Goal: Task Accomplishment & Management: Manage account settings

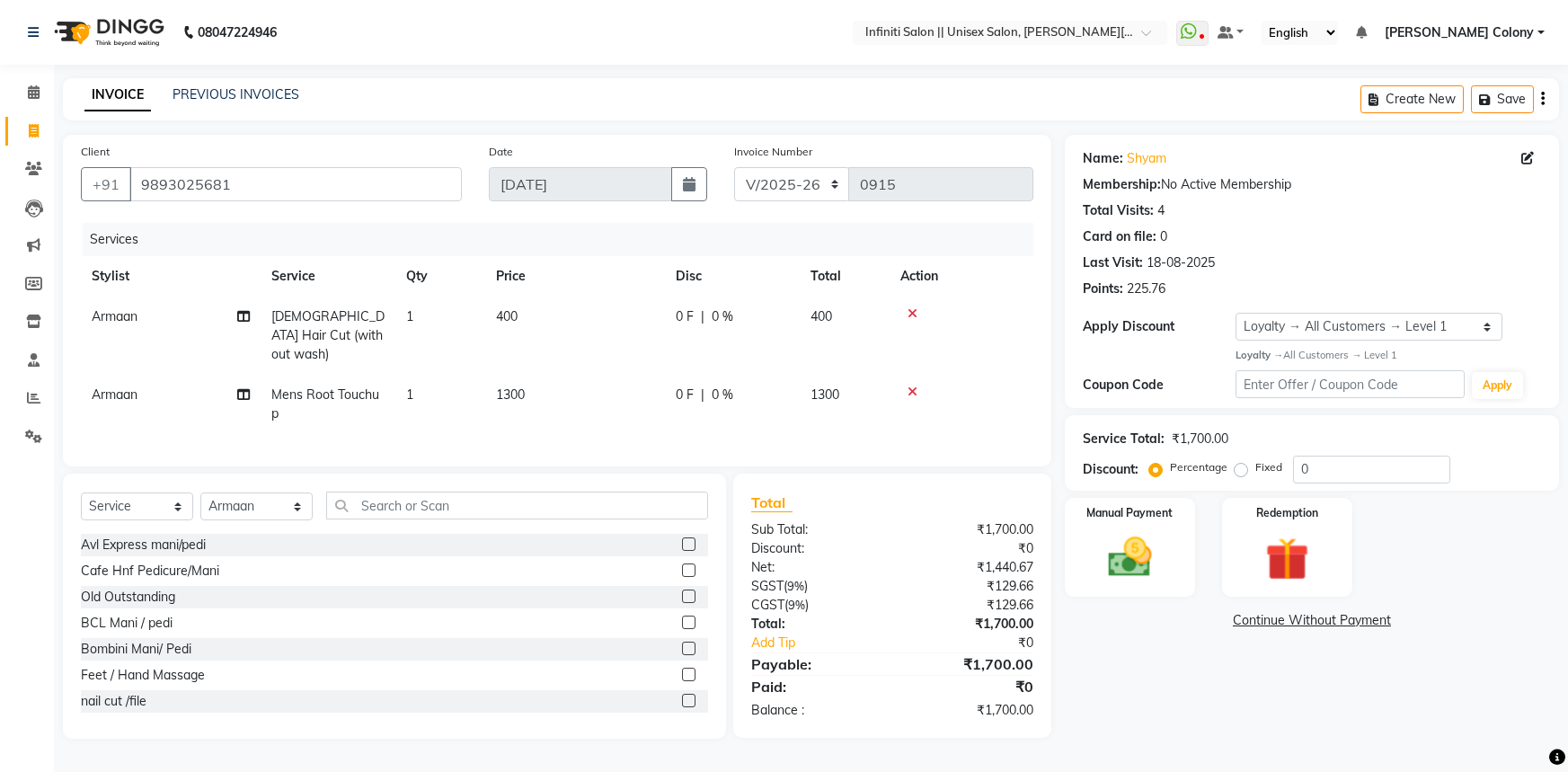
select select "8233"
select select "service"
select select "78872"
select select "1: Object"
click at [356, 507] on input "text" at bounding box center [517, 505] width 382 height 28
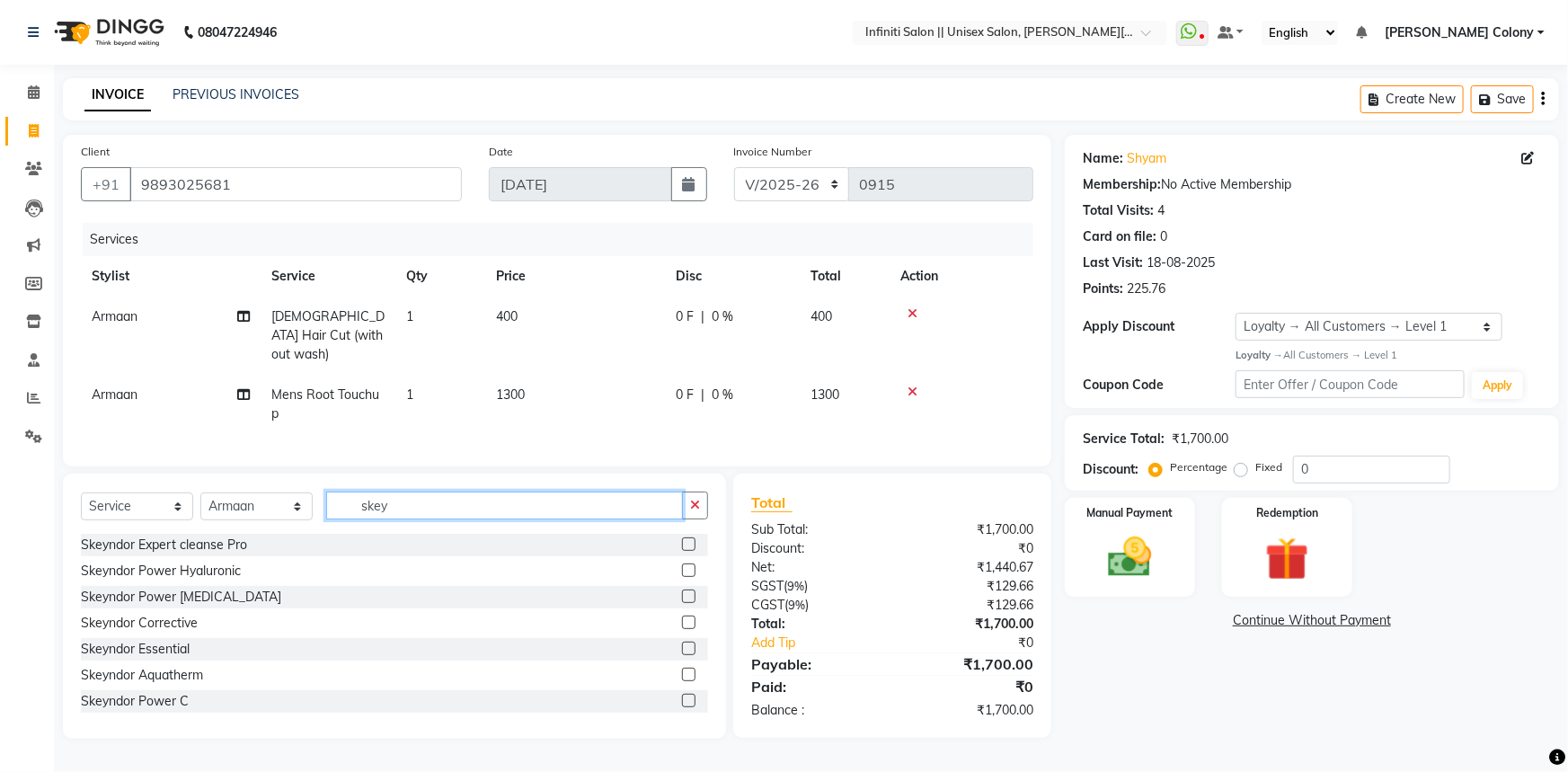
type input "skey"
click at [682, 538] on label at bounding box center [689, 545] width 14 height 14
click at [682, 540] on input "checkbox" at bounding box center [688, 546] width 12 height 12
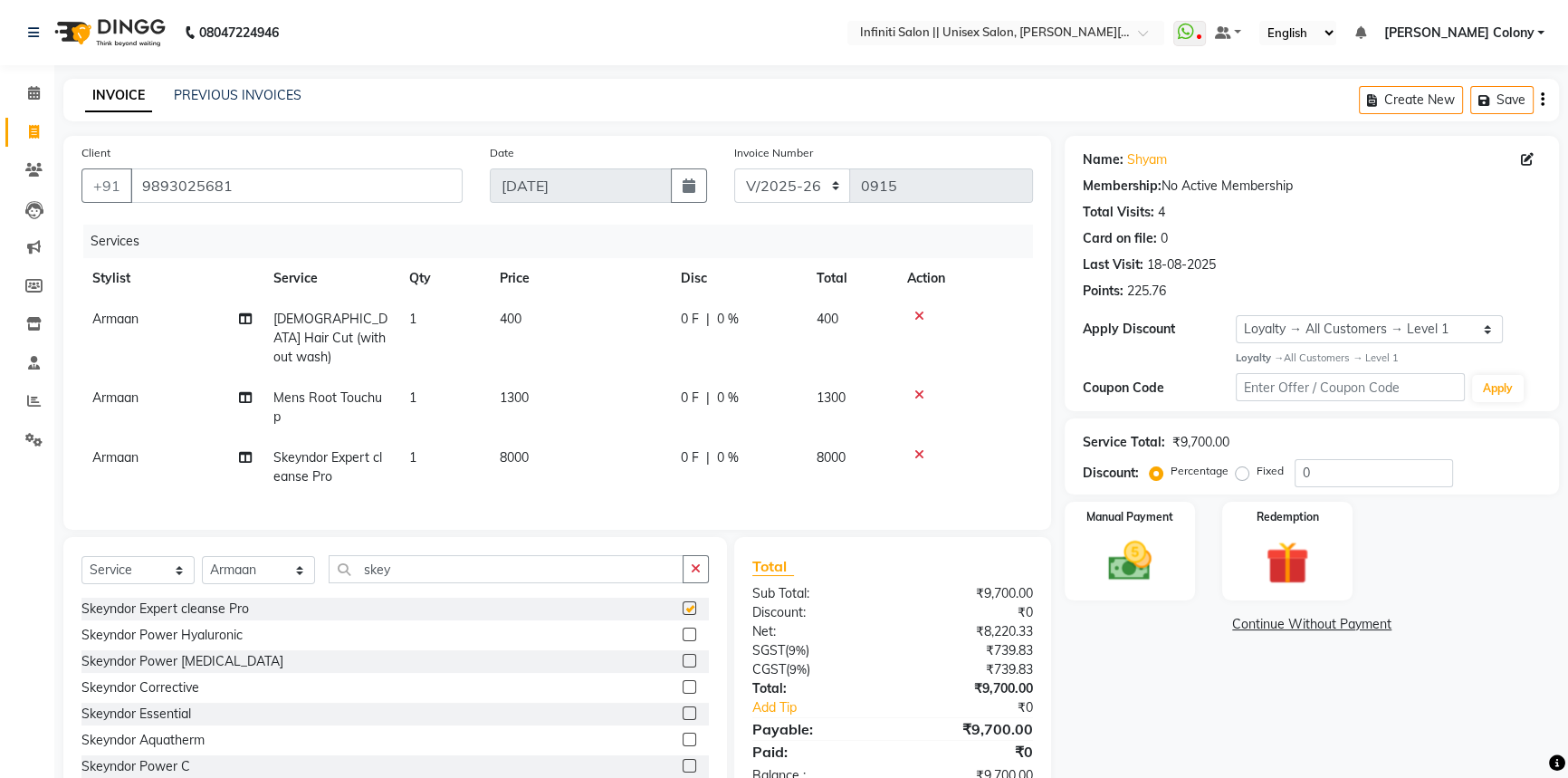
checkbox input "false"
click at [529, 450] on span "8000" at bounding box center [514, 457] width 29 height 16
select select "78872"
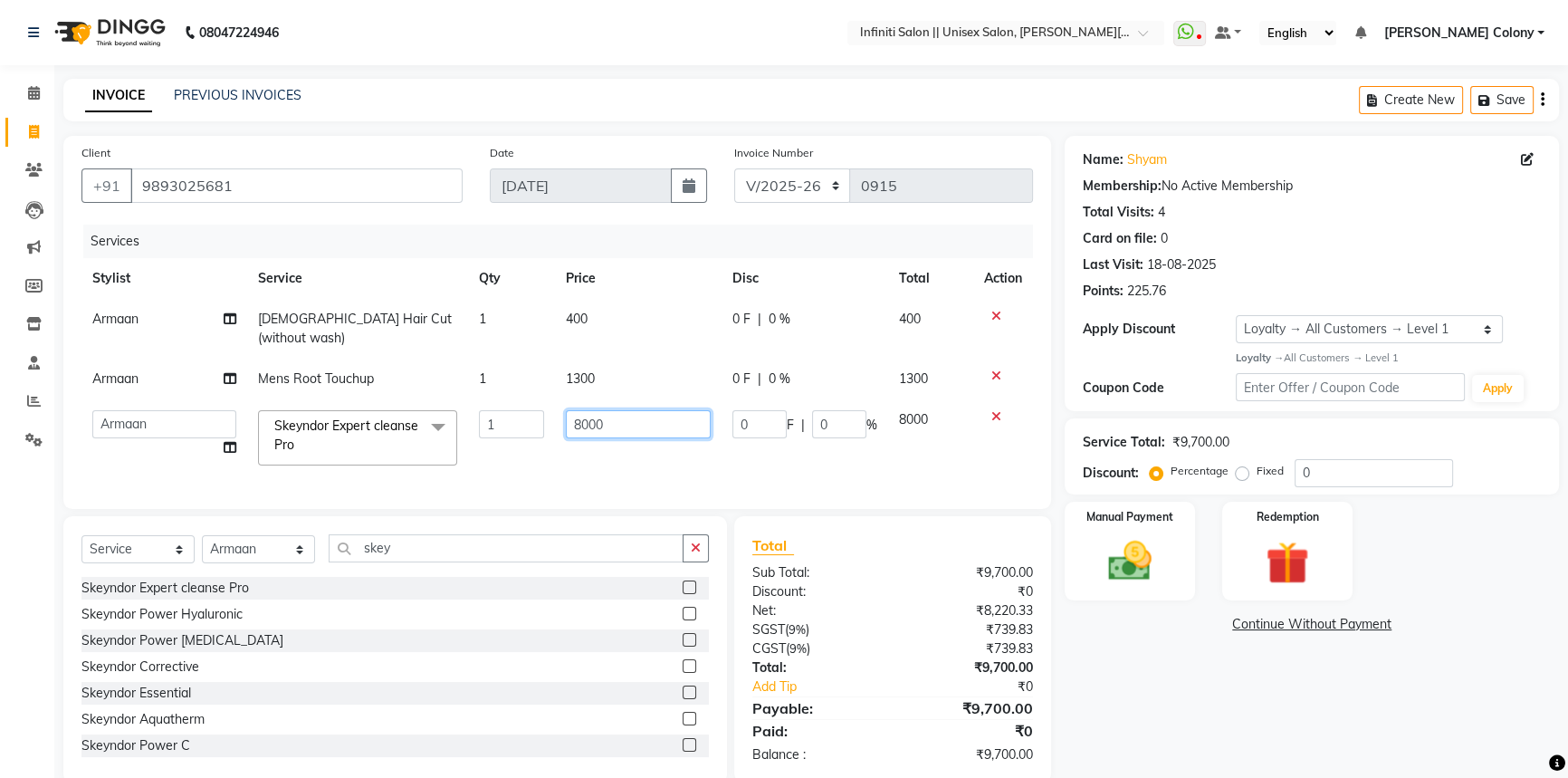
drag, startPoint x: 616, startPoint y: 406, endPoint x: 288, endPoint y: 291, distance: 347.6
click at [289, 292] on table "Stylist Service Qty Price Disc Total Action Armaan [DEMOGRAPHIC_DATA] Hair Cut …" at bounding box center [556, 367] width 951 height 218
drag, startPoint x: 617, startPoint y: 398, endPoint x: 498, endPoint y: 365, distance: 123.5
click at [499, 366] on tbody "Armaan [DEMOGRAPHIC_DATA] Hair Cut (without wash) 1 400 0 F | 0 % 400 Armaan Me…" at bounding box center [556, 387] width 951 height 178
type input "3"
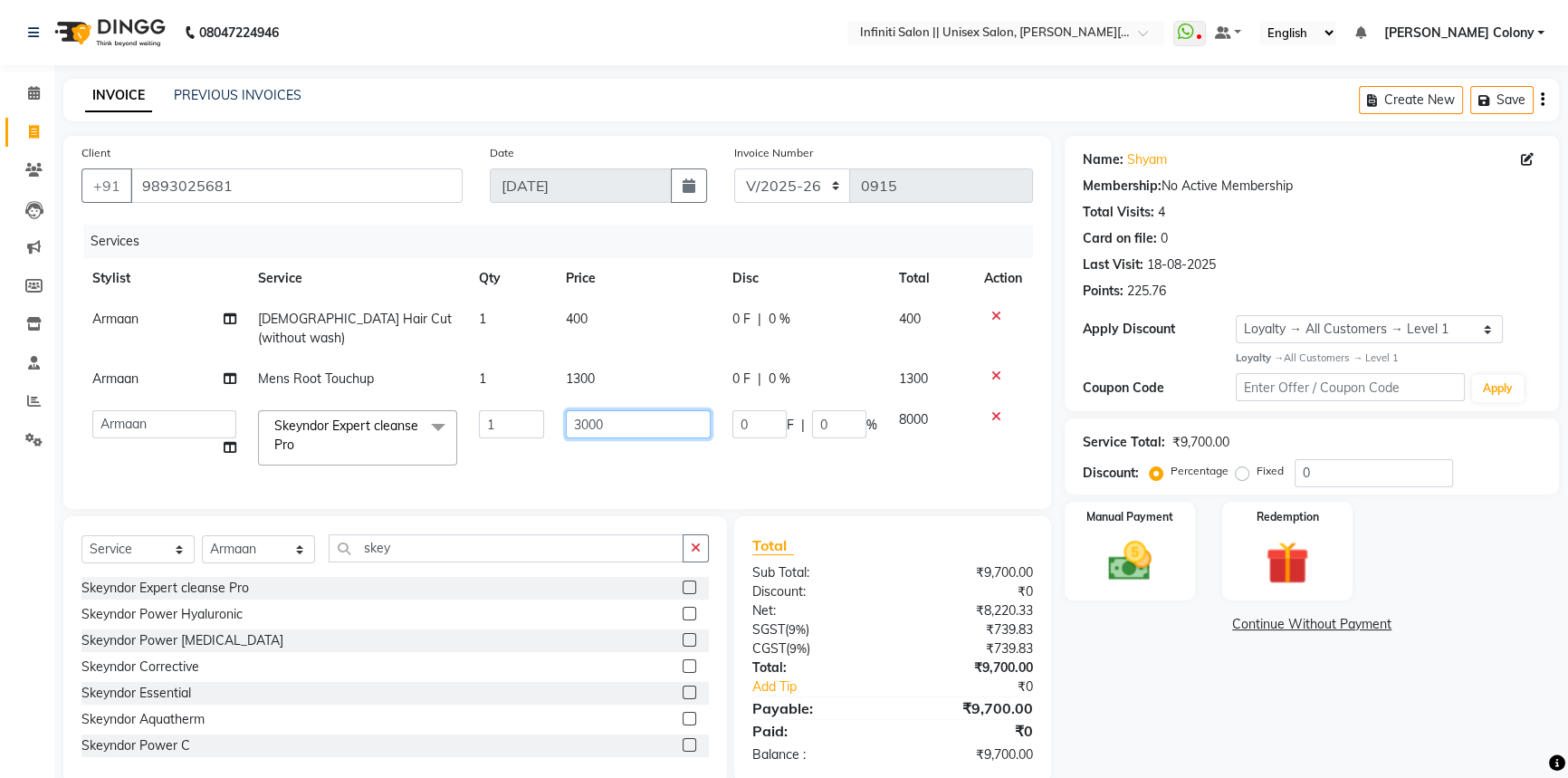
drag, startPoint x: 610, startPoint y: 402, endPoint x: 451, endPoint y: 339, distance: 171.0
click at [452, 339] on tbody "Armaan [DEMOGRAPHIC_DATA] Hair Cut (without wash) 1 400 0 F | 0 % 400 Armaan Me…" at bounding box center [556, 387] width 951 height 178
type input "4500"
click at [569, 441] on td "4500" at bounding box center [639, 439] width 167 height 77
select select "78872"
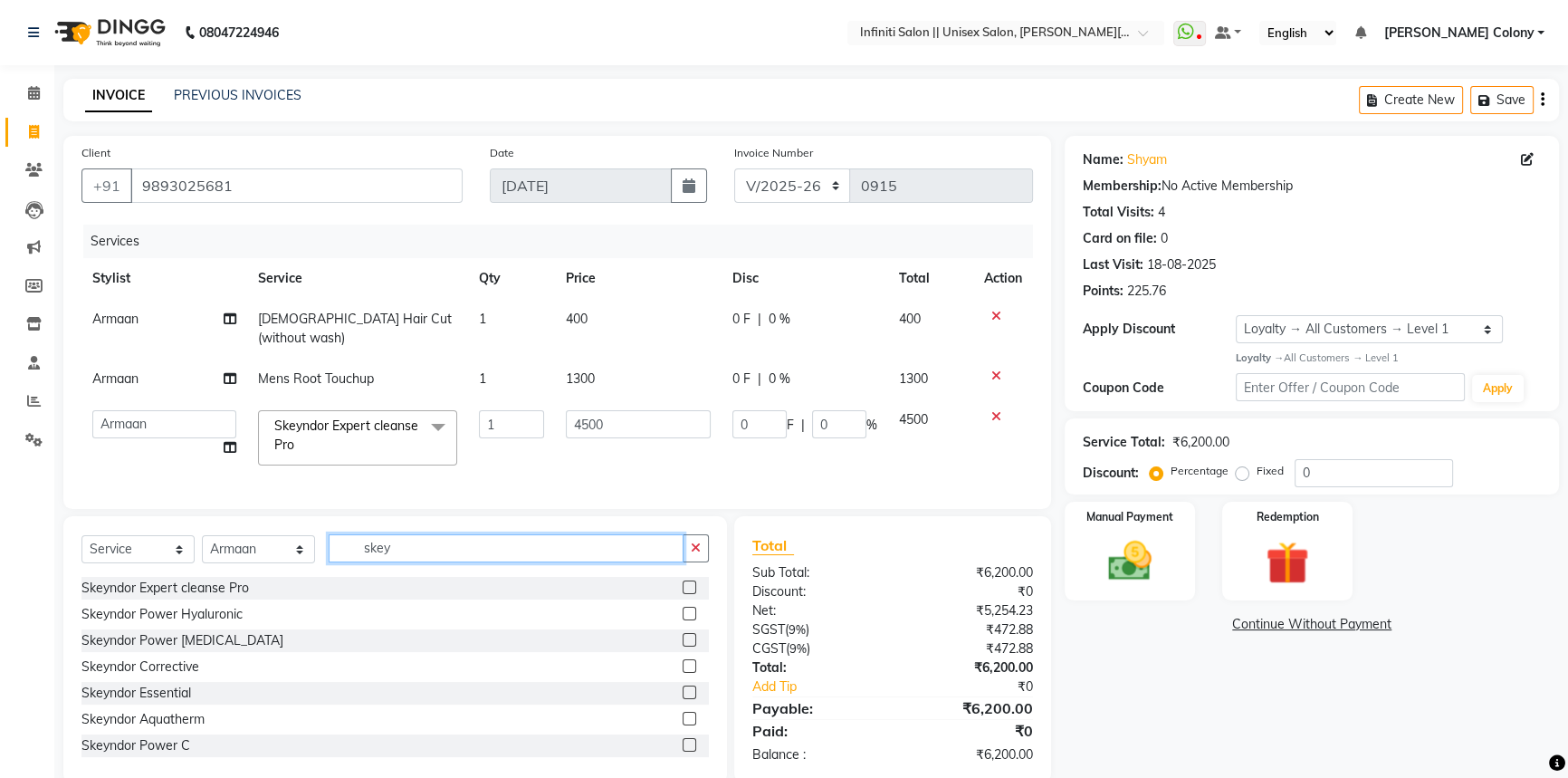
drag, startPoint x: 422, startPoint y: 553, endPoint x: 297, endPoint y: 519, distance: 129.5
click at [303, 520] on div "Select Service Product Membership Package Voucher Prepaid Gift Card Select Styl…" at bounding box center [395, 649] width 663 height 267
click at [515, 433] on td "1" at bounding box center [512, 439] width 87 height 77
drag, startPoint x: 774, startPoint y: 396, endPoint x: 483, endPoint y: 316, distance: 301.8
click at [509, 322] on tbody "Armaan [DEMOGRAPHIC_DATA] Hair Cut (without wash) 1 400 0 F | 0 % 400 Armaan Me…" at bounding box center [556, 387] width 951 height 178
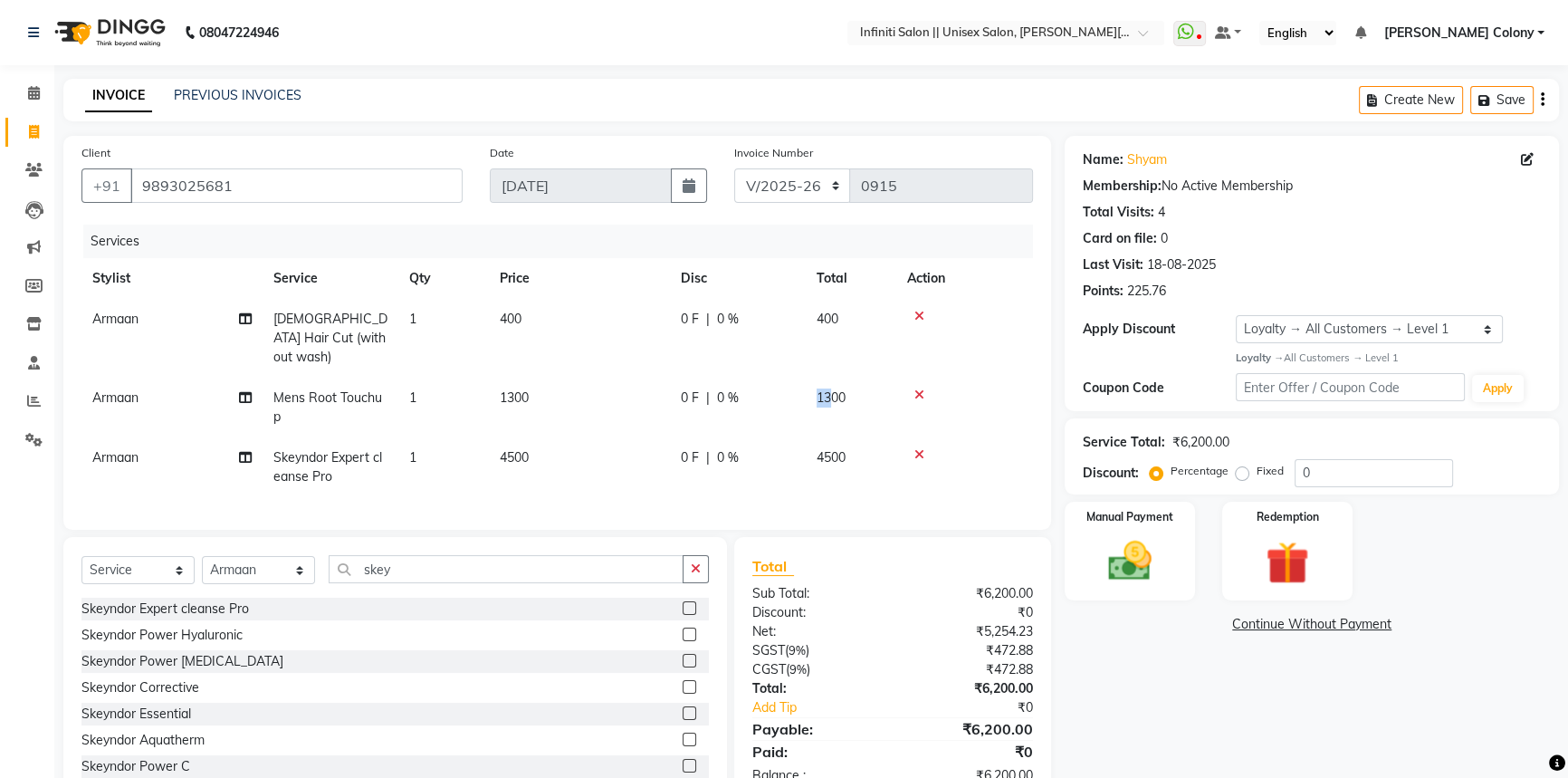
drag, startPoint x: 832, startPoint y: 417, endPoint x: 796, endPoint y: 407, distance: 37.4
drag, startPoint x: 720, startPoint y: 443, endPoint x: 735, endPoint y: 448, distance: 15.8
click at [722, 449] on span "0 %" at bounding box center [728, 457] width 22 height 19
select select "78872"
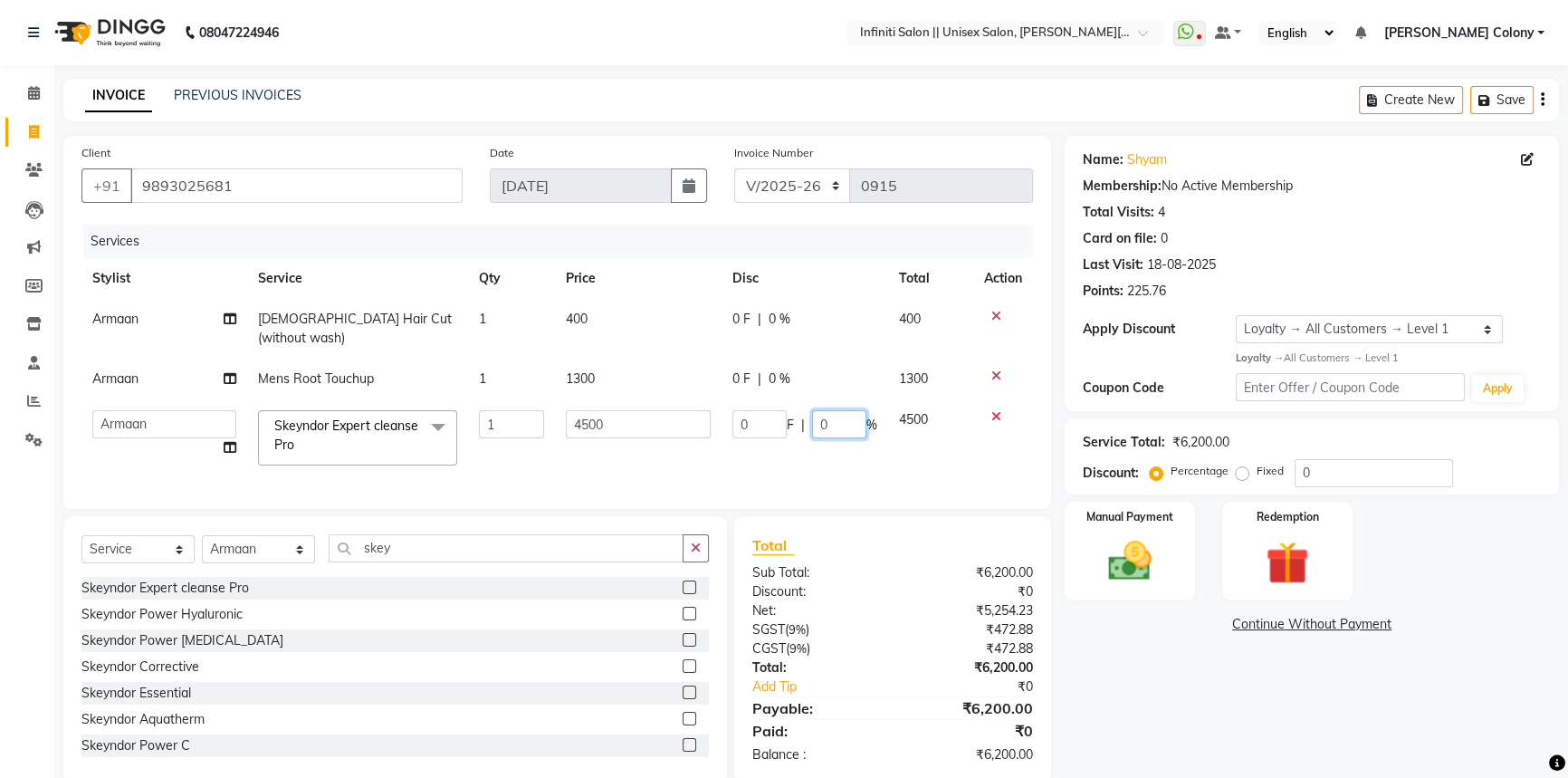
drag, startPoint x: 833, startPoint y: 407, endPoint x: 761, endPoint y: 389, distance: 74.2
click at [762, 400] on td "0 F | 0 %" at bounding box center [805, 439] width 167 height 77
type input "20"
click at [792, 445] on td "0 F | 20 %" at bounding box center [805, 439] width 167 height 77
select select "78872"
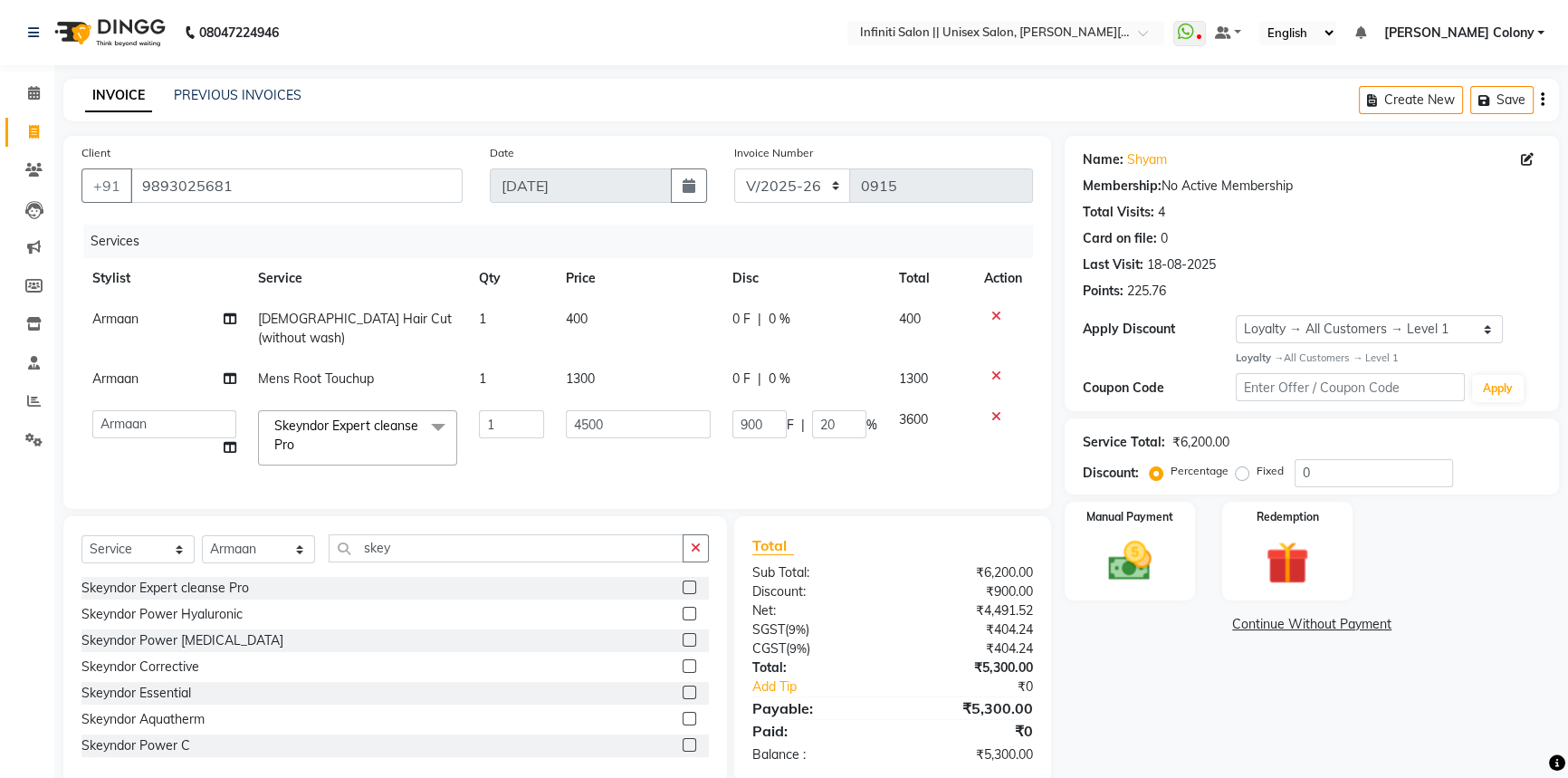
click at [612, 365] on td "1300" at bounding box center [639, 379] width 167 height 41
select select "78872"
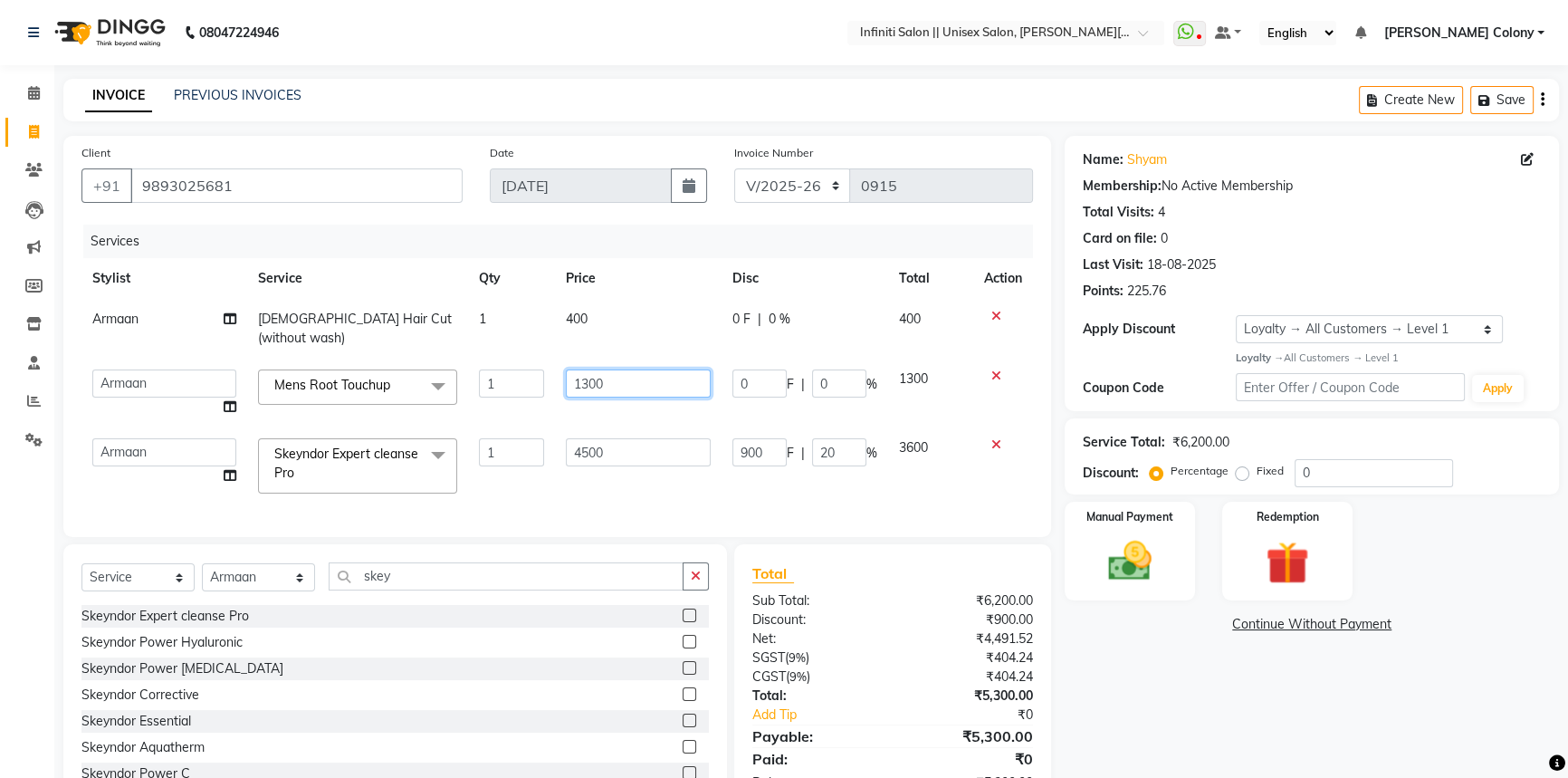
drag, startPoint x: 625, startPoint y: 369, endPoint x: 232, endPoint y: 235, distance: 415.2
click at [232, 235] on div "Services Stylist Service Qty Price Disc Total Action Armaan [DEMOGRAPHIC_DATA] …" at bounding box center [556, 371] width 951 height 295
type input "1500"
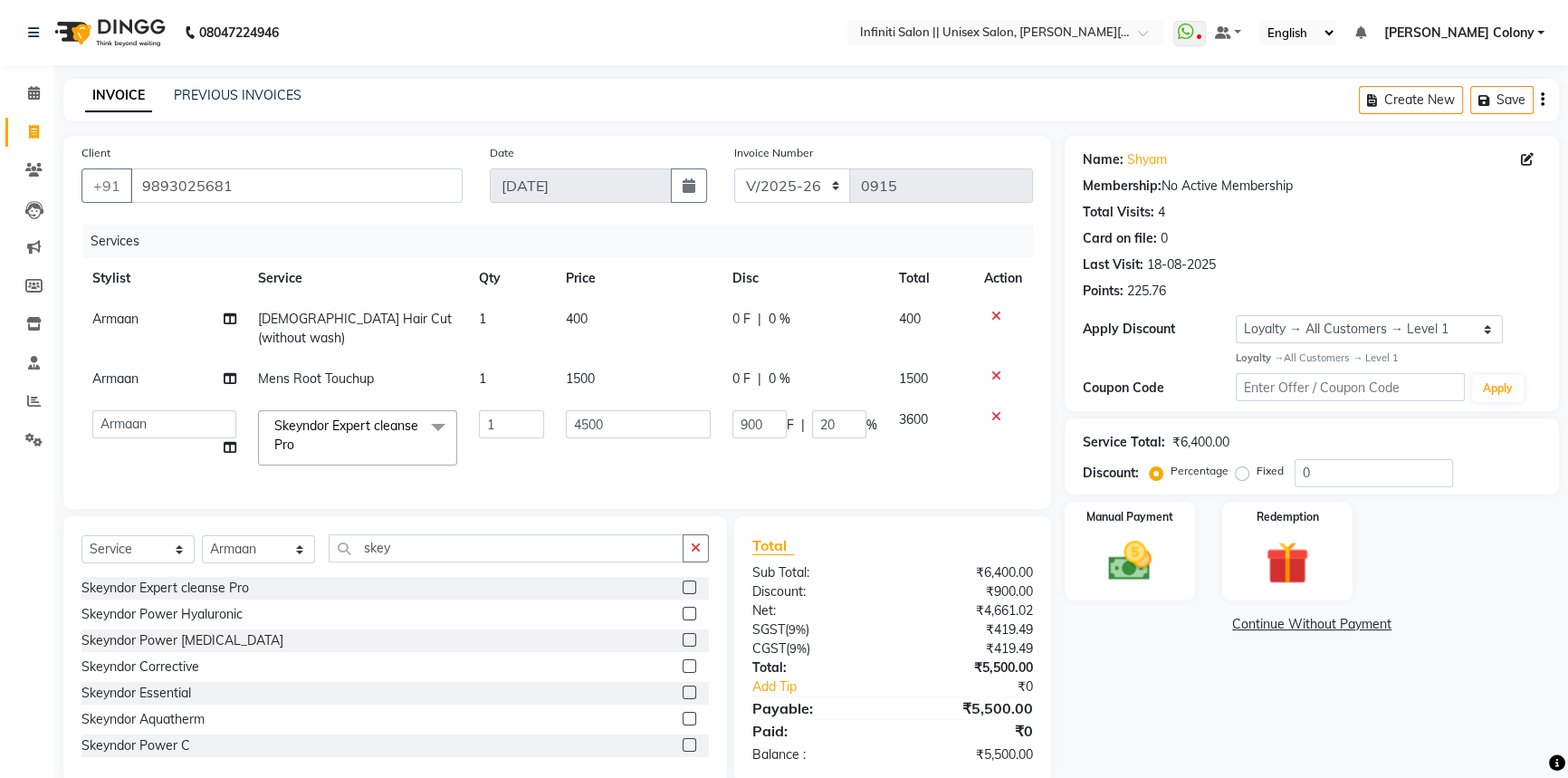
click at [560, 378] on td "1500" at bounding box center [639, 379] width 167 height 41
select select "78872"
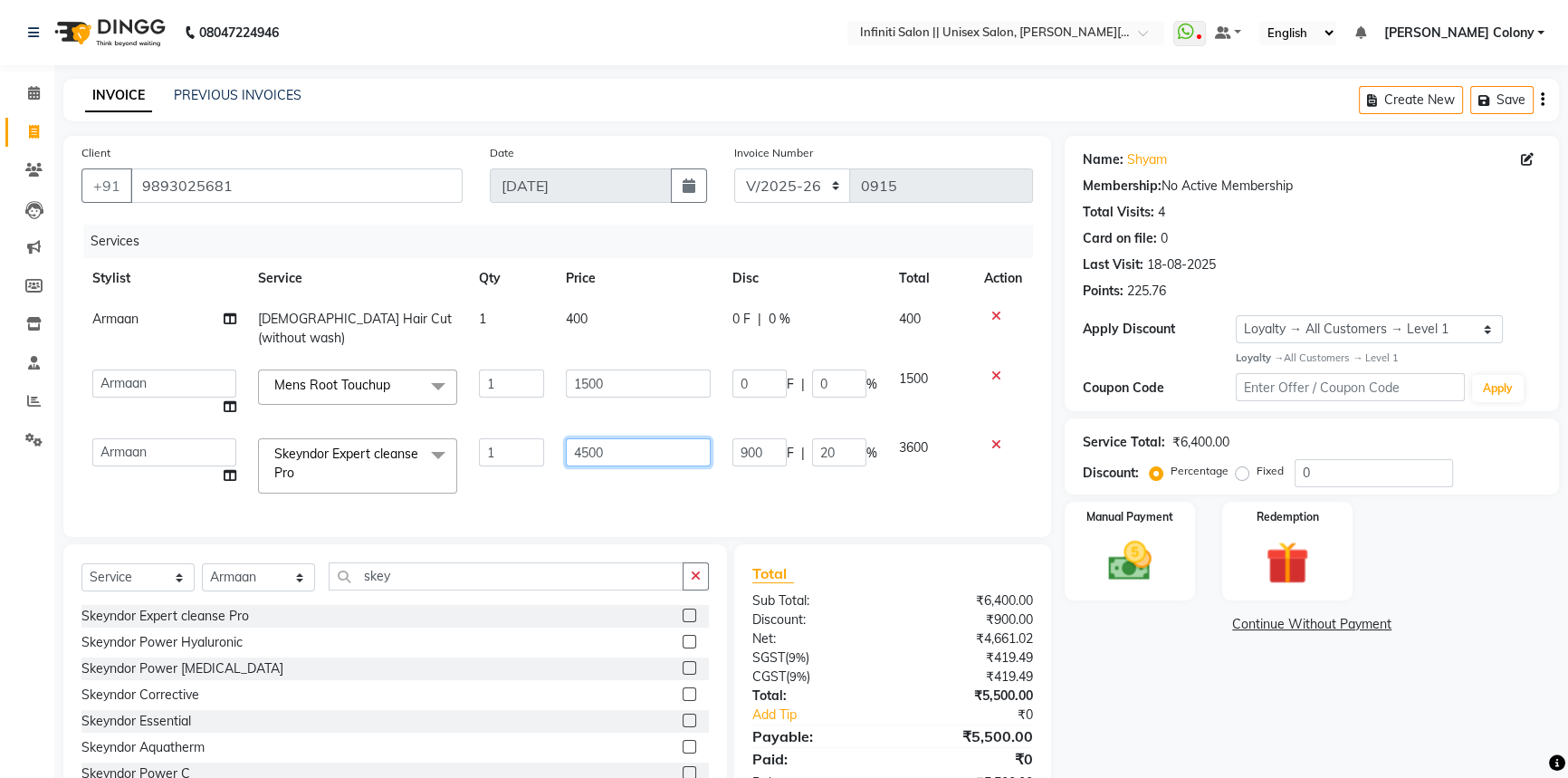
click at [656, 464] on td "4500" at bounding box center [639, 466] width 167 height 77
click at [765, 476] on div "Client [PHONE_NUMBER] Date [DATE] Invoice Number CI/2025-26 V/[PHONE_NUMBER] Se…" at bounding box center [557, 336] width 988 height 401
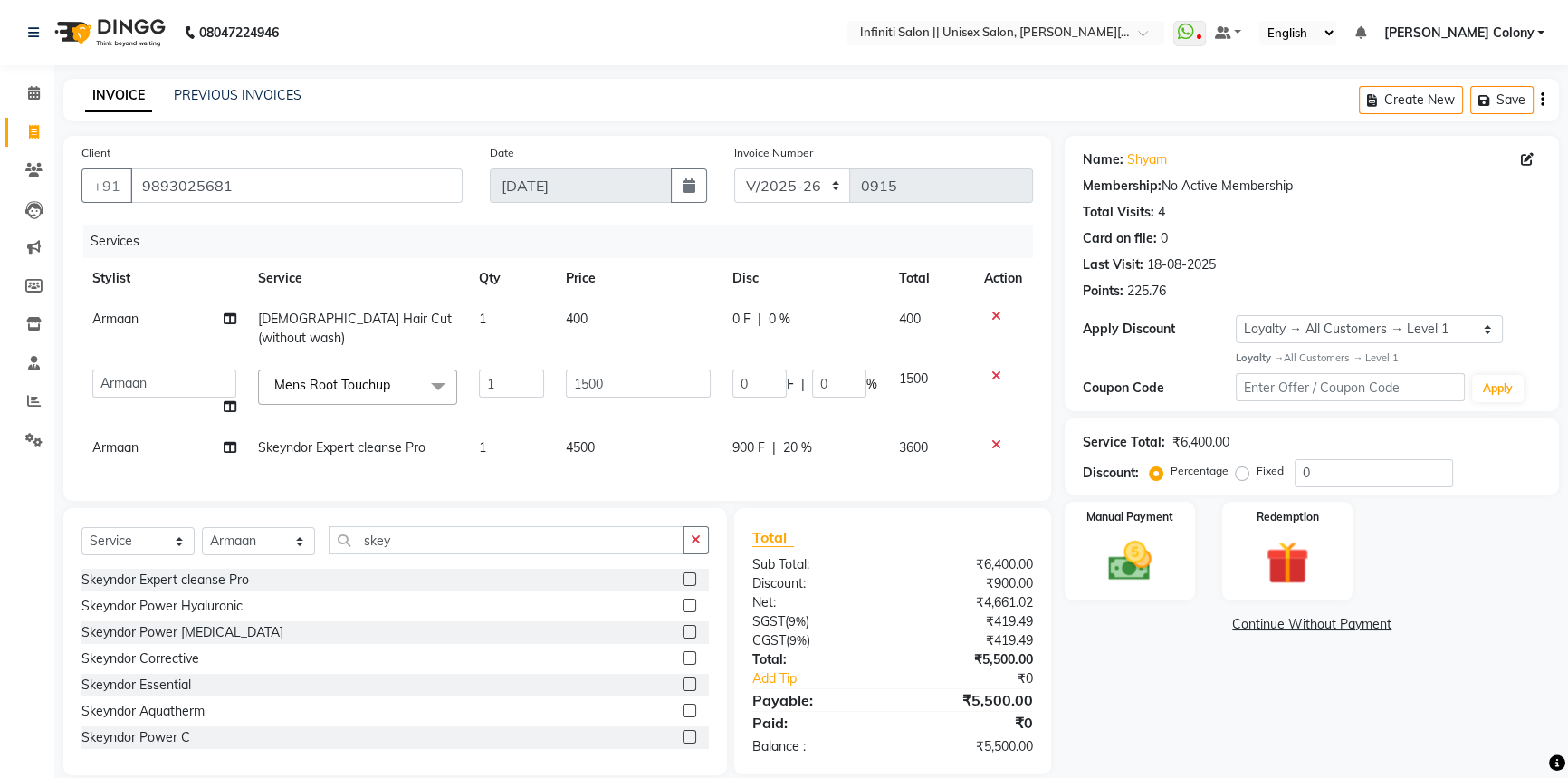
click at [776, 439] on div "900 F | 20 %" at bounding box center [805, 448] width 145 height 19
select select "78872"
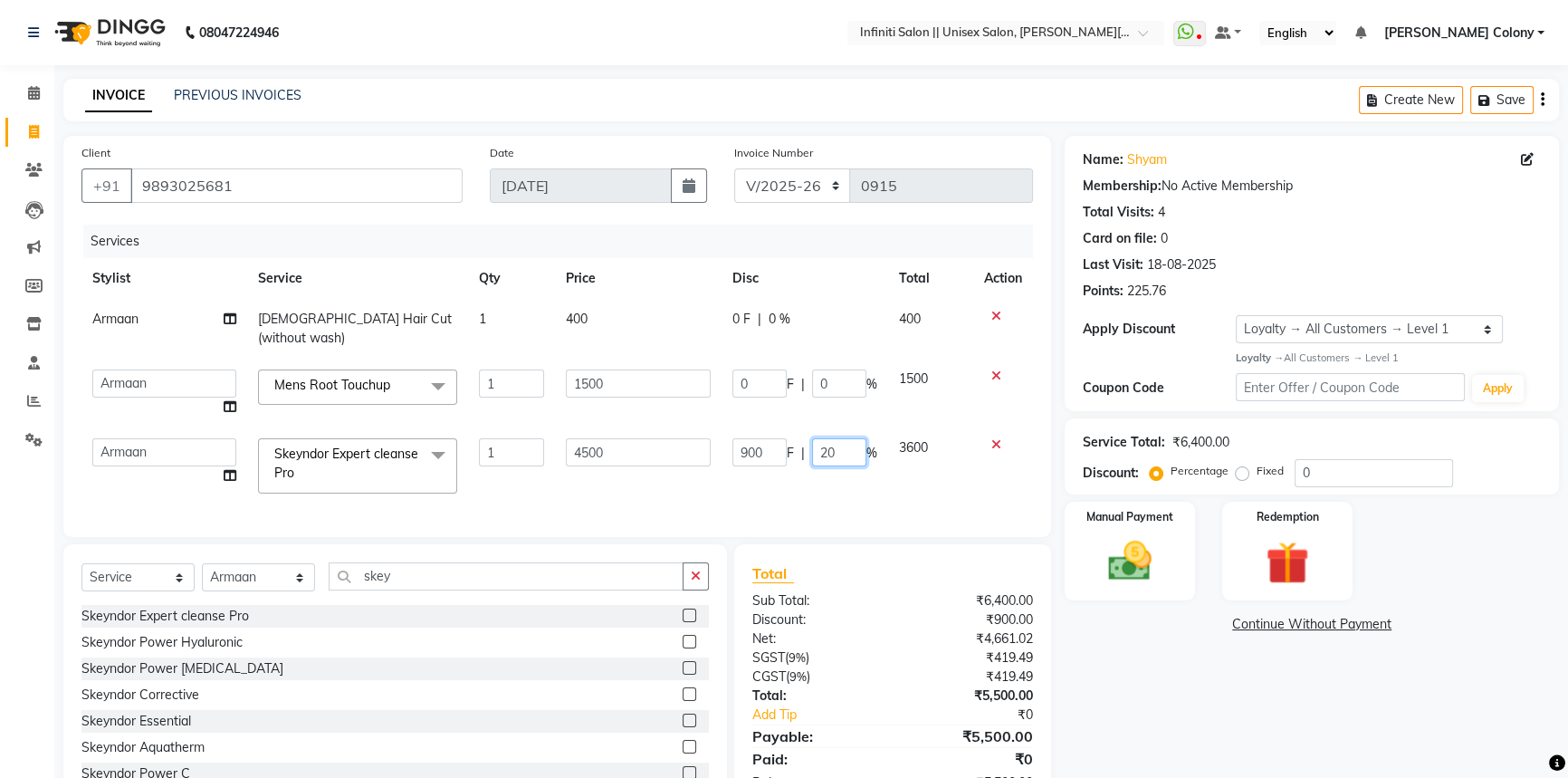
drag, startPoint x: 837, startPoint y: 444, endPoint x: 809, endPoint y: 442, distance: 28.1
click at [809, 442] on div "900 F | 20 %" at bounding box center [805, 453] width 145 height 28
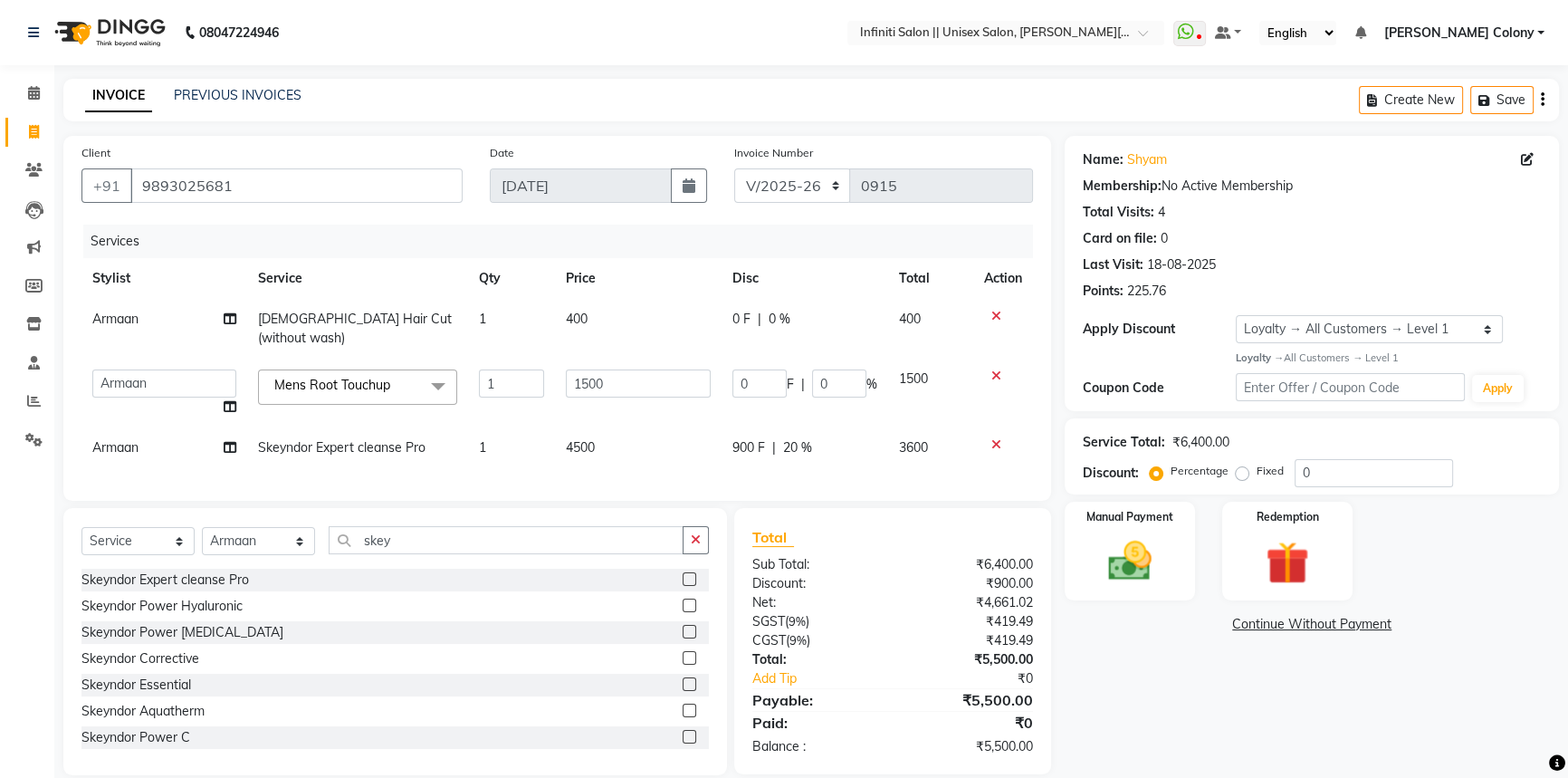
click at [827, 471] on div "Services Stylist Service Qty Price Disc Total Action Armaan [DEMOGRAPHIC_DATA] …" at bounding box center [556, 353] width 951 height 258
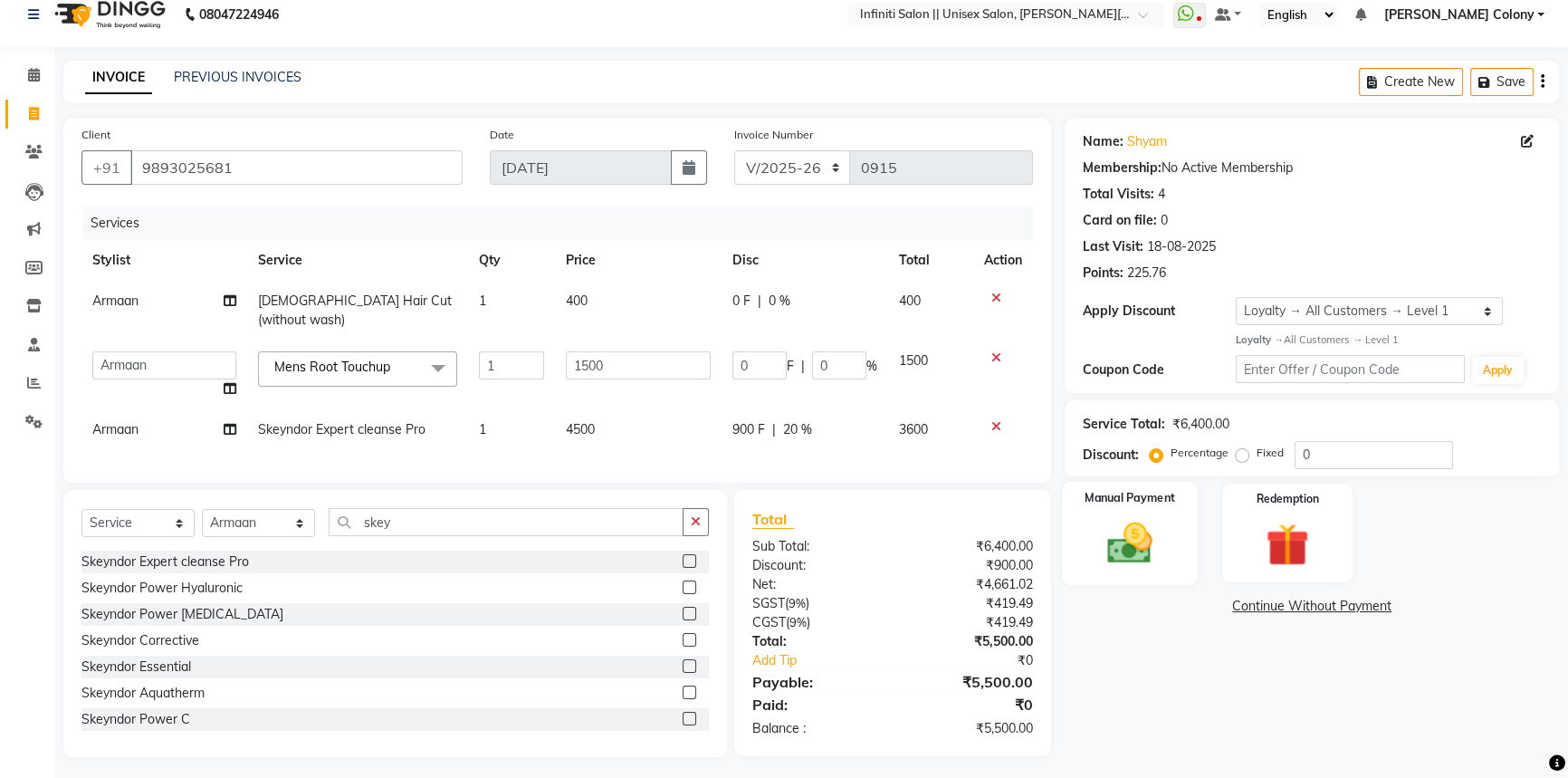
click at [1138, 553] on img at bounding box center [1131, 543] width 73 height 52
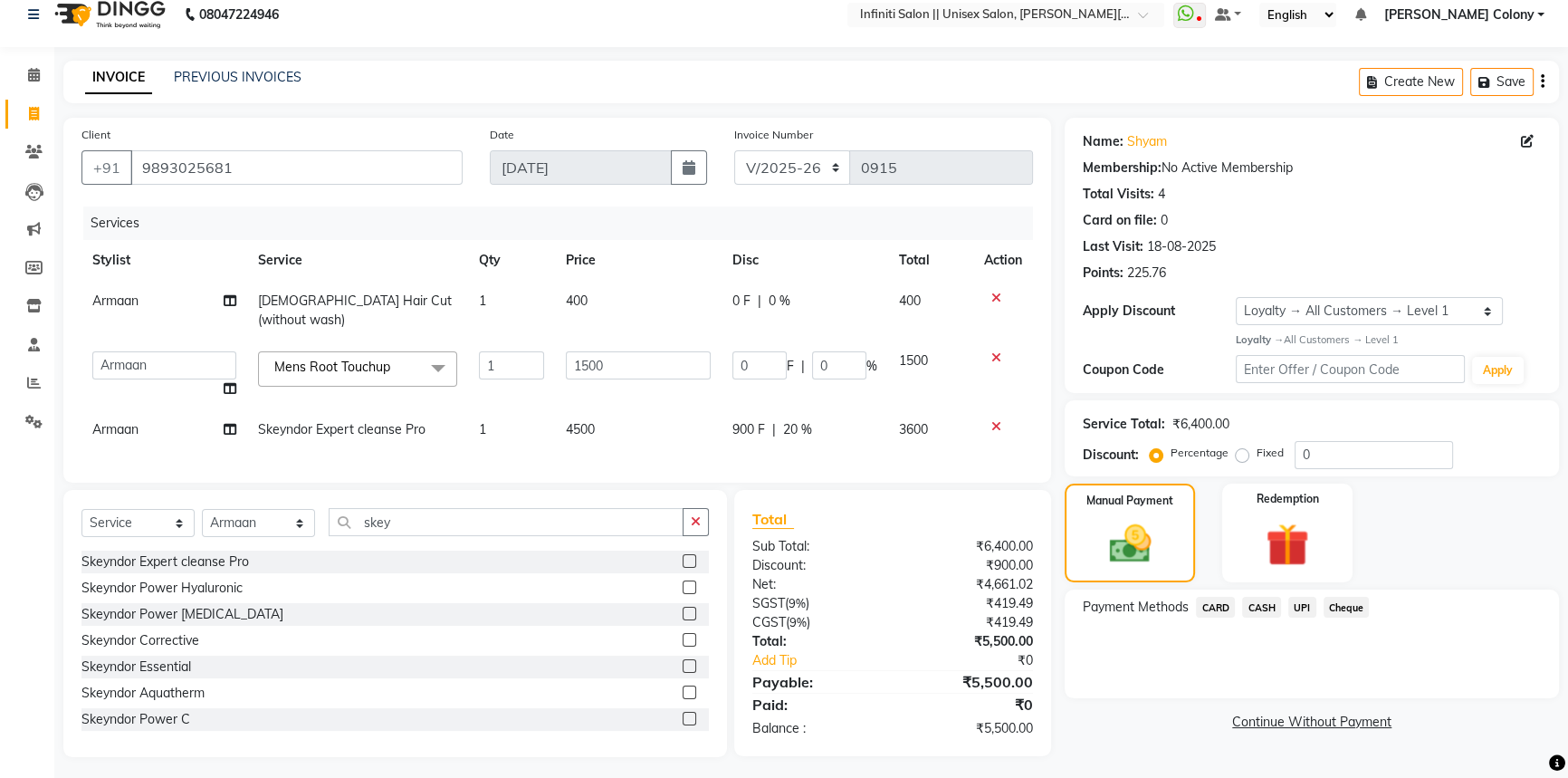
click at [1260, 601] on span "CASH" at bounding box center [1262, 607] width 39 height 21
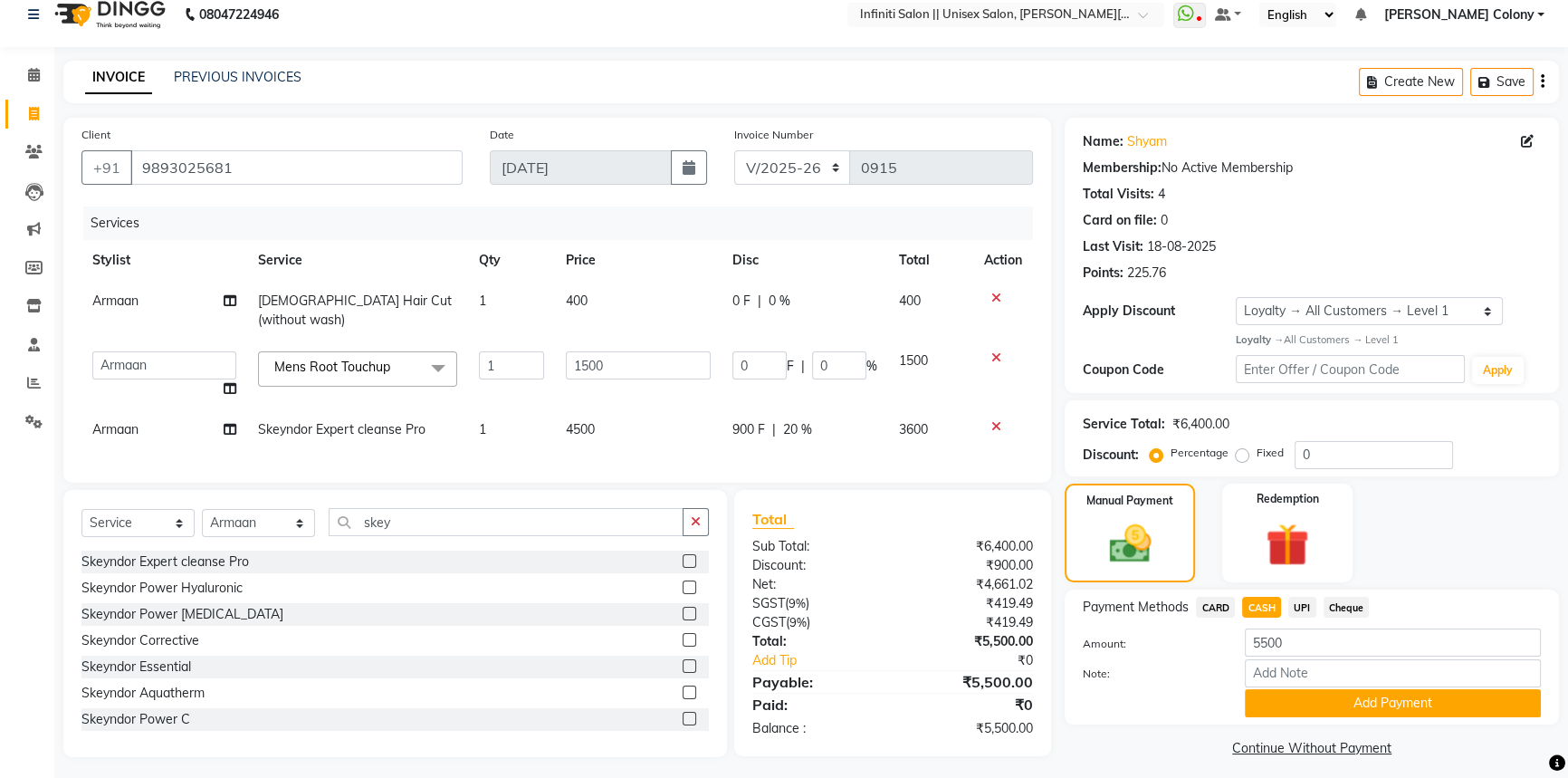
click at [1285, 704] on button "Add Payment" at bounding box center [1392, 704] width 297 height 28
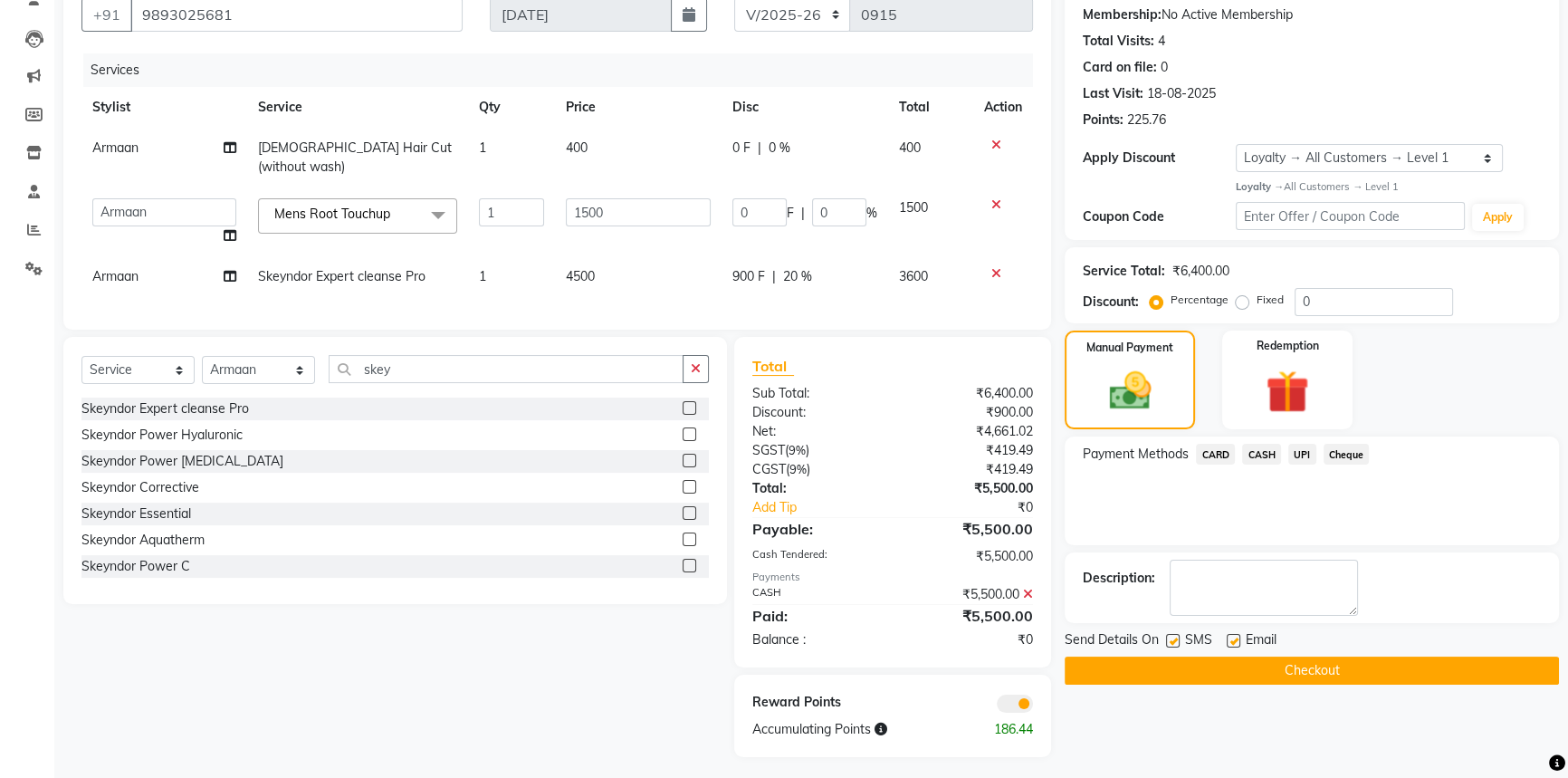
scroll to position [172, 0]
click at [1264, 667] on button "Checkout" at bounding box center [1312, 670] width 494 height 28
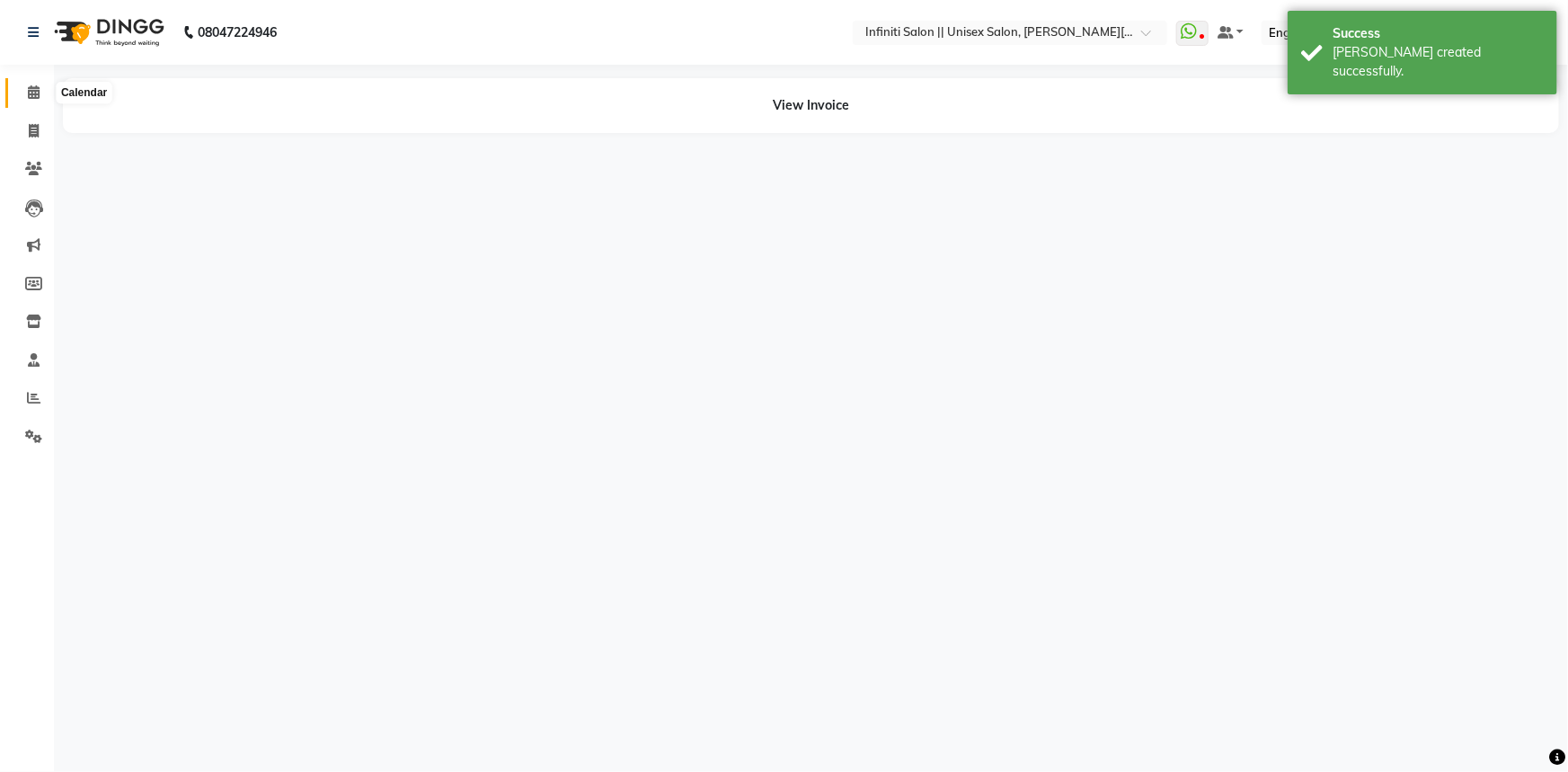
click at [18, 83] on span at bounding box center [33, 93] width 31 height 21
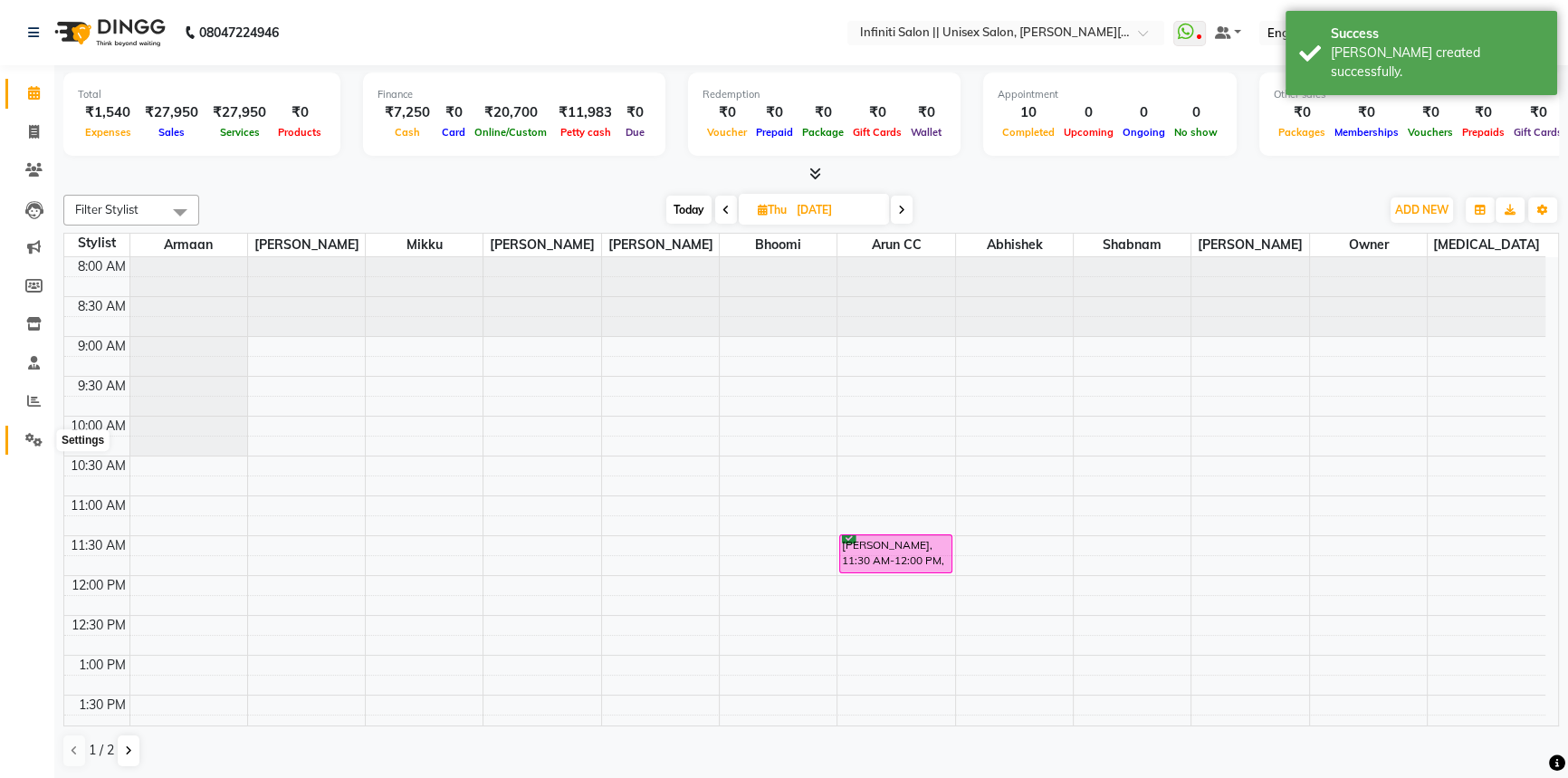
click at [26, 445] on icon at bounding box center [34, 440] width 17 height 14
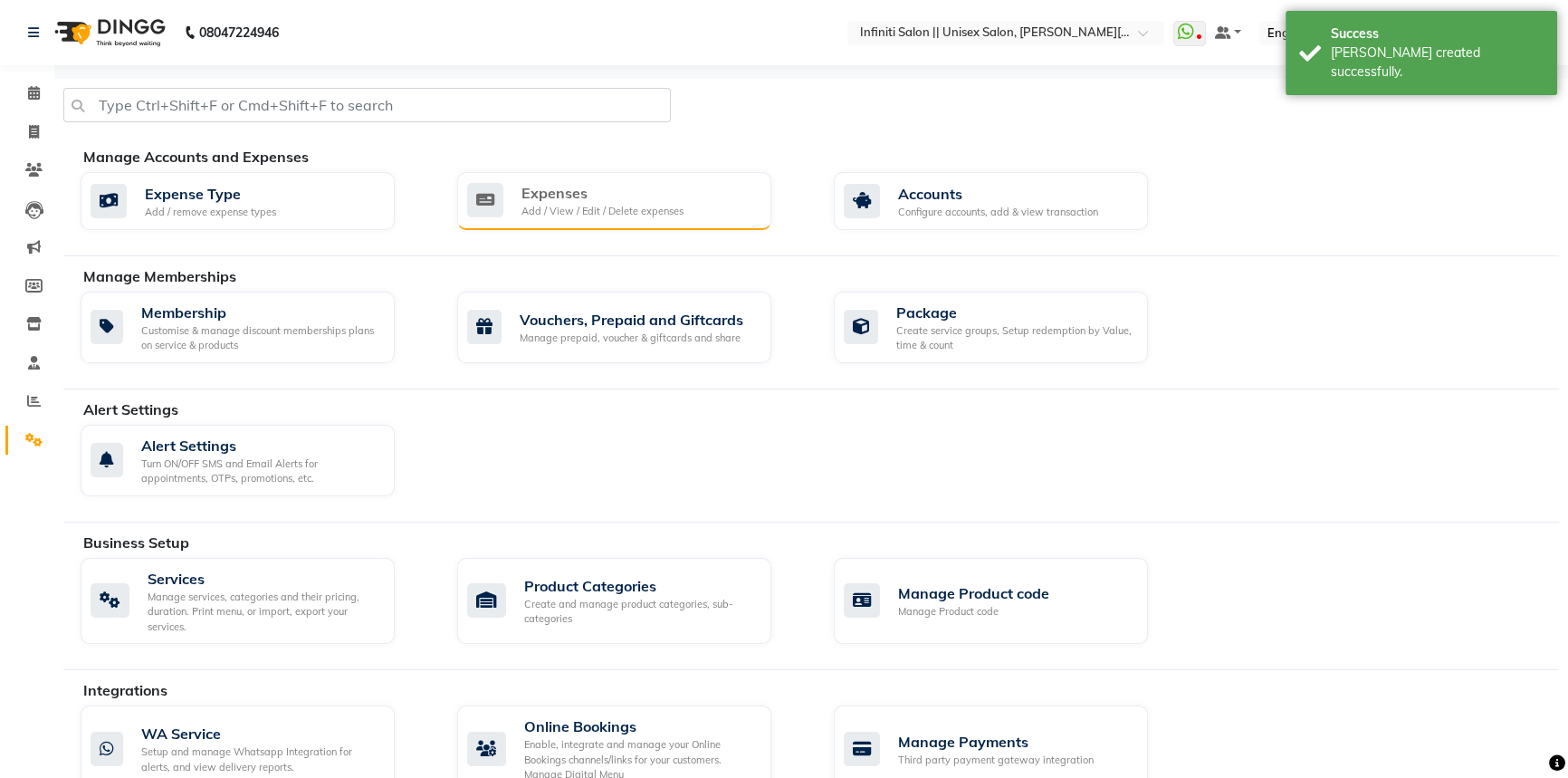
click at [564, 199] on div "Expenses" at bounding box center [602, 193] width 162 height 22
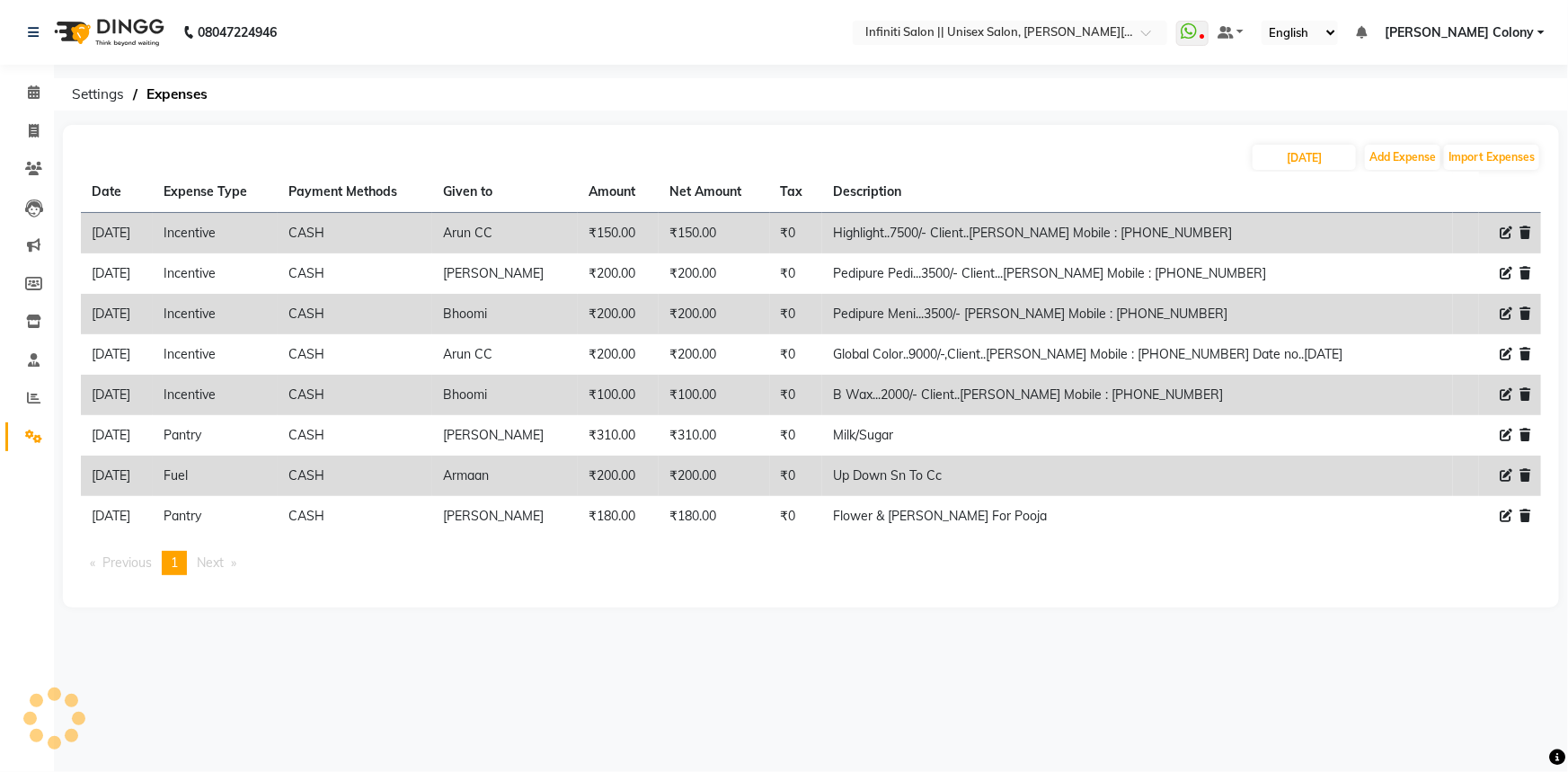
click at [1504, 470] on icon at bounding box center [1506, 476] width 13 height 13
select select "12411"
select select "1"
select select "7361"
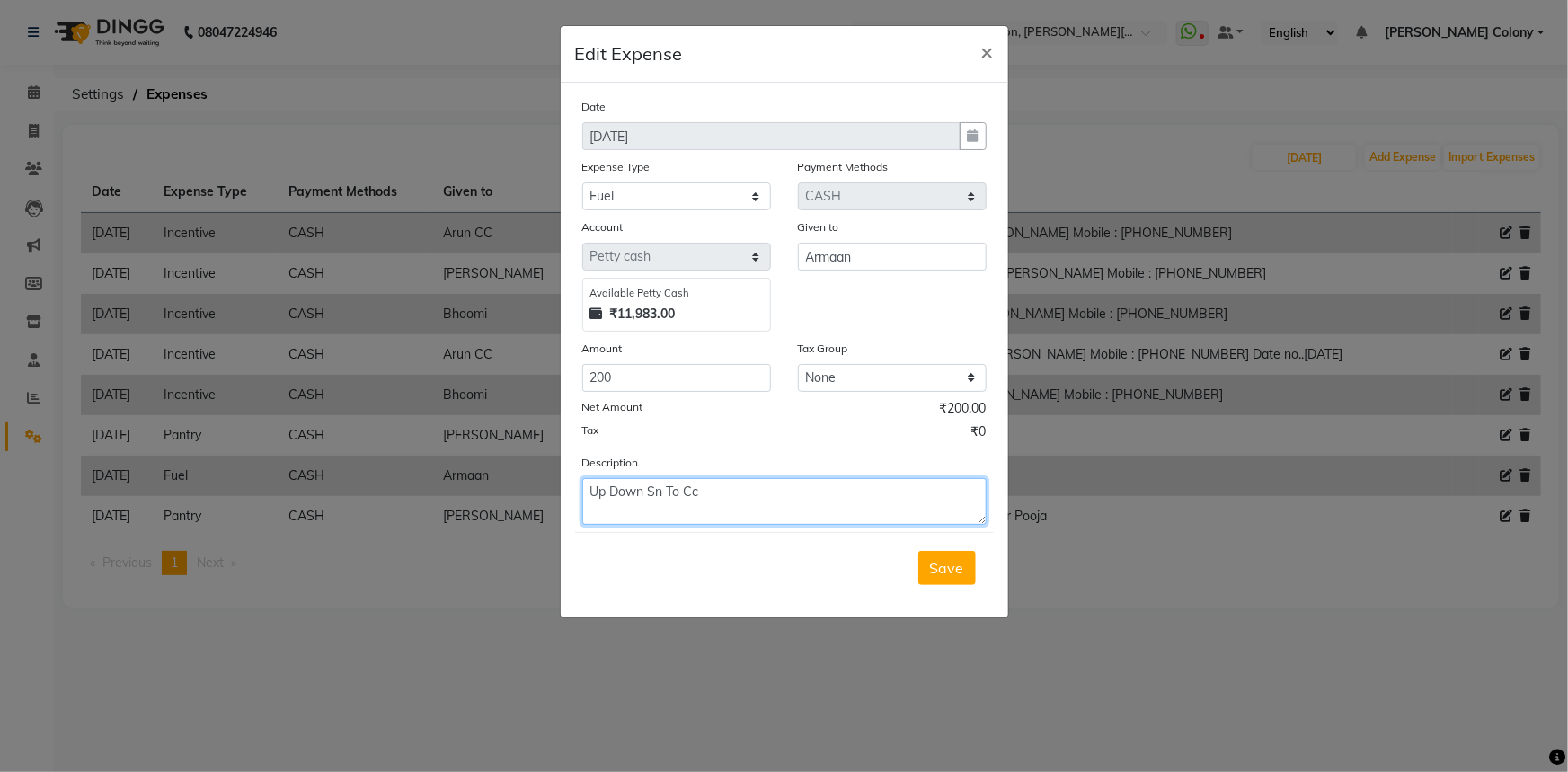
drag, startPoint x: 648, startPoint y: 501, endPoint x: 558, endPoint y: 475, distance: 93.7
click at [558, 475] on ngb-modal-window "Edit Expense × Date [DATE] Expense Type Select Advance Salary Client Snacks Fue…" at bounding box center [784, 386] width 1568 height 772
click at [953, 581] on button "Save" at bounding box center [947, 568] width 57 height 34
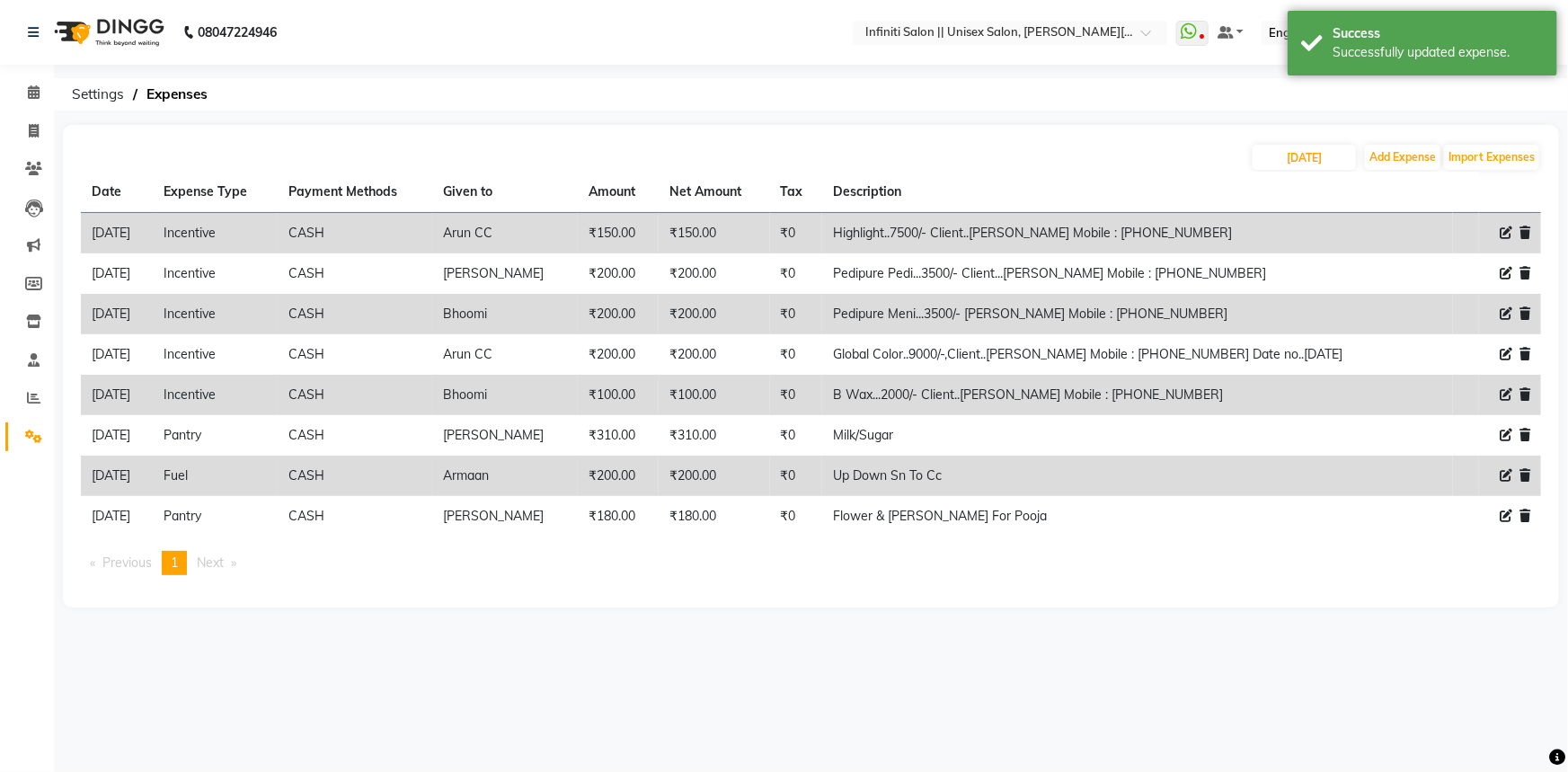
click at [1501, 475] on icon at bounding box center [1506, 476] width 13 height 13
select select "12411"
select select "1"
select select "7361"
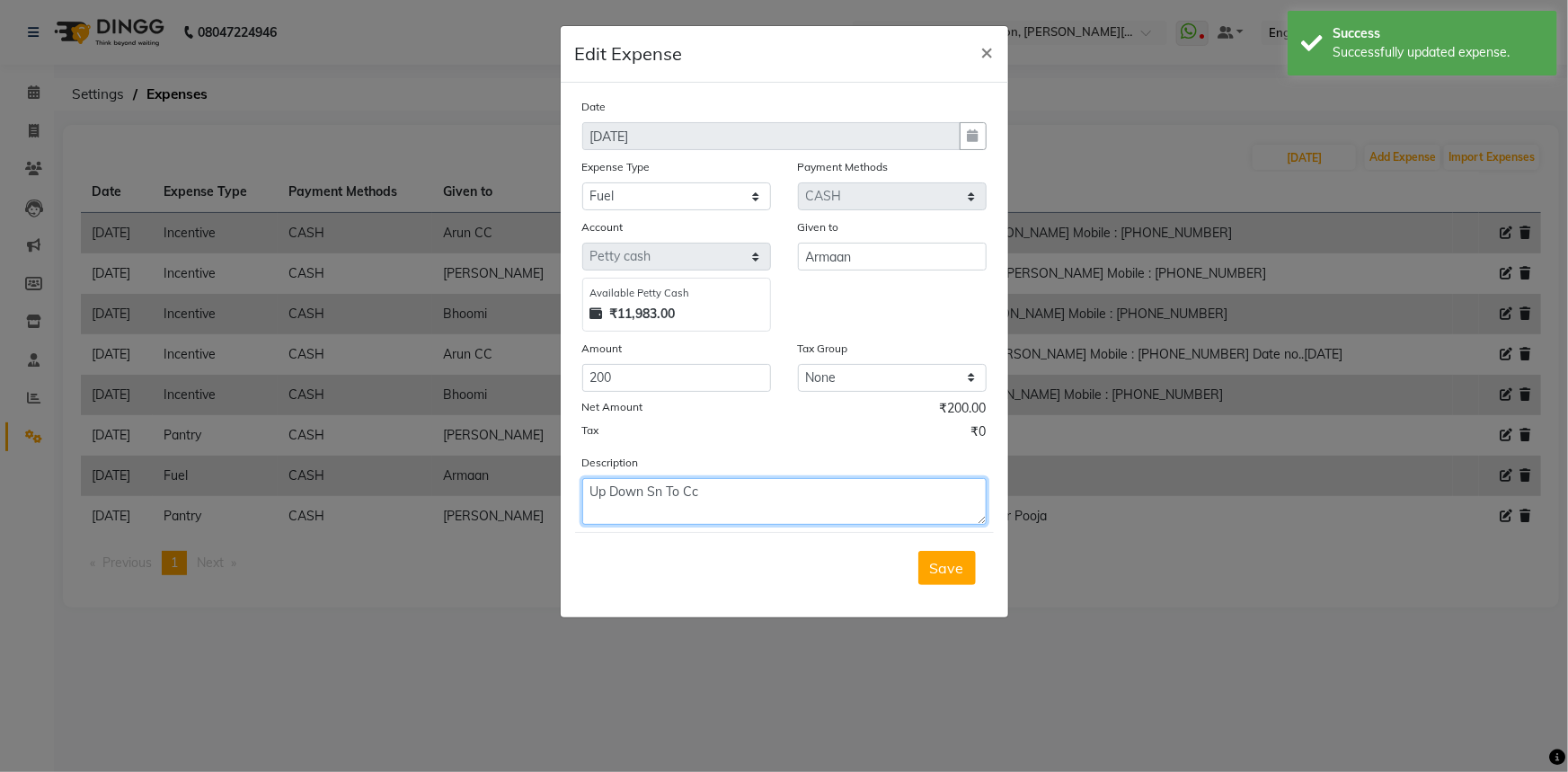
drag, startPoint x: 717, startPoint y: 501, endPoint x: 554, endPoint y: 453, distance: 169.9
click at [554, 453] on ngb-modal-window "Edit Expense × Date [DATE] Expense Type Select Advance Salary Client Snacks Fue…" at bounding box center [784, 386] width 1568 height 772
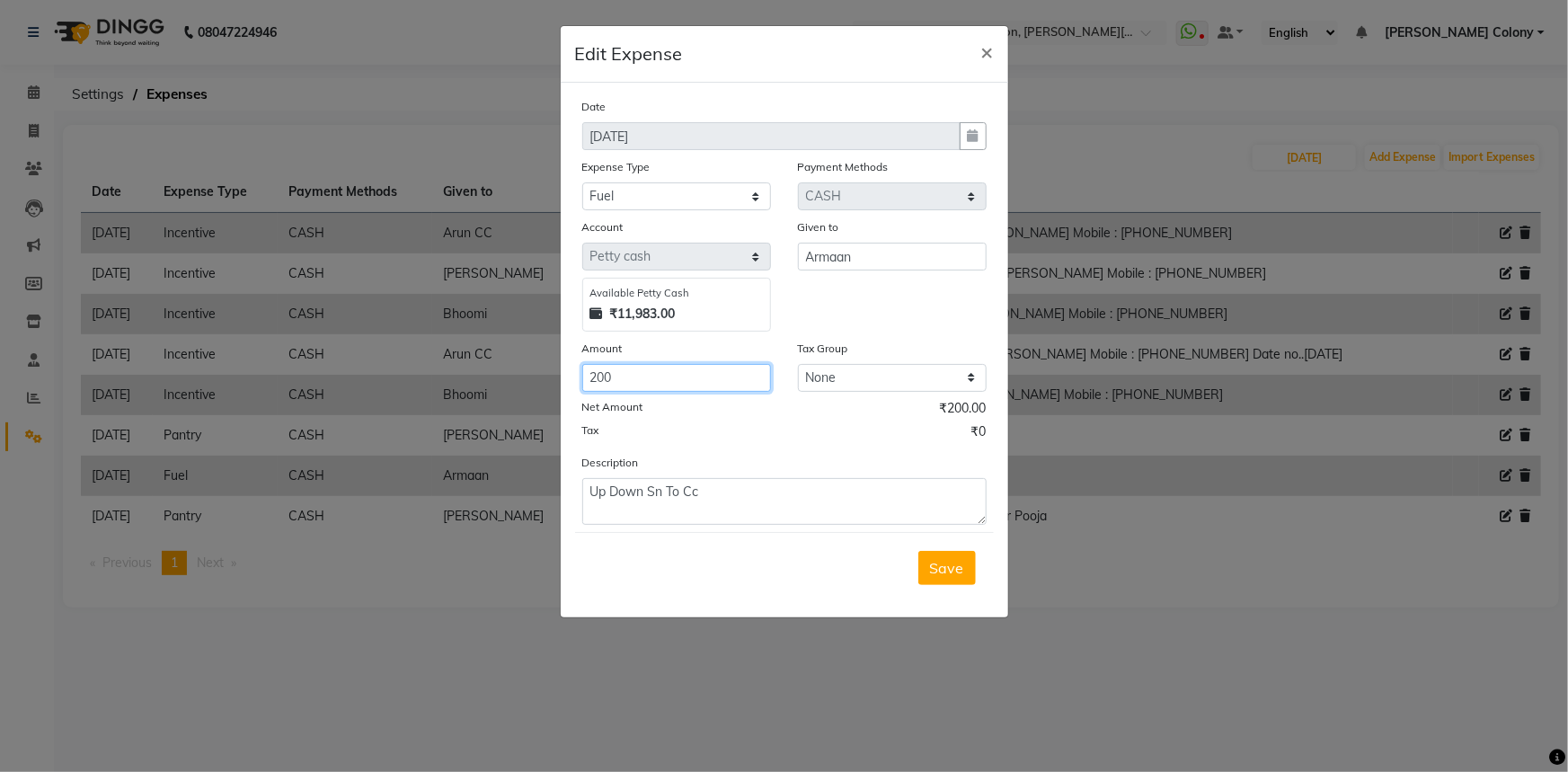
drag, startPoint x: 611, startPoint y: 378, endPoint x: 518, endPoint y: 359, distance: 94.9
click at [518, 359] on ngb-modal-window "Edit Expense × Date [DATE] Expense Type Select Advance Salary Client Snacks Fue…" at bounding box center [784, 386] width 1568 height 772
click at [632, 368] on input "150" at bounding box center [677, 378] width 189 height 28
type input "150"
click at [838, 382] on select "None GST" at bounding box center [893, 378] width 189 height 28
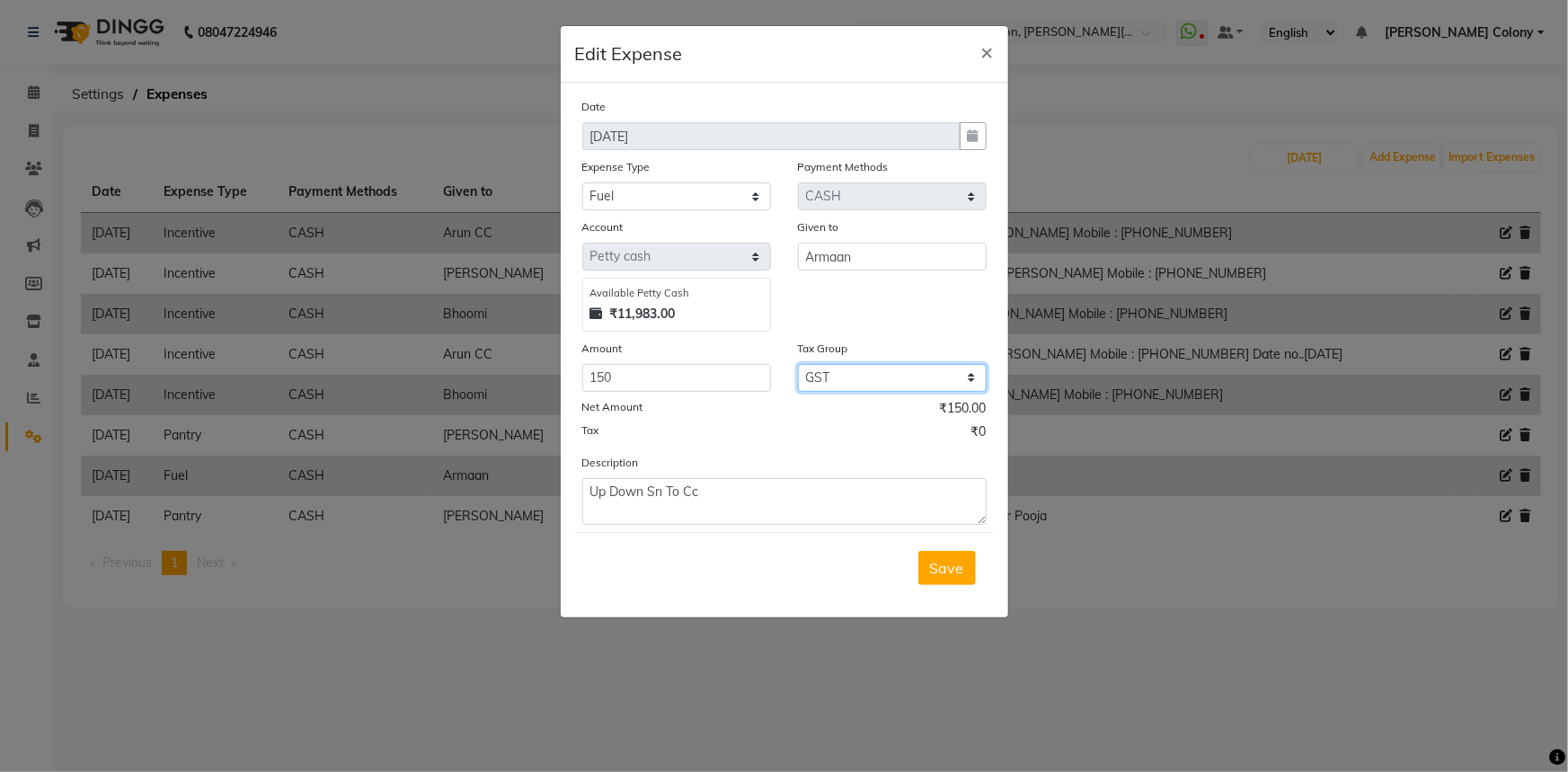
click at [798, 366] on select "None GST" at bounding box center [893, 378] width 189 height 28
click at [835, 379] on select "None GST" at bounding box center [893, 378] width 189 height 28
click at [798, 366] on select "None GST" at bounding box center [893, 378] width 189 height 28
click at [859, 379] on select "None GST" at bounding box center [893, 378] width 189 height 28
click at [798, 366] on select "None GST" at bounding box center [893, 378] width 189 height 28
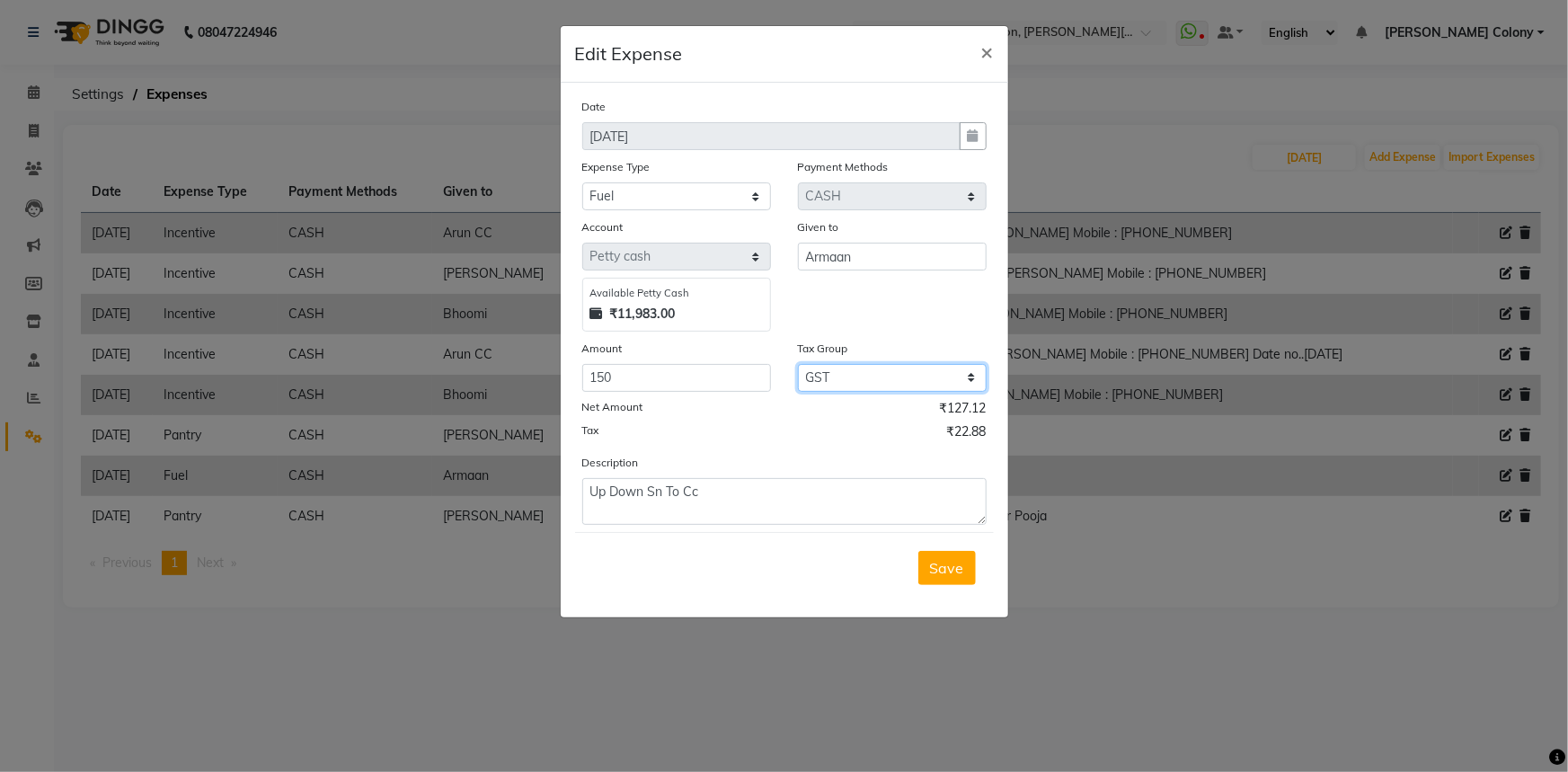
click at [835, 382] on select "None GST" at bounding box center [893, 378] width 189 height 28
select select "null"
click at [798, 366] on select "None GST" at bounding box center [893, 378] width 189 height 28
drag, startPoint x: 638, startPoint y: 379, endPoint x: 495, endPoint y: 361, distance: 144.1
click at [537, 356] on ngb-modal-window "Edit Expense × Date [DATE] Expense Type Select Advance Salary Client Snacks Fue…" at bounding box center [784, 386] width 1568 height 772
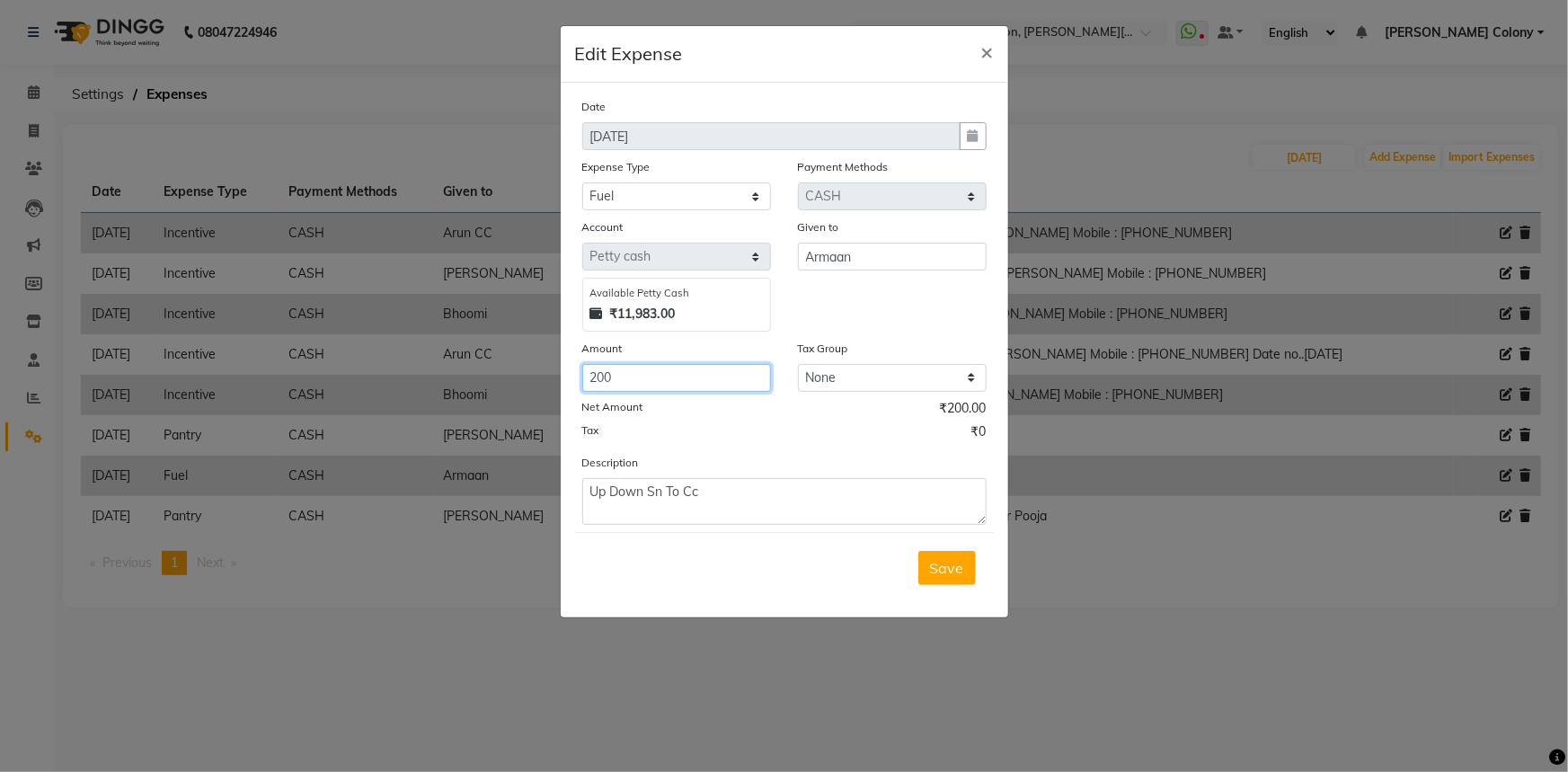
type input "200"
click at [745, 506] on textarea "Up Down Sn To Cc" at bounding box center [784, 501] width 405 height 46
click at [706, 501] on textarea "Up Down Sn To Cc rapido Fare" at bounding box center [784, 501] width 405 height 46
type textarea "Up Down Sn To Cc Rapido Fare"
click at [944, 573] on span "Save" at bounding box center [947, 568] width 34 height 18
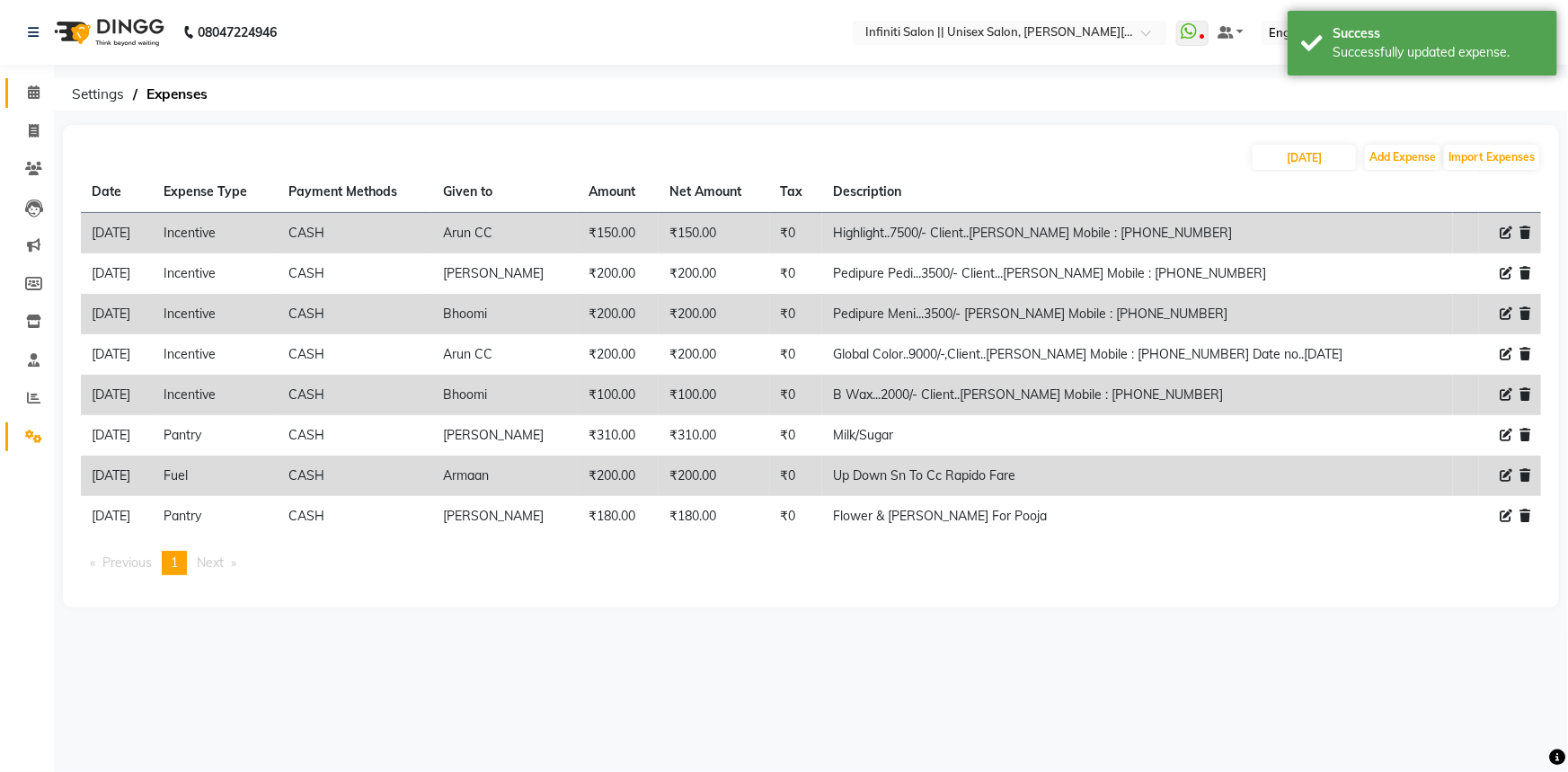
click at [28, 86] on icon at bounding box center [33, 93] width 12 height 14
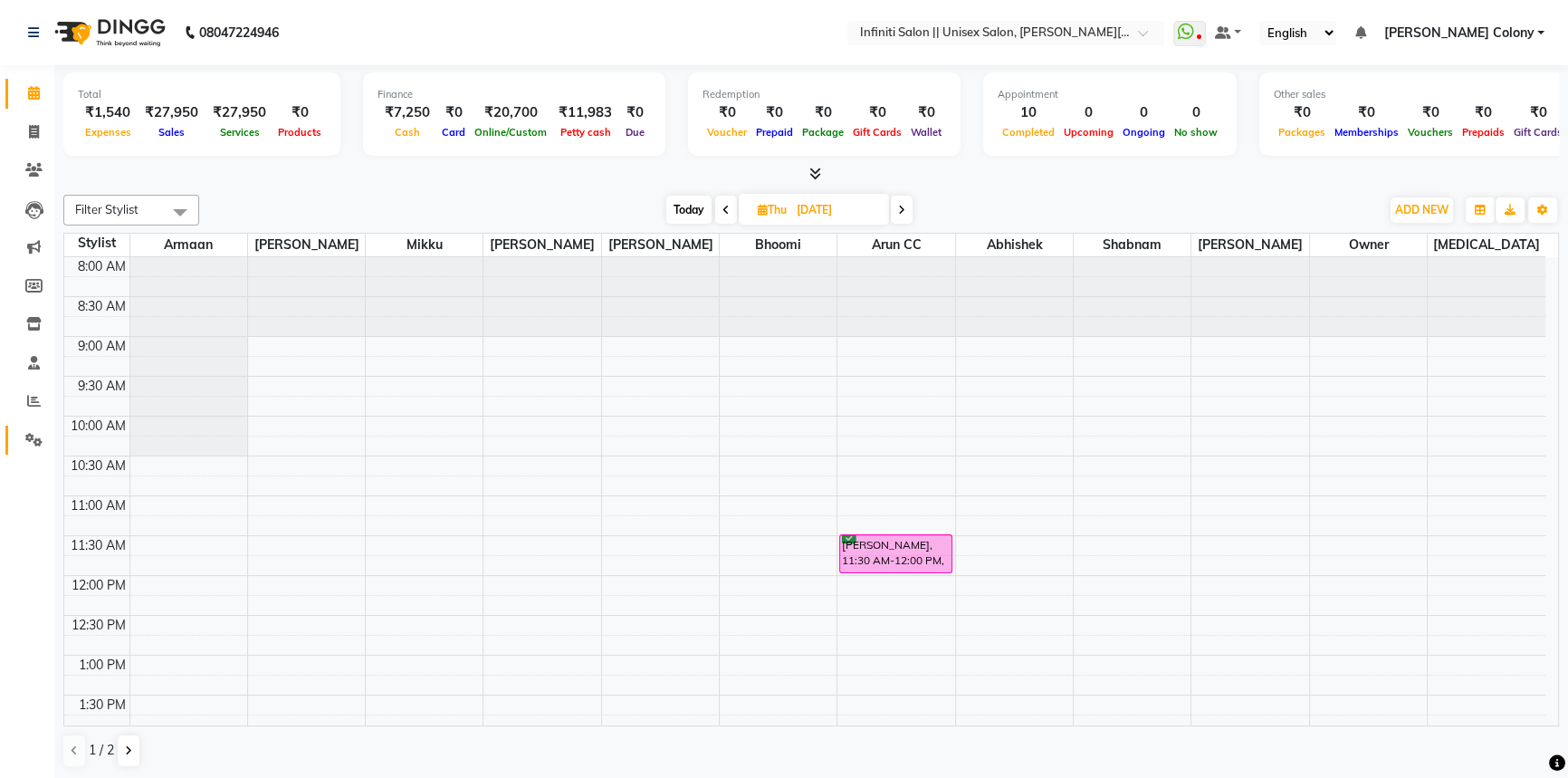
click at [16, 434] on link "Settings" at bounding box center [27, 441] width 44 height 30
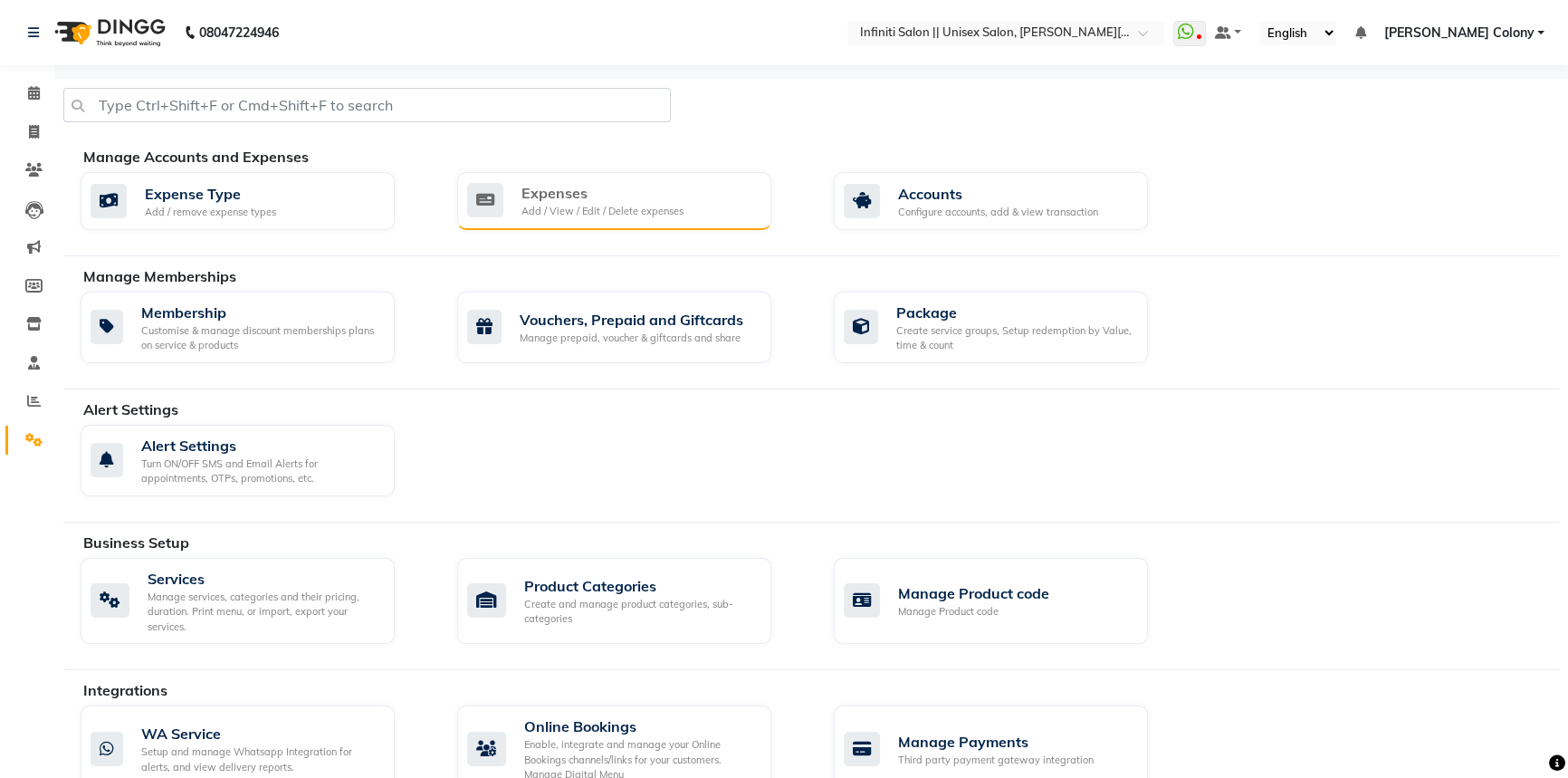
click at [585, 206] on div "Add / View / Edit / Delete expenses" at bounding box center [602, 211] width 162 height 16
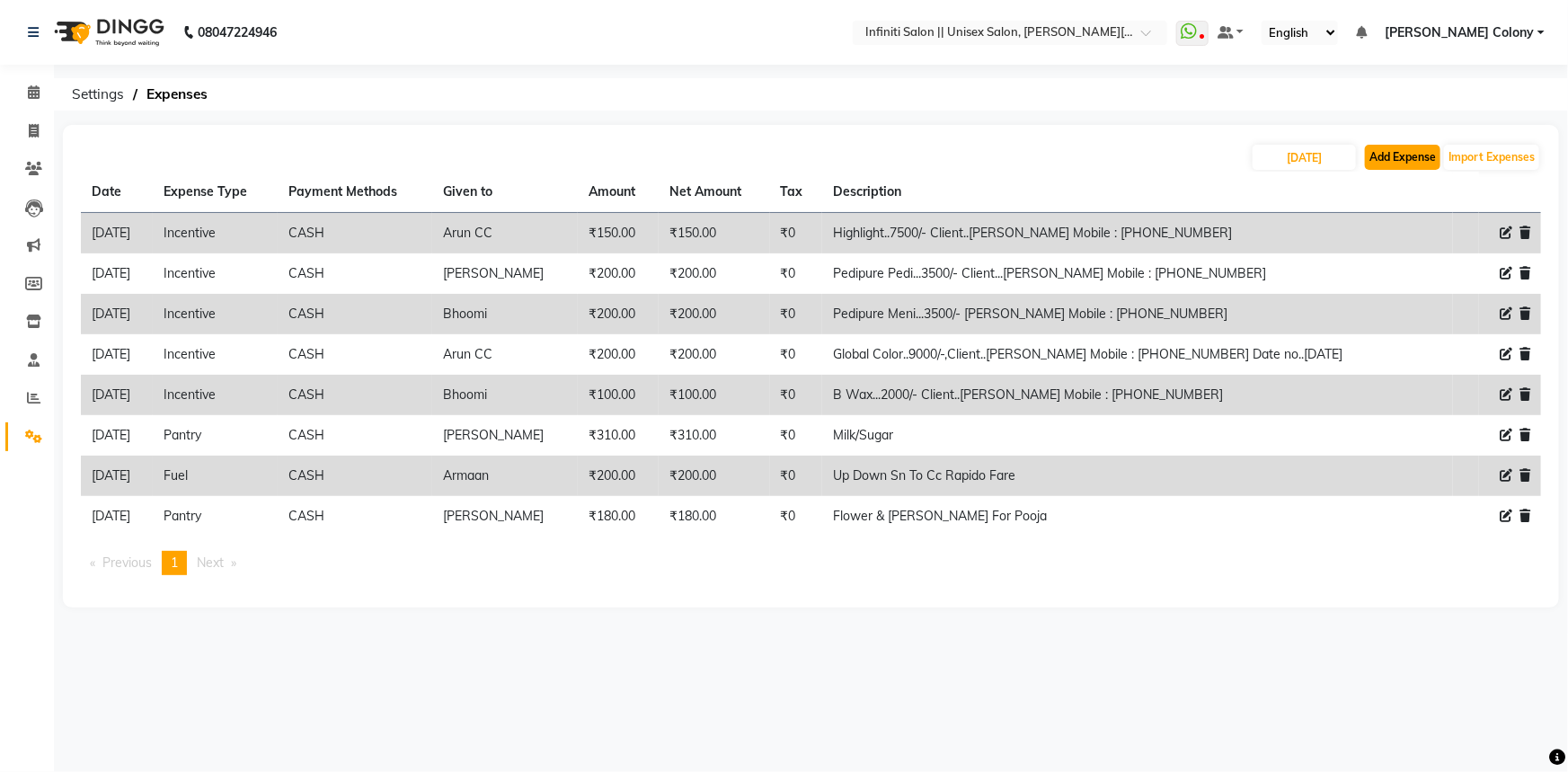
click at [1393, 145] on button "Add Expense" at bounding box center [1403, 158] width 76 height 26
select select "1"
select select "7361"
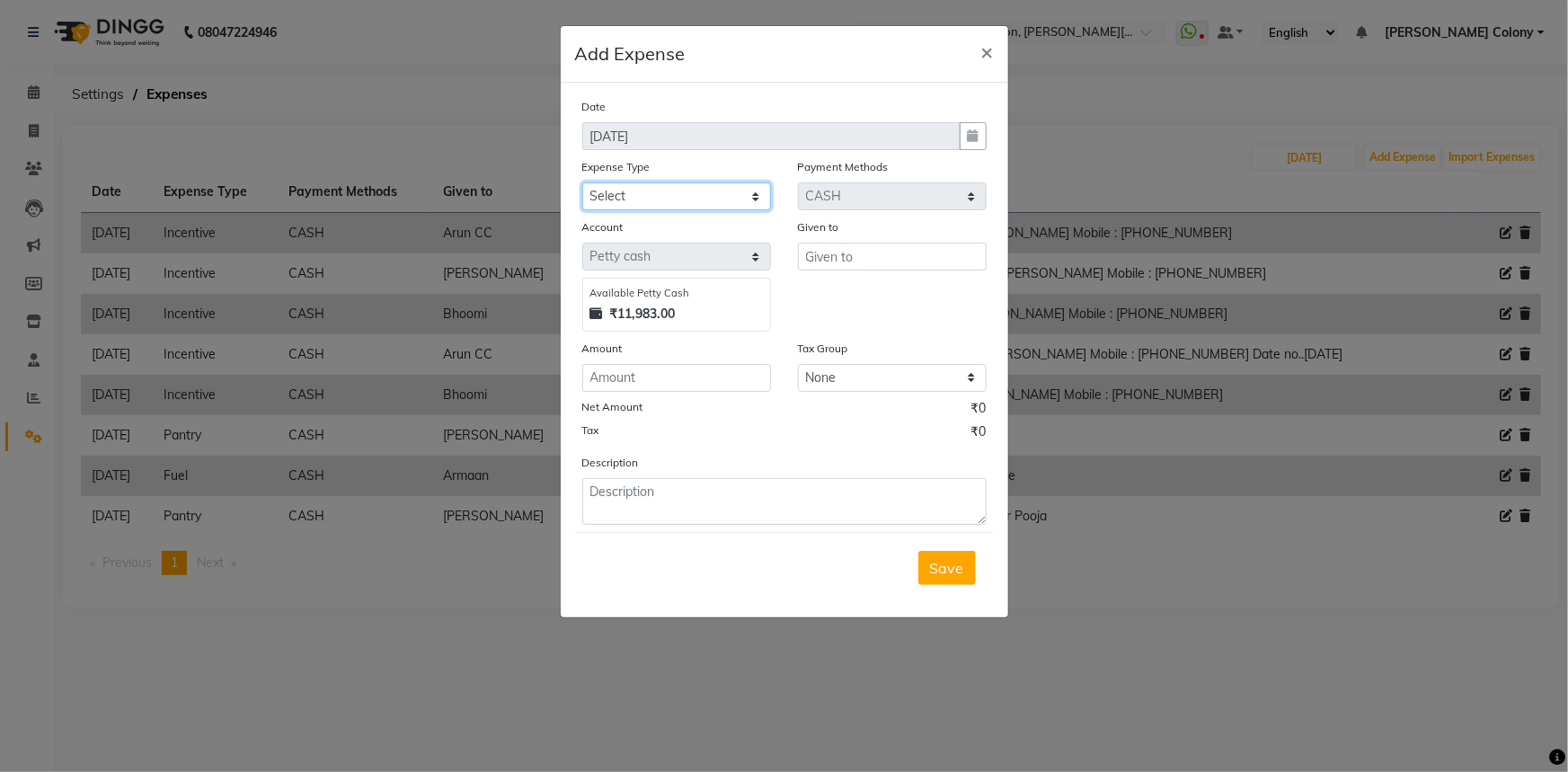
click at [647, 185] on select "Select Advance Salary Client Snacks Fuel Incentive Maintenance Miscellaneous Pa…" at bounding box center [677, 196] width 189 height 28
select select "12400"
click at [583, 183] on select "Select Advance Salary Client Snacks Fuel Incentive Maintenance Miscellaneous Pa…" at bounding box center [677, 196] width 189 height 28
click at [876, 258] on input "text" at bounding box center [893, 256] width 189 height 28
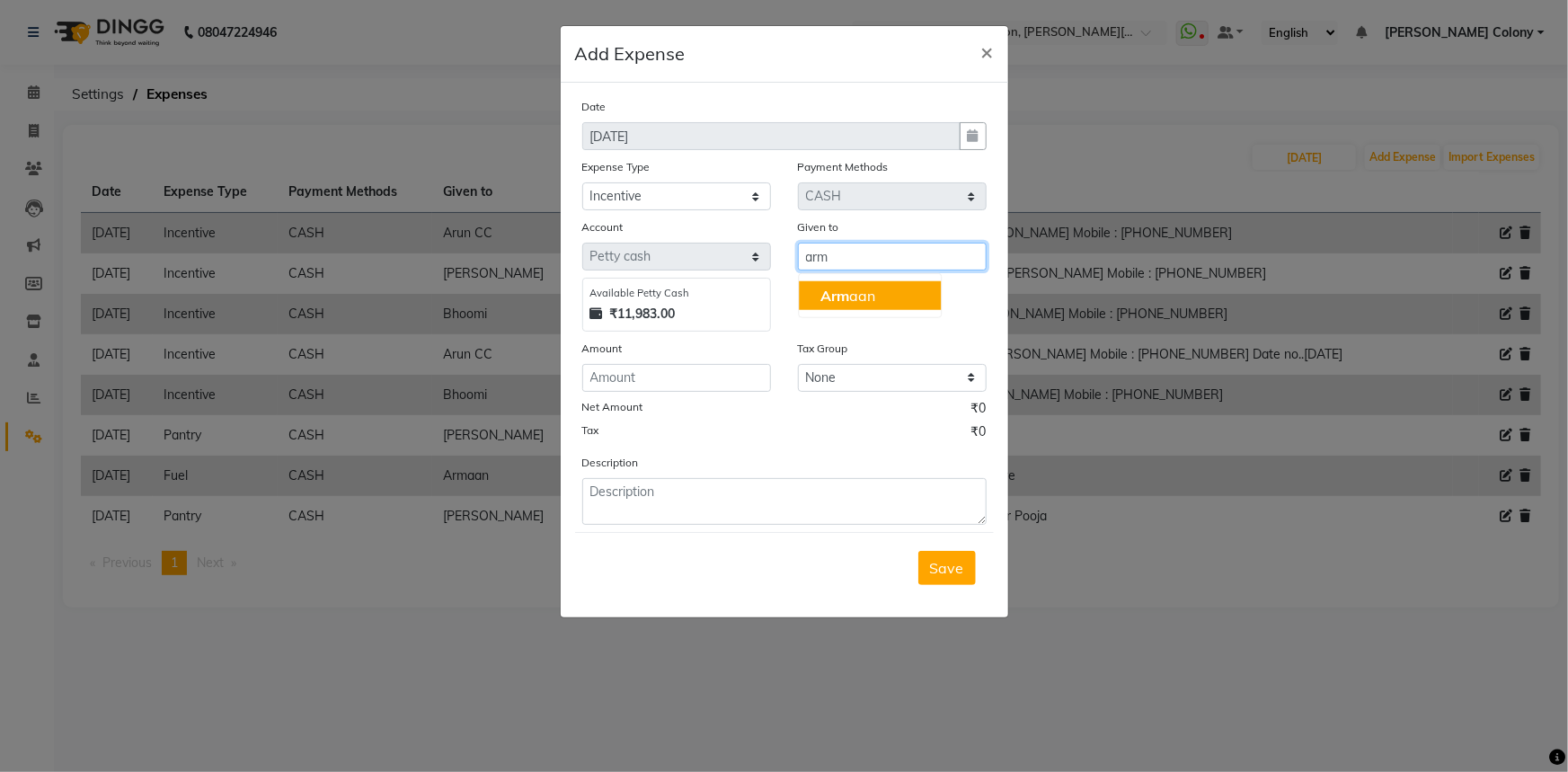
click at [848, 290] on ngb-highlight "Arm aan" at bounding box center [847, 295] width 55 height 18
type input "Armaan"
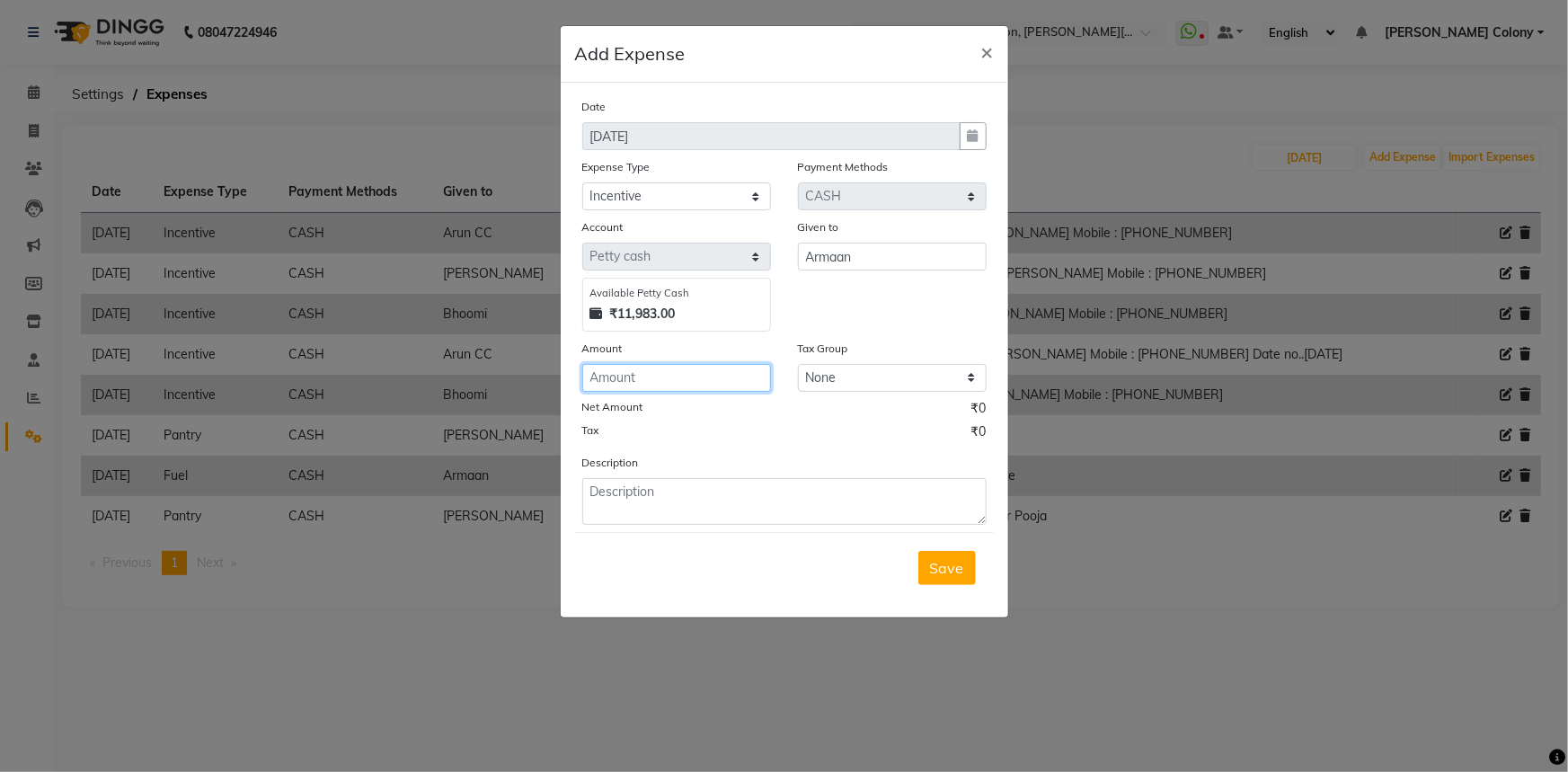
click at [692, 378] on input "number" at bounding box center [677, 378] width 189 height 28
type input "350"
click at [658, 524] on textarea at bounding box center [784, 501] width 405 height 46
type textarea "D"
click at [981, 46] on span "×" at bounding box center [987, 50] width 13 height 27
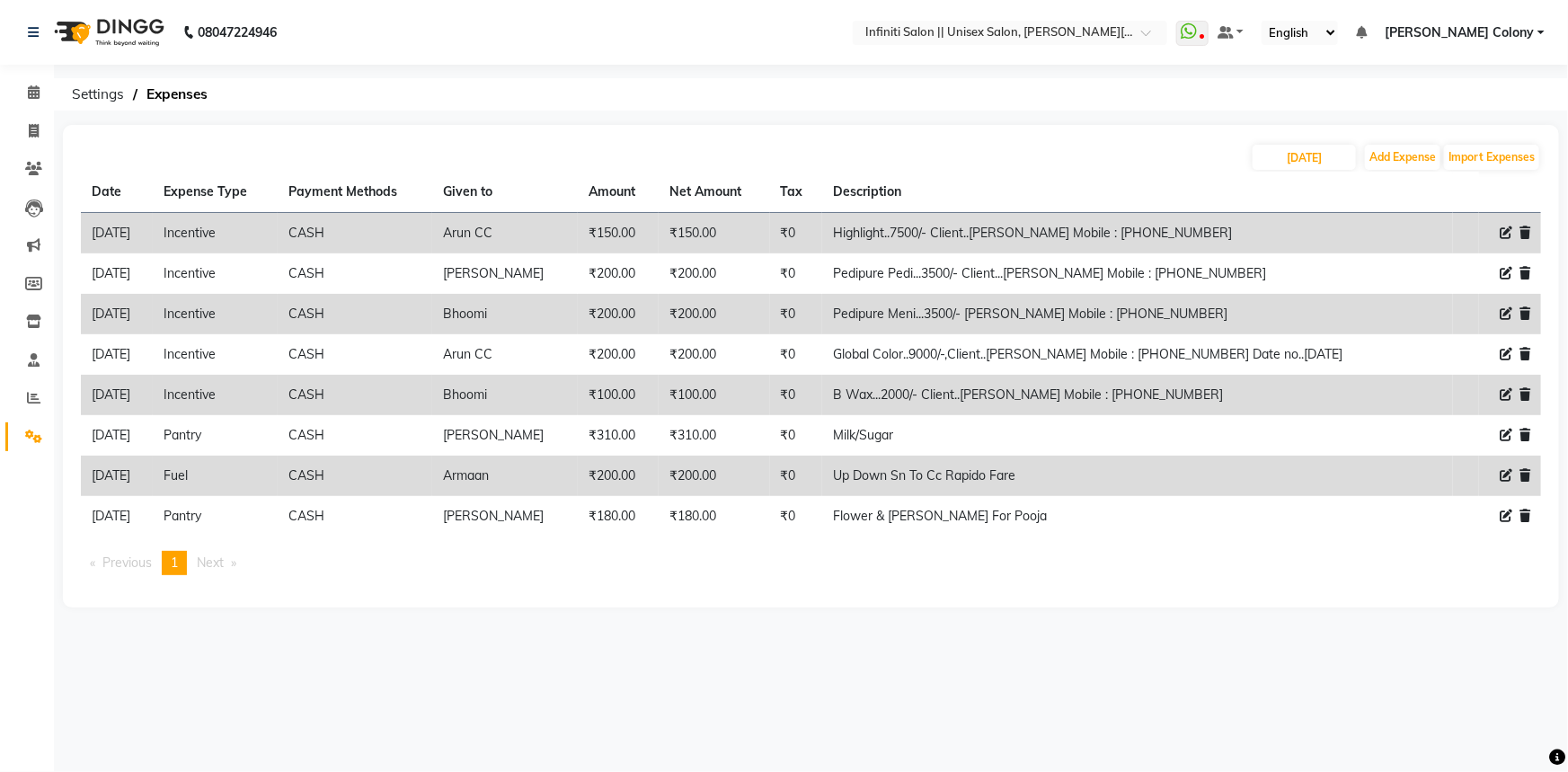
click at [1294, 171] on th "Description" at bounding box center [1138, 192] width 632 height 41
click at [1298, 161] on input "[DATE]" at bounding box center [1304, 158] width 103 height 26
select select "9"
select select "2025"
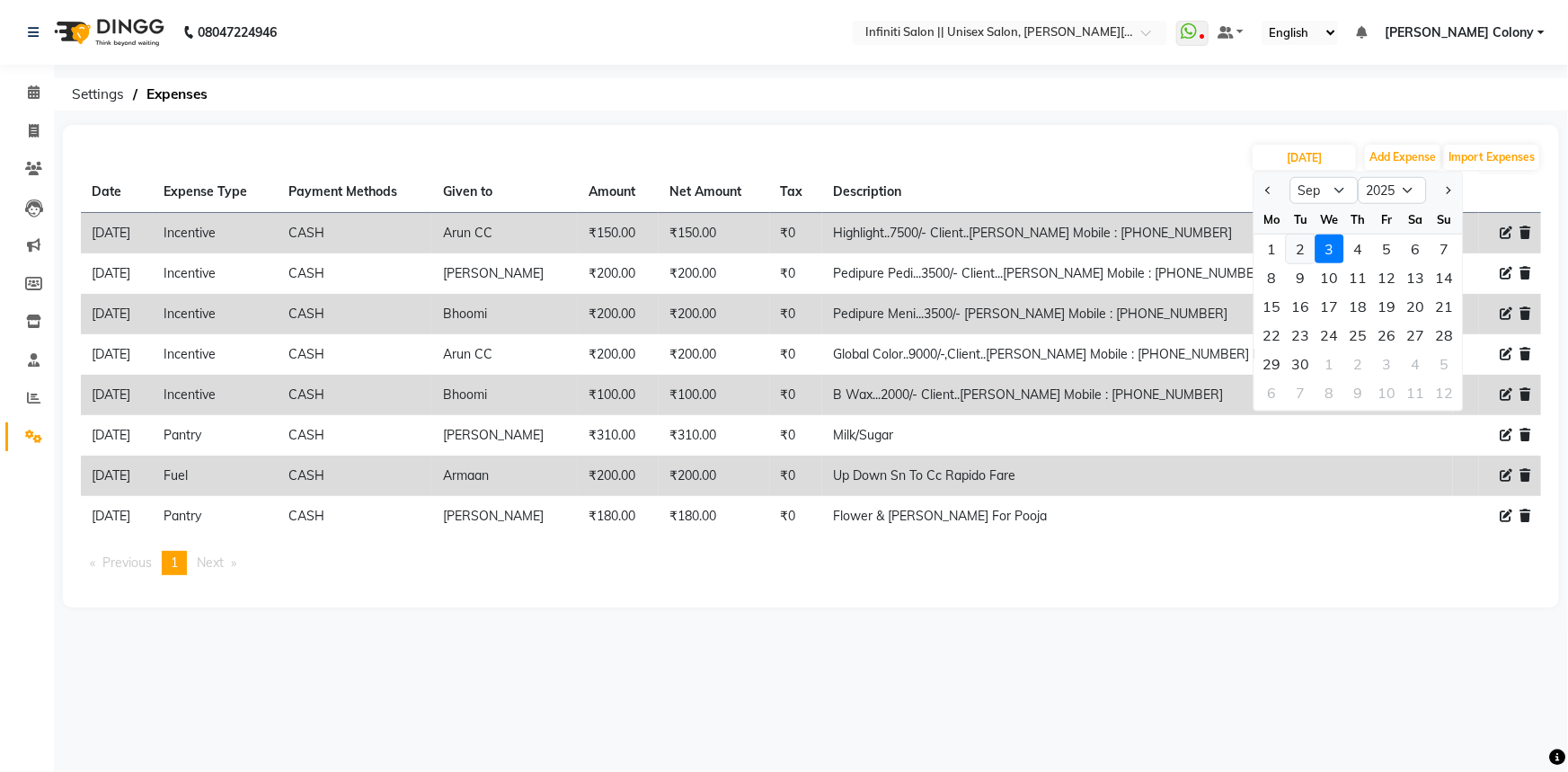
click at [1305, 248] on div "2" at bounding box center [1300, 248] width 29 height 29
type input "02-09-2025"
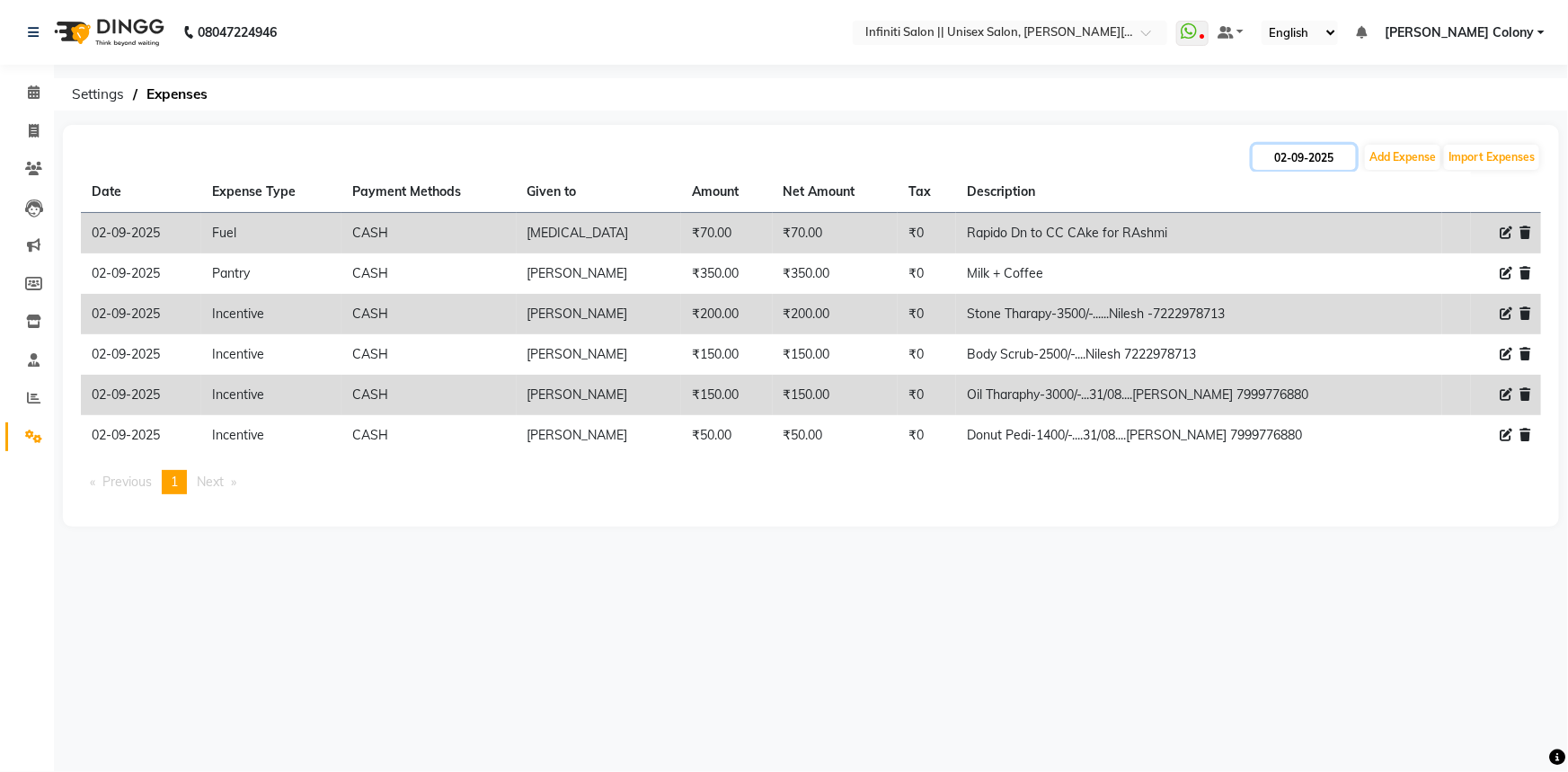
click at [1272, 155] on input "02-09-2025" at bounding box center [1304, 158] width 103 height 26
select select "9"
select select "2025"
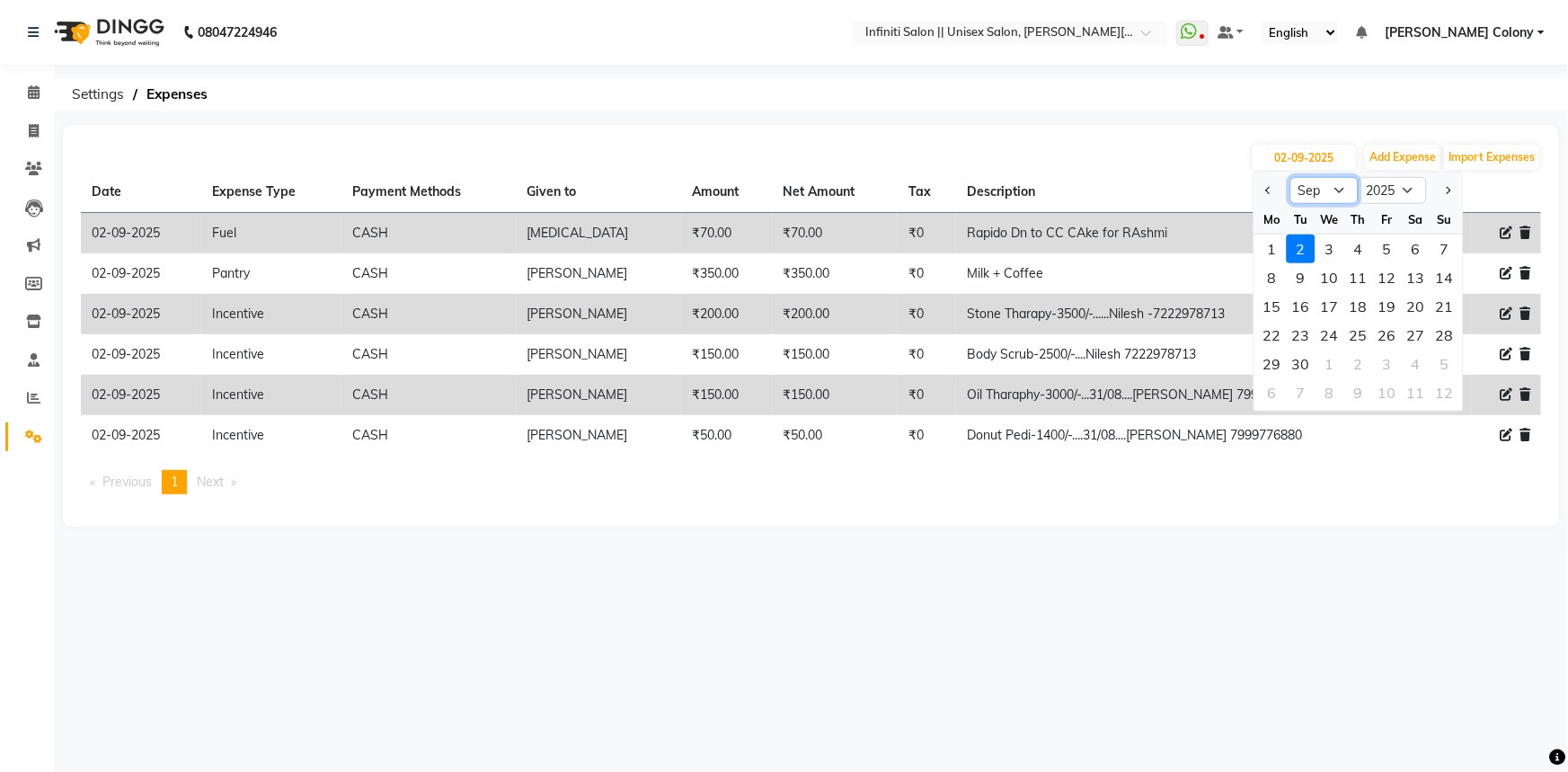
click at [1301, 189] on select "Jan Feb Mar Apr May Jun [DATE] Aug Sep Oct Nov Dec" at bounding box center [1324, 190] width 68 height 27
click at [1121, 66] on div "08047224946 Select Location × Infiniti Salon || Unisex Salon, [PERSON_NAME] Col…" at bounding box center [784, 386] width 1568 height 772
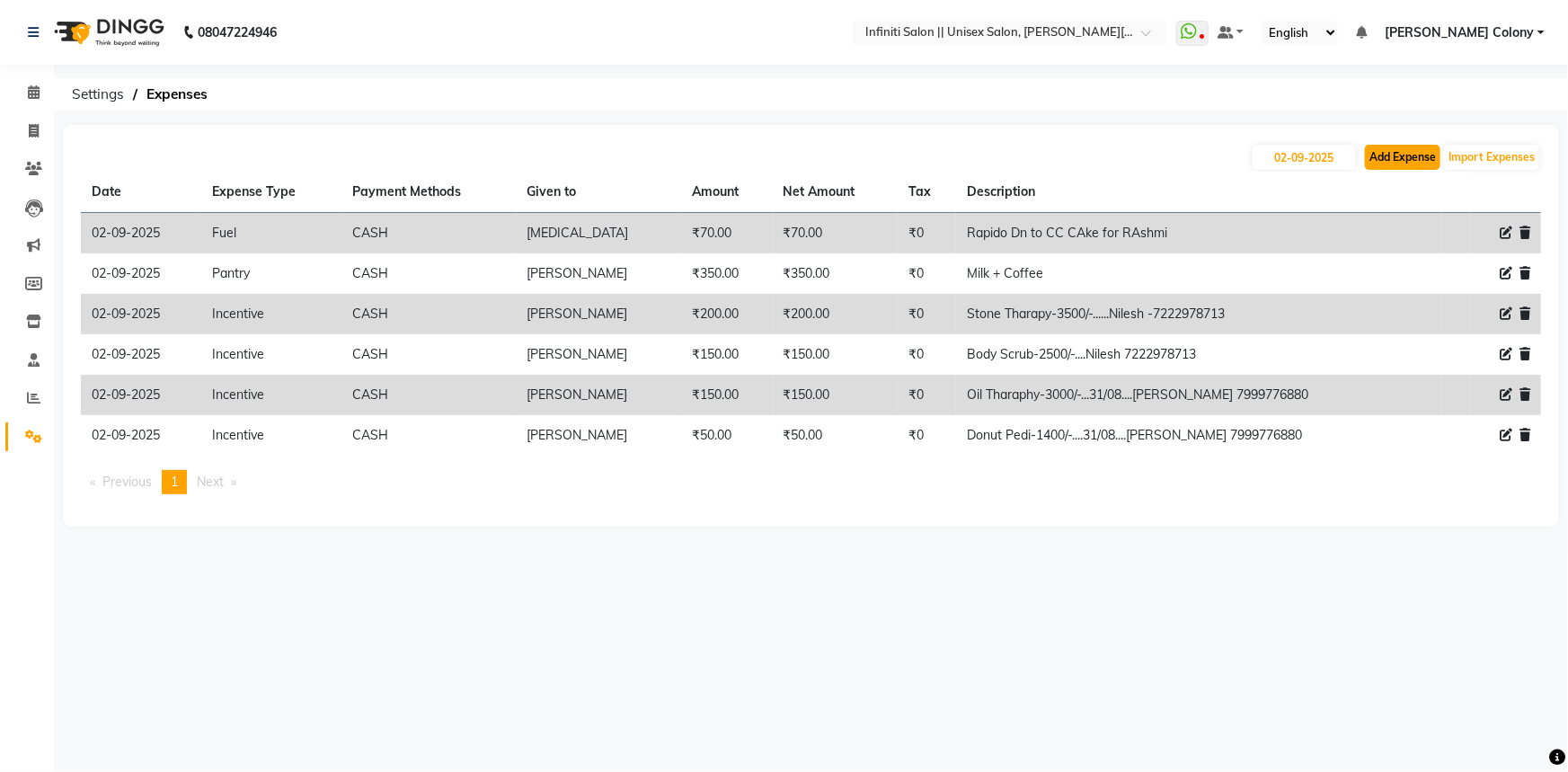
click at [1387, 159] on button "Add Expense" at bounding box center [1403, 158] width 76 height 26
select select "1"
select select "7361"
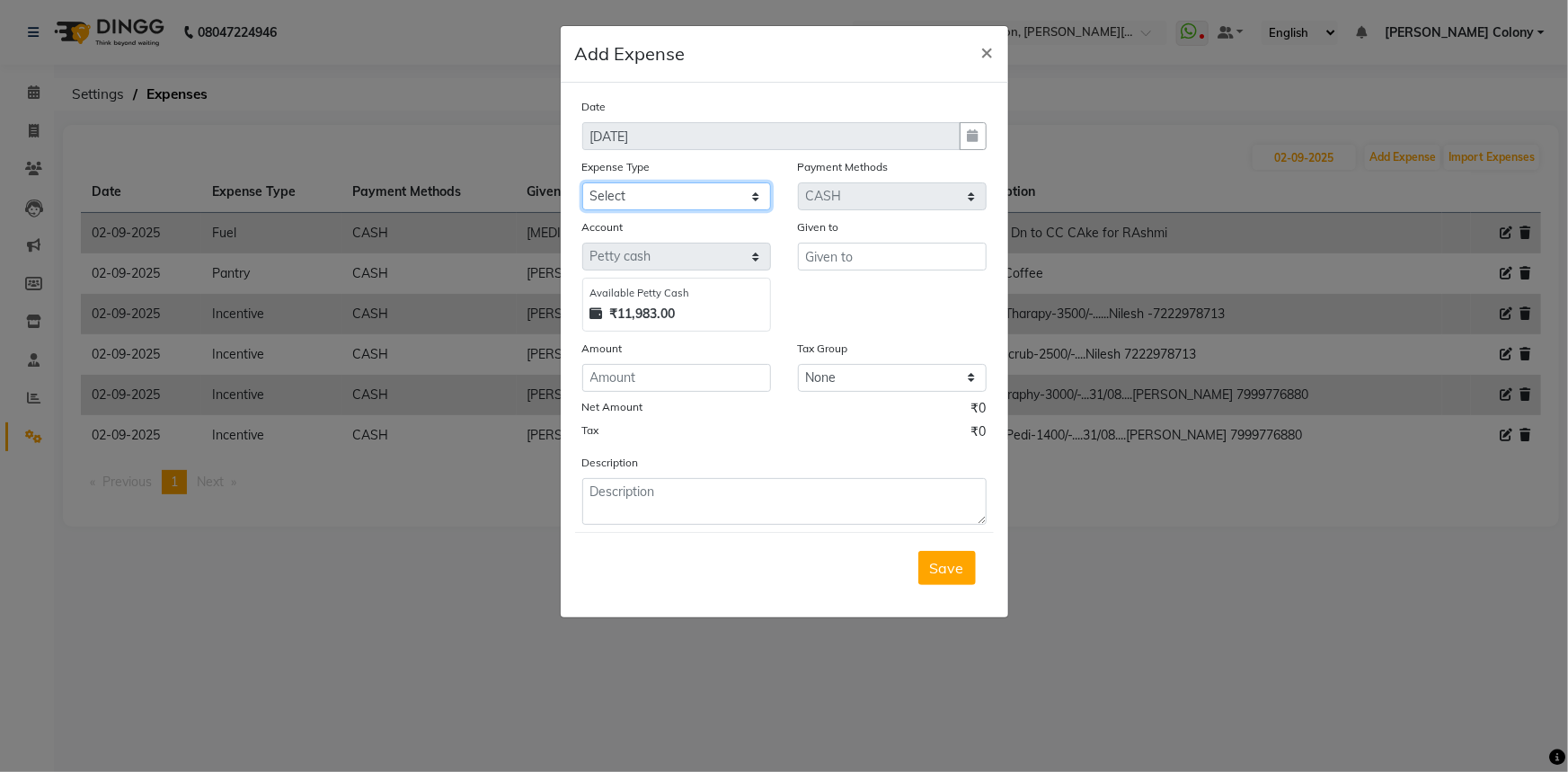
click at [697, 197] on select "Select Advance Salary Client Snacks Fuel Incentive Maintenance Miscellaneous Pa…" at bounding box center [677, 196] width 189 height 28
select select "12400"
click at [583, 183] on select "Select Advance Salary Client Snacks Fuel Incentive Maintenance Miscellaneous Pa…" at bounding box center [677, 196] width 189 height 28
click at [831, 264] on input "text" at bounding box center [893, 256] width 189 height 28
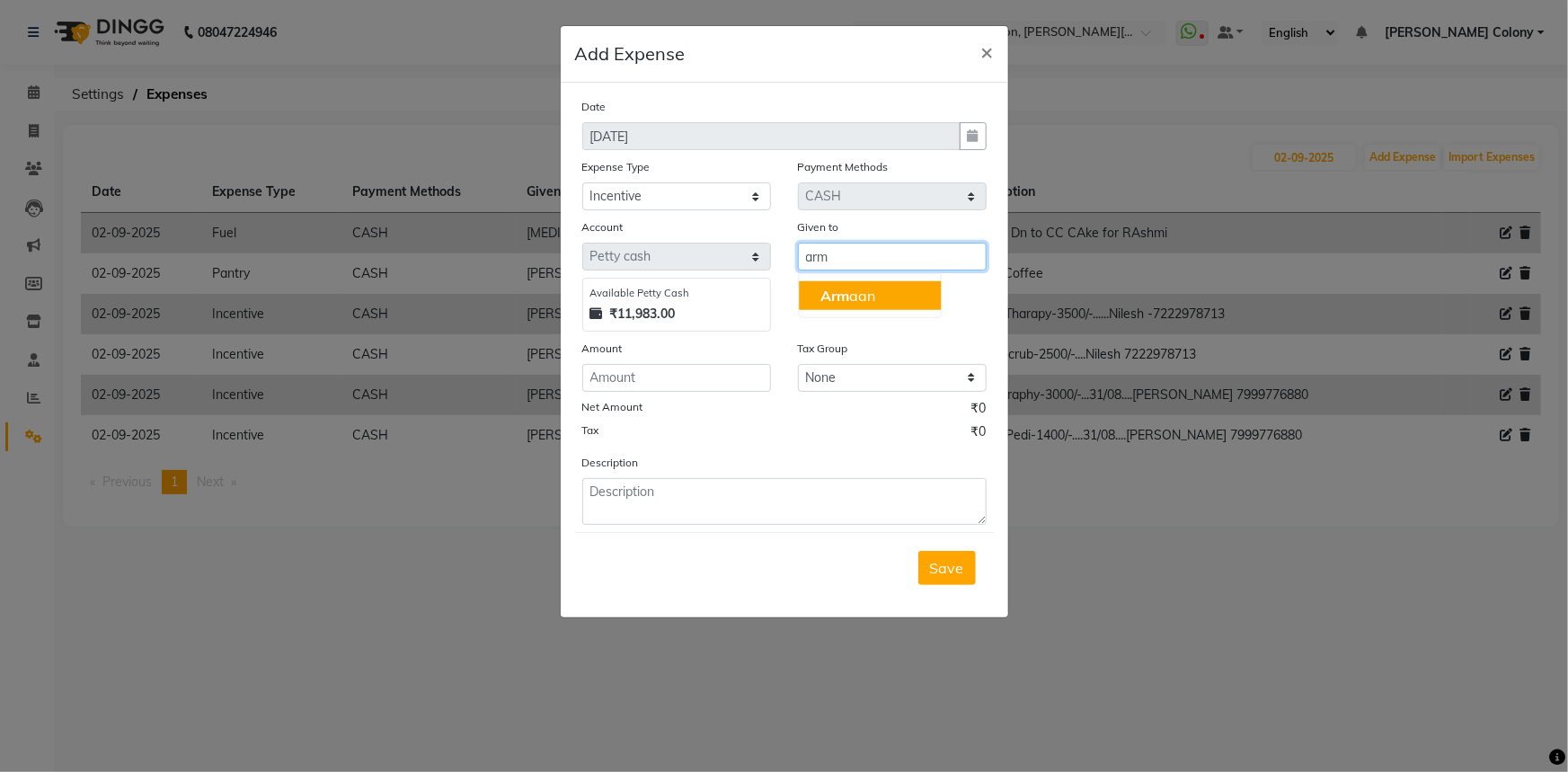
drag, startPoint x: 855, startPoint y: 290, endPoint x: 744, endPoint y: 331, distance: 118.3
click at [854, 291] on ngb-highlight "Arm aan" at bounding box center [847, 295] width 55 height 18
type input "Armaan"
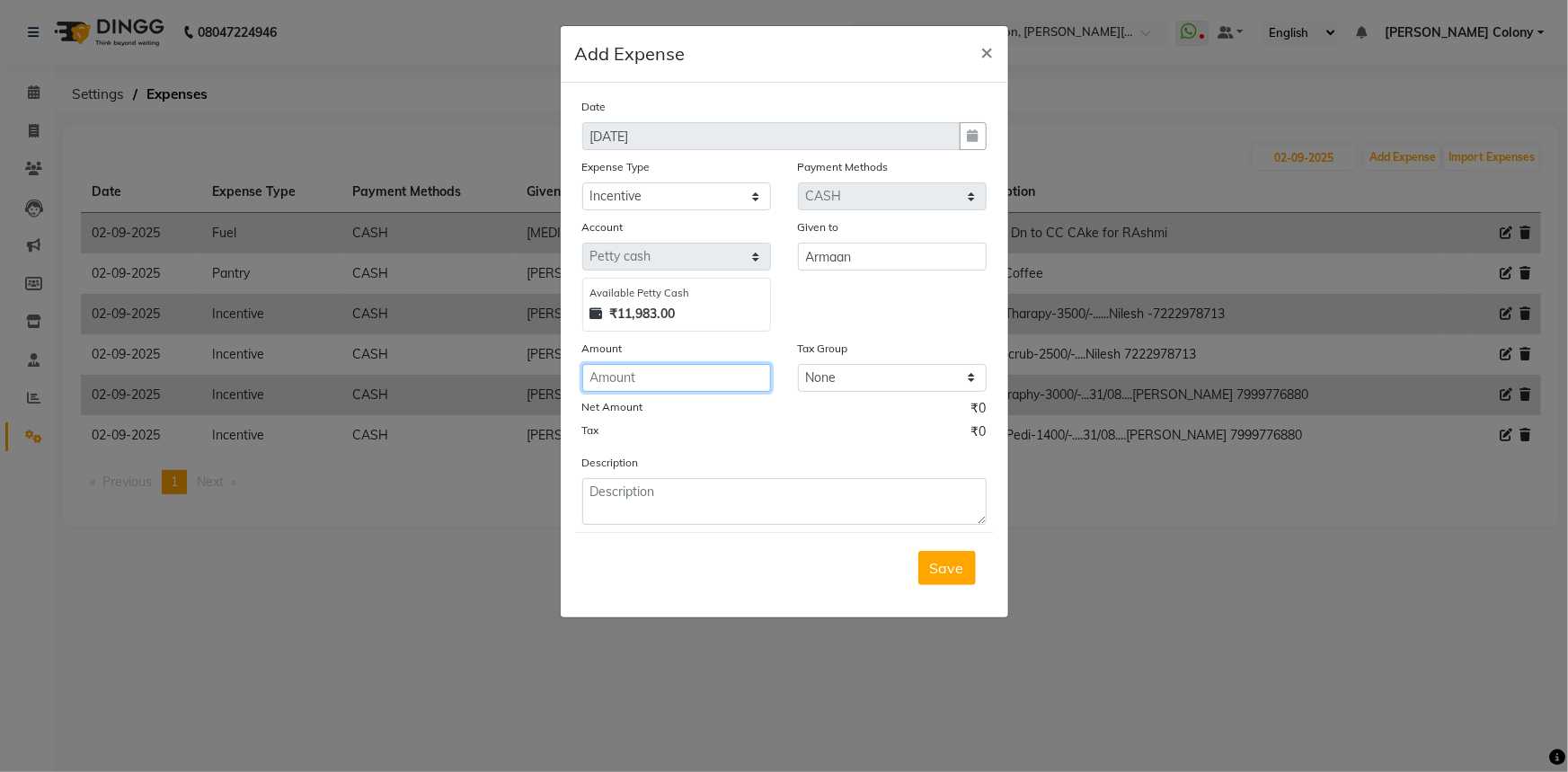
click at [636, 377] on input "number" at bounding box center [677, 378] width 189 height 28
type input "350"
click at [633, 515] on textarea at bounding box center [784, 501] width 405 height 46
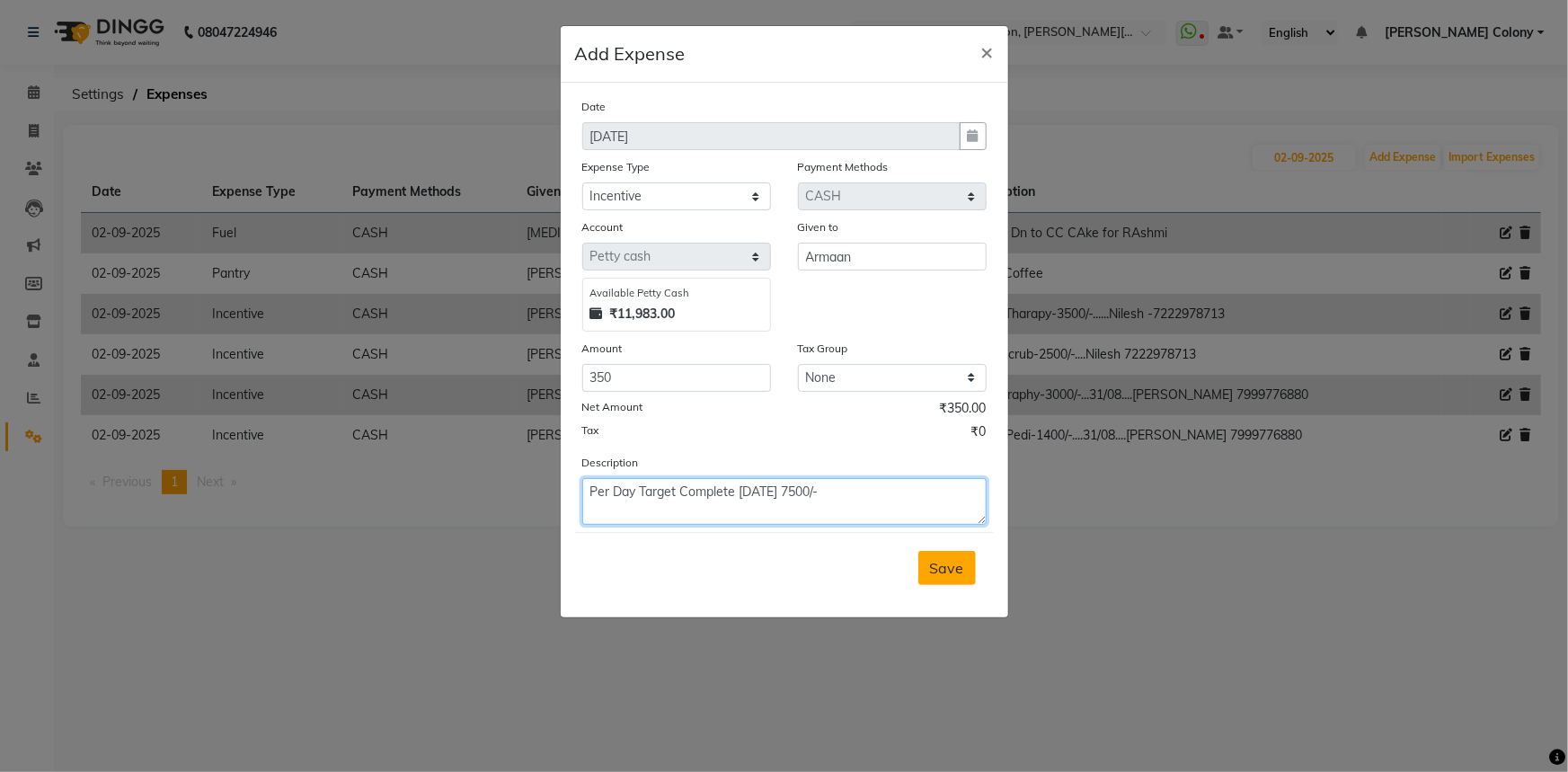
type textarea "Per Day Target Complete [DATE] 7500/-"
click at [936, 563] on span "Save" at bounding box center [947, 568] width 34 height 18
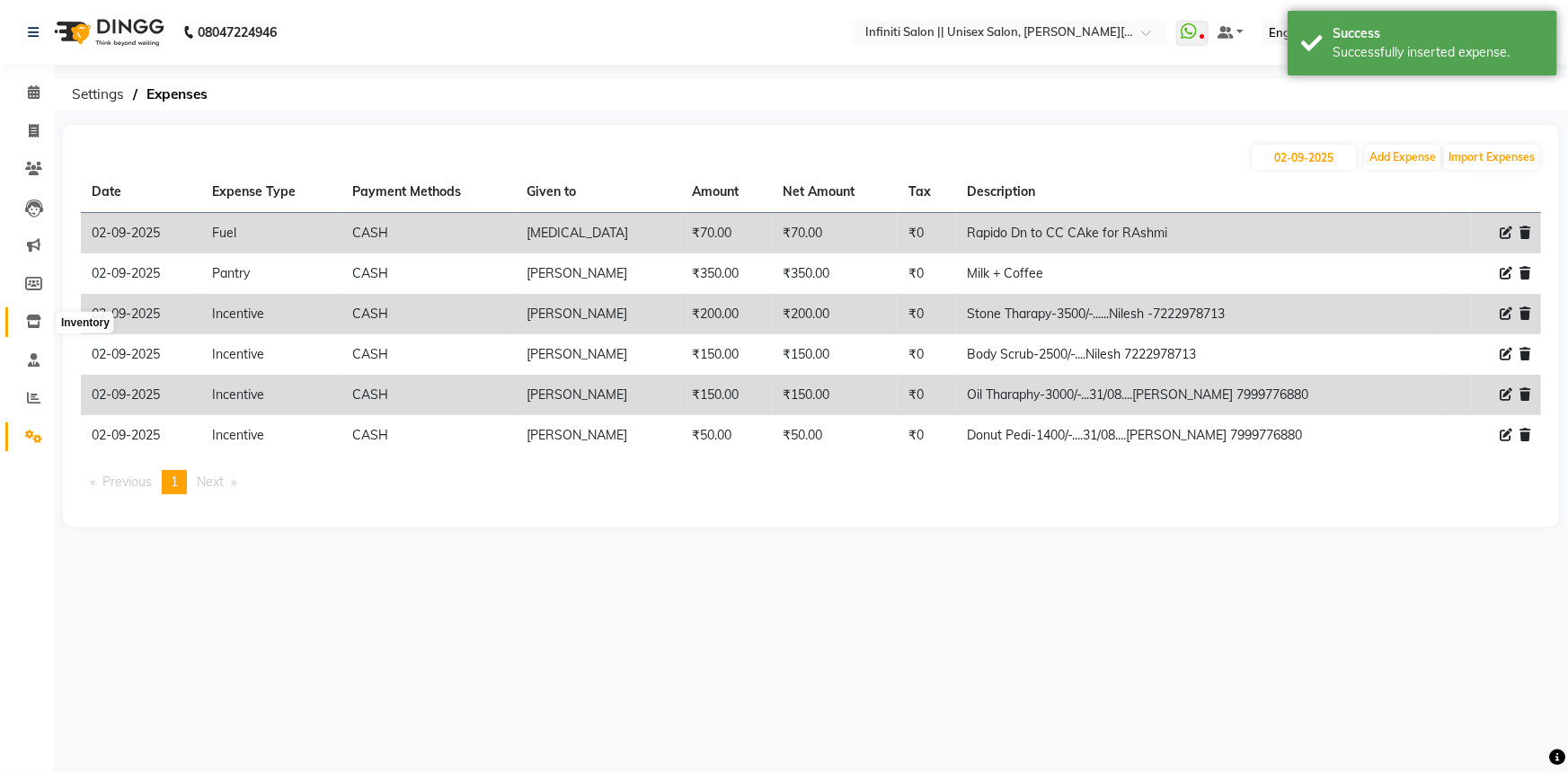
click at [31, 313] on span at bounding box center [33, 322] width 31 height 21
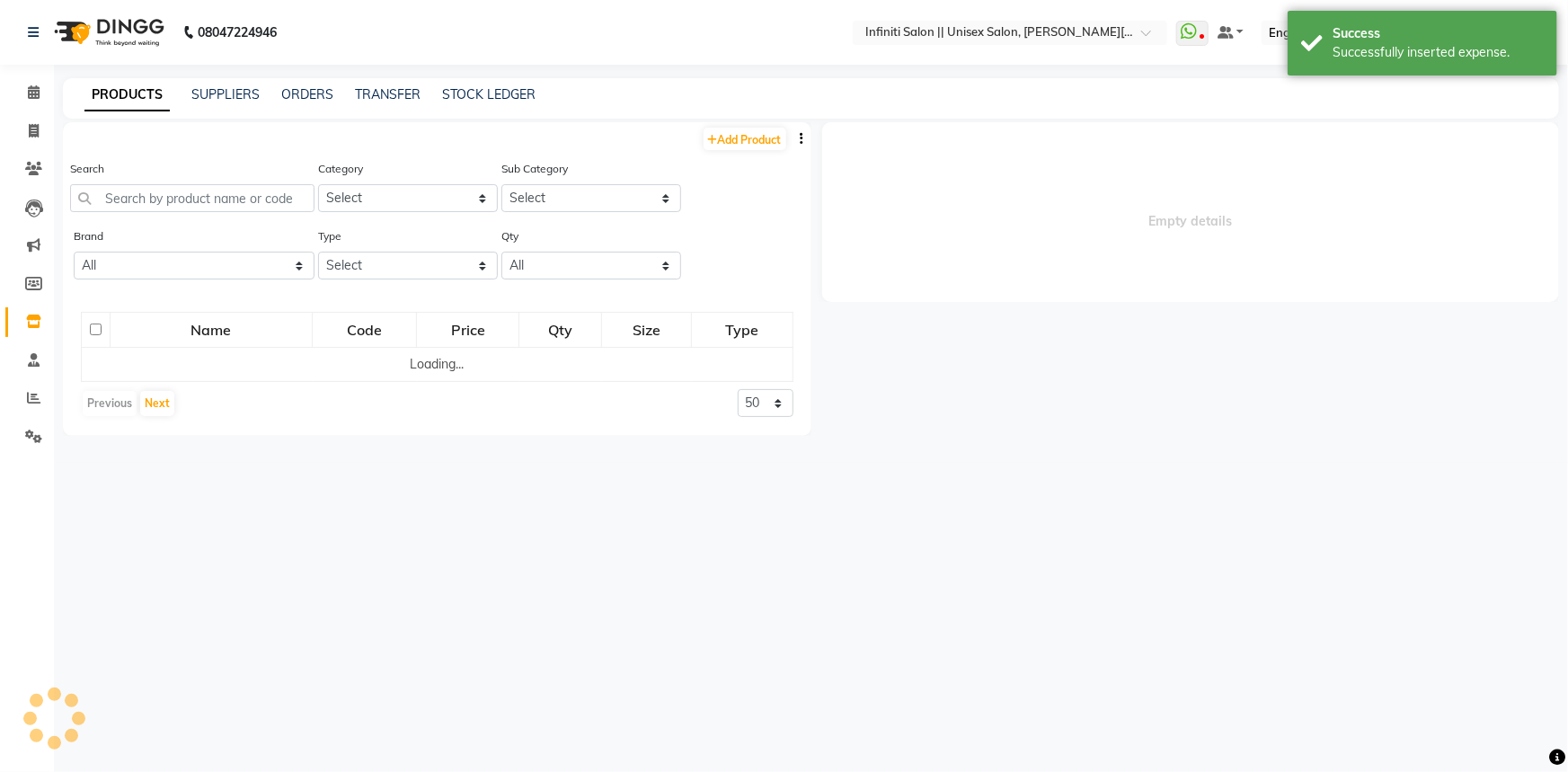
select select
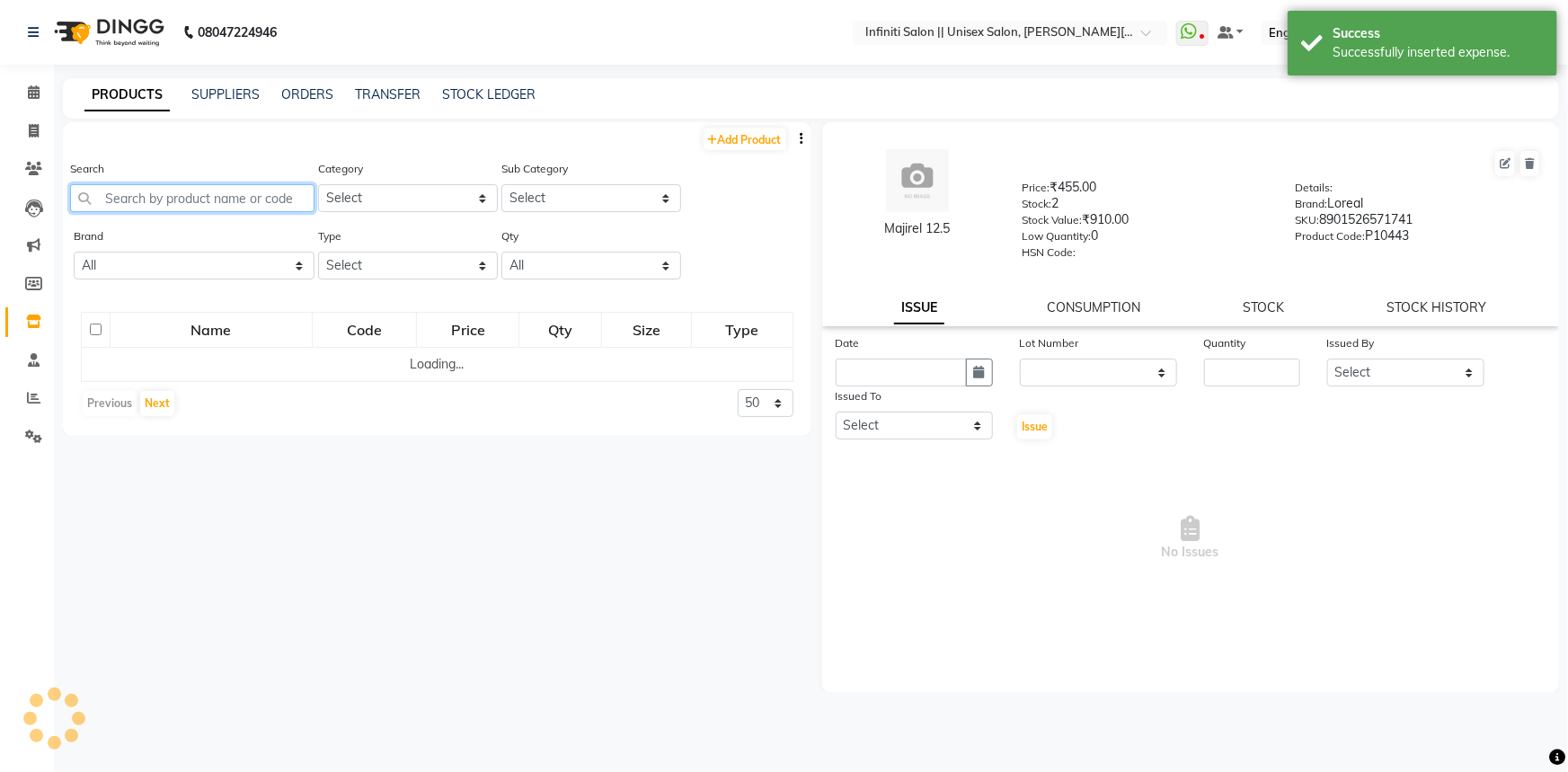
click at [156, 197] on input "text" at bounding box center [192, 198] width 244 height 28
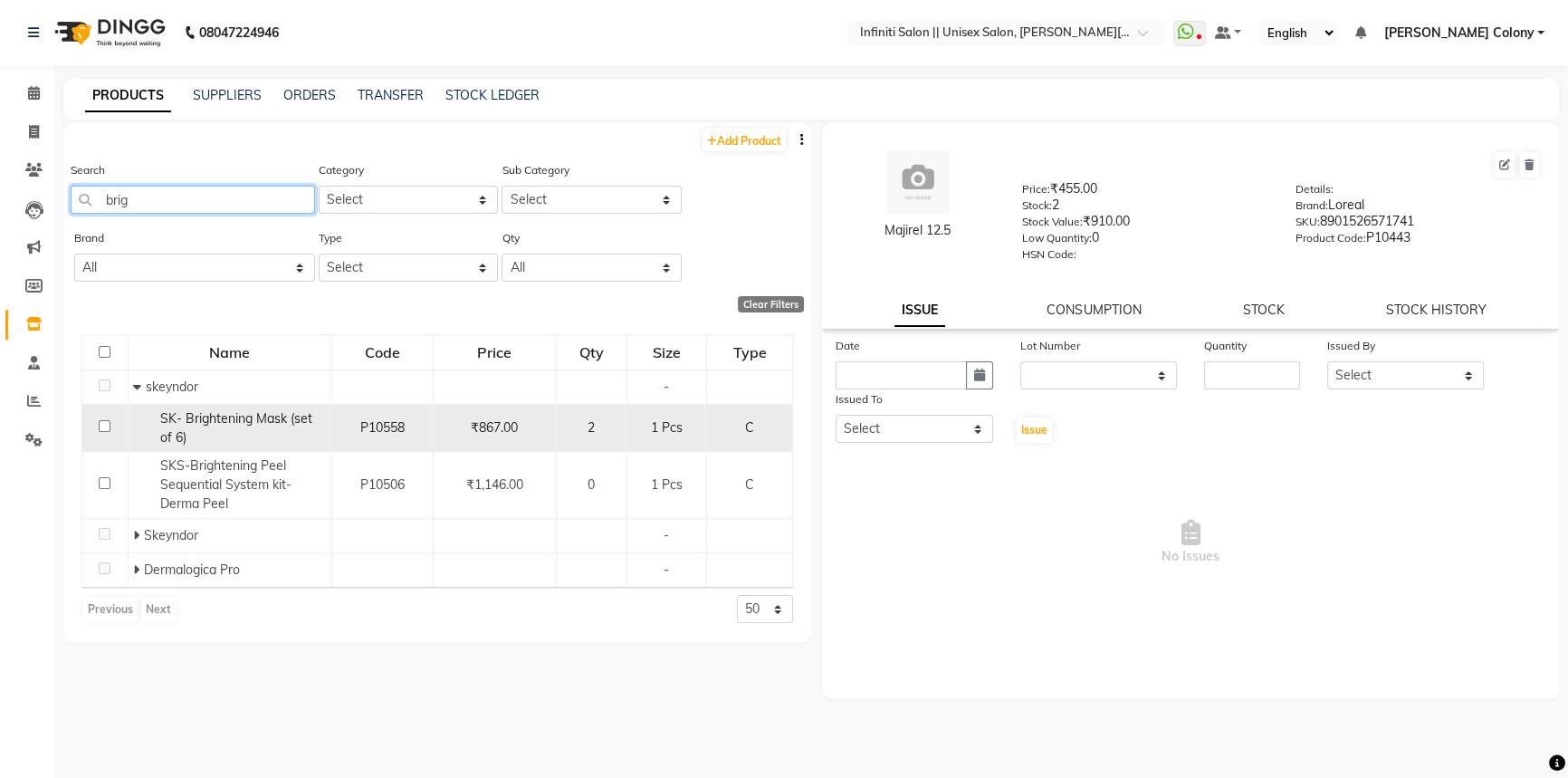
type input "brig"
click at [105, 426] on input "checkbox" at bounding box center [105, 427] width 12 height 12
checkbox input "true"
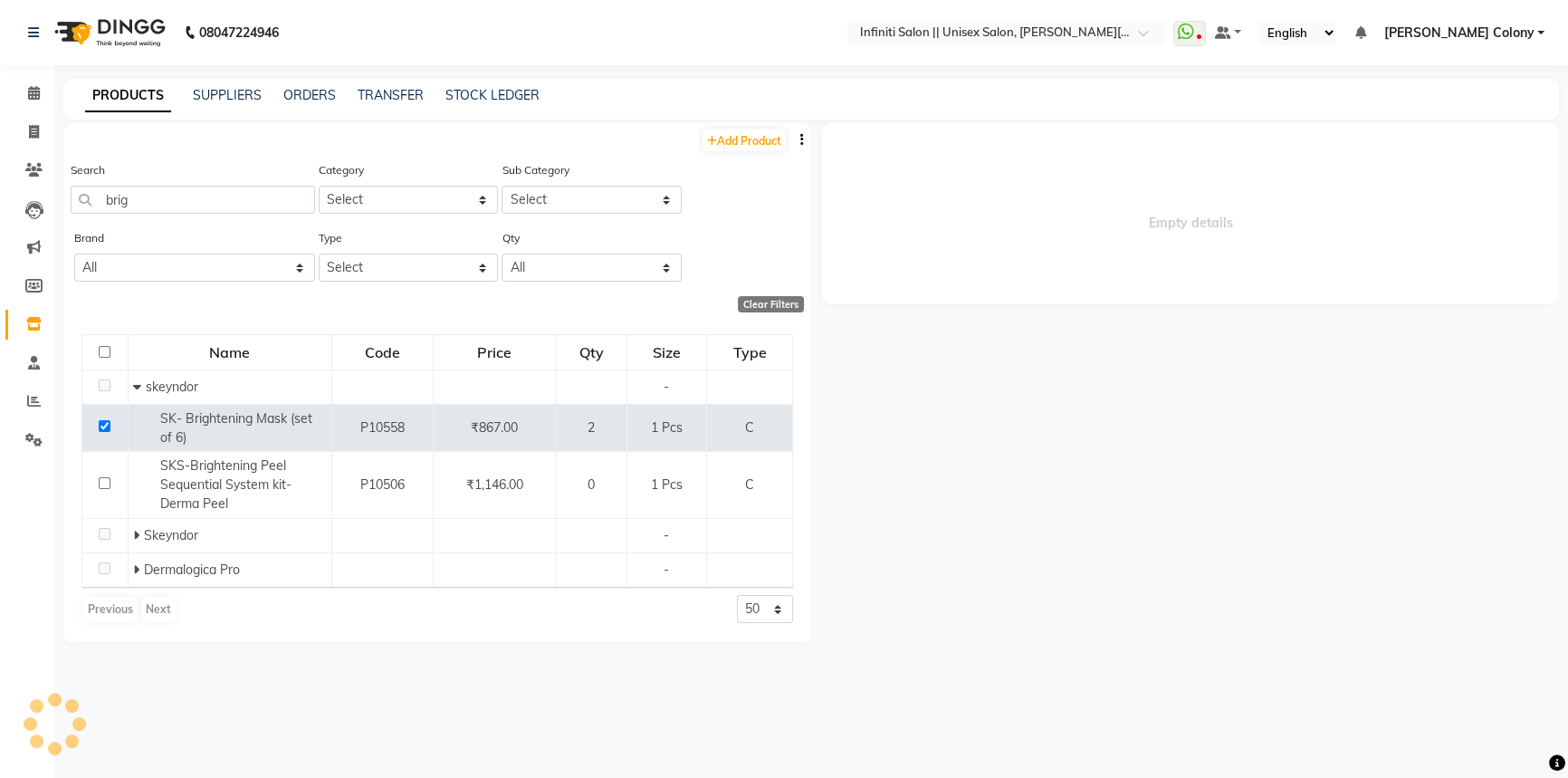
select select
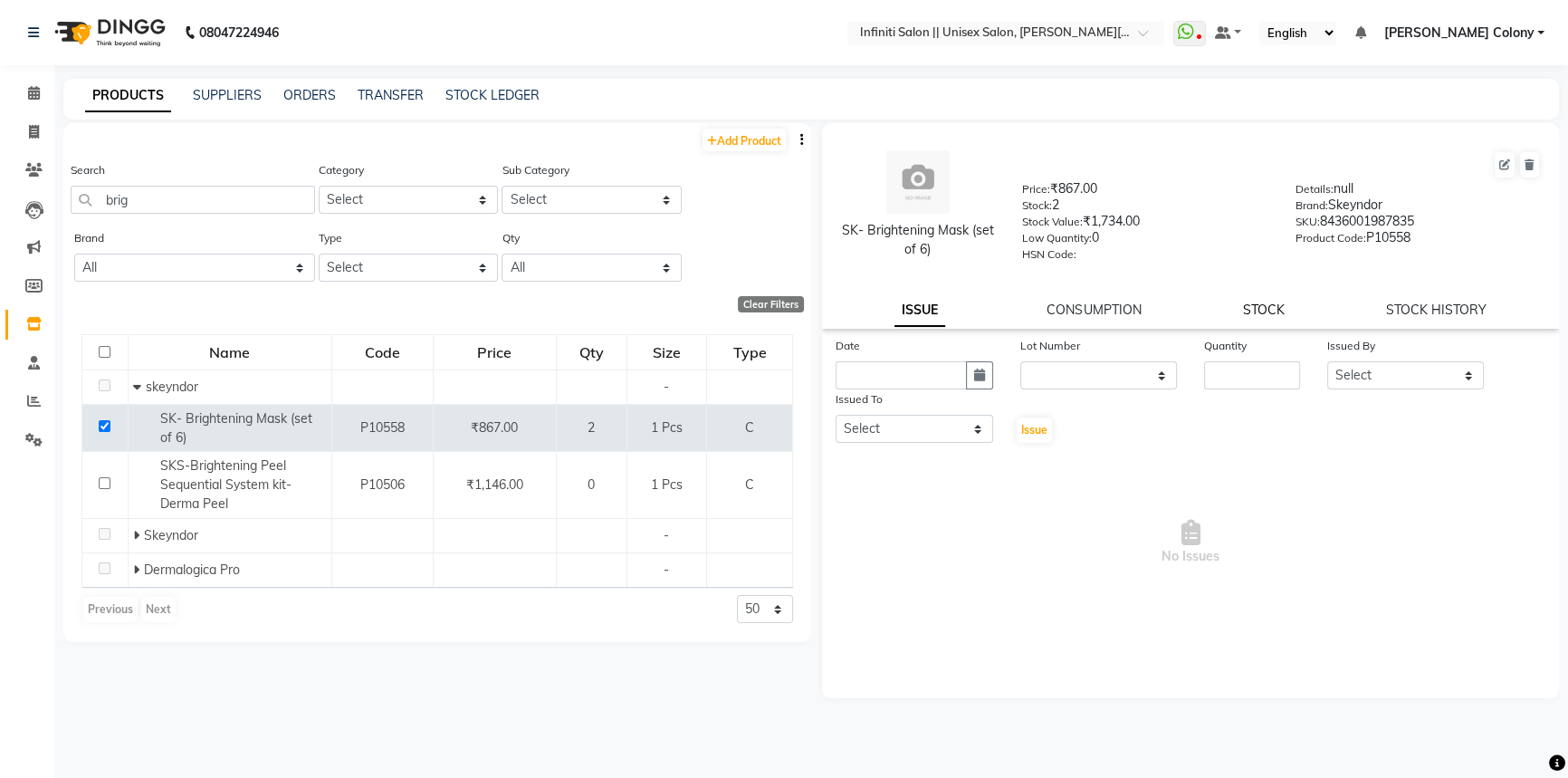
drag, startPoint x: 1260, startPoint y: 326, endPoint x: 1260, endPoint y: 315, distance: 11.0
click at [1260, 321] on div "SK- Brightening Mask (set of 6) Price: ₹867.00 Stock: 2 Stock Value: ₹1,734.00 …" at bounding box center [1190, 225] width 737 height 205
click at [1260, 315] on link "STOCK" at bounding box center [1264, 310] width 42 height 16
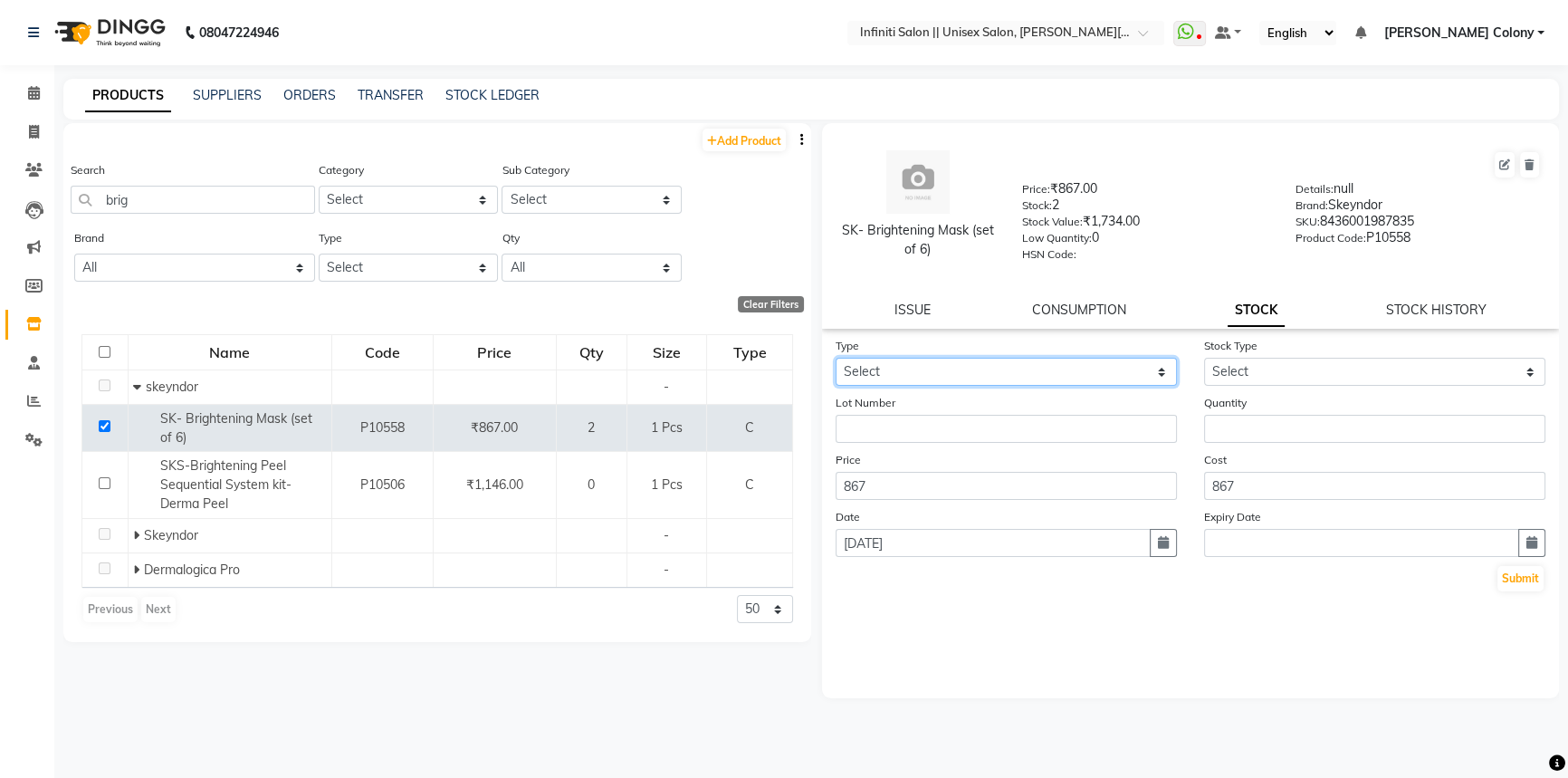
click at [1078, 372] on select "Select In Out" at bounding box center [1007, 372] width 341 height 28
select select "out"
click at [836, 361] on select "Select In Out" at bounding box center [1007, 372] width 341 height 28
select select
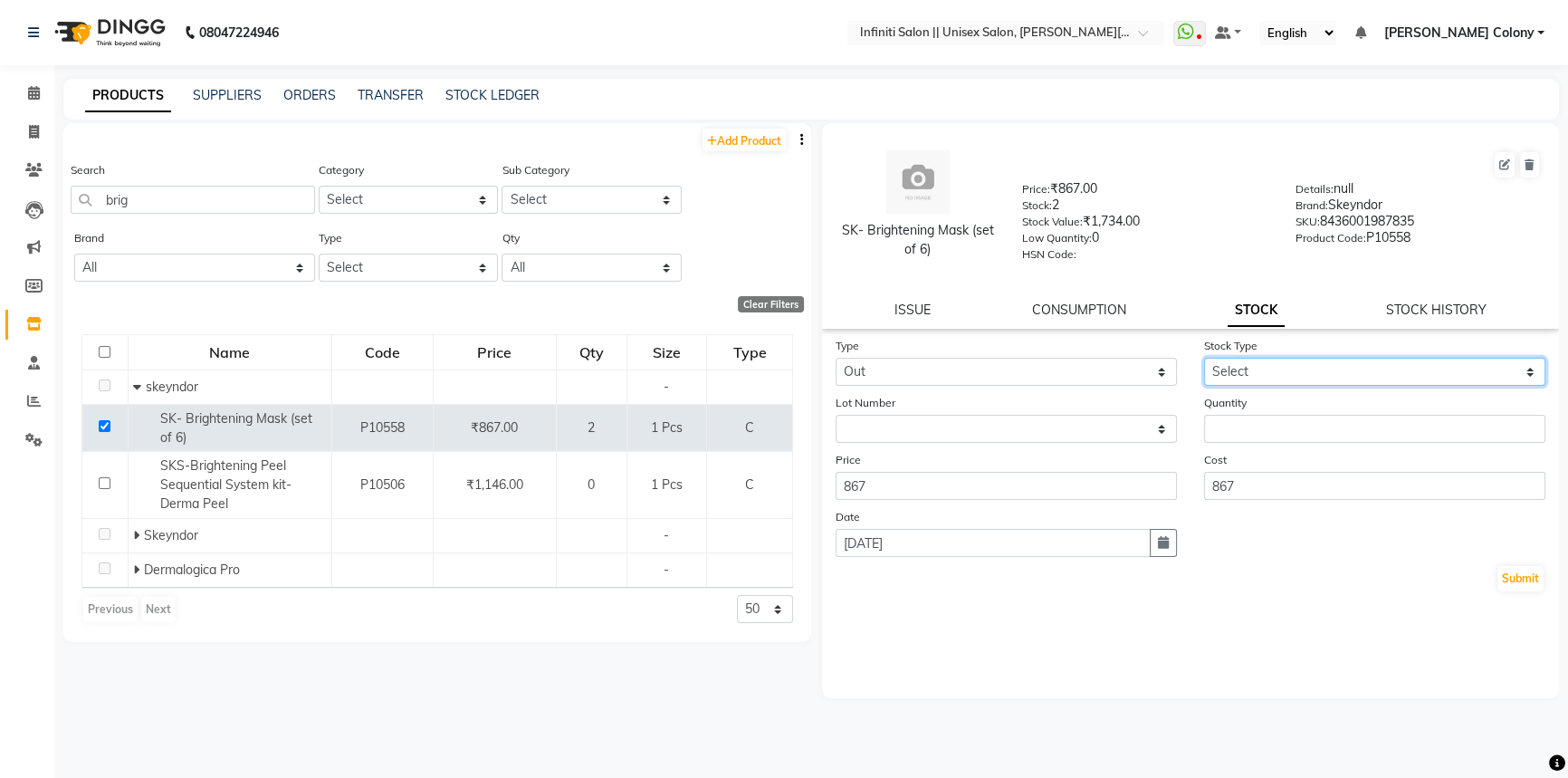
click at [1239, 371] on select "Select Internal Use Damaged Expired Adjustment Return Other" at bounding box center [1375, 372] width 341 height 28
select select "internal use"
click at [1204, 361] on select "Select Internal Use Damaged Expired Adjustment Return Other" at bounding box center [1375, 372] width 341 height 28
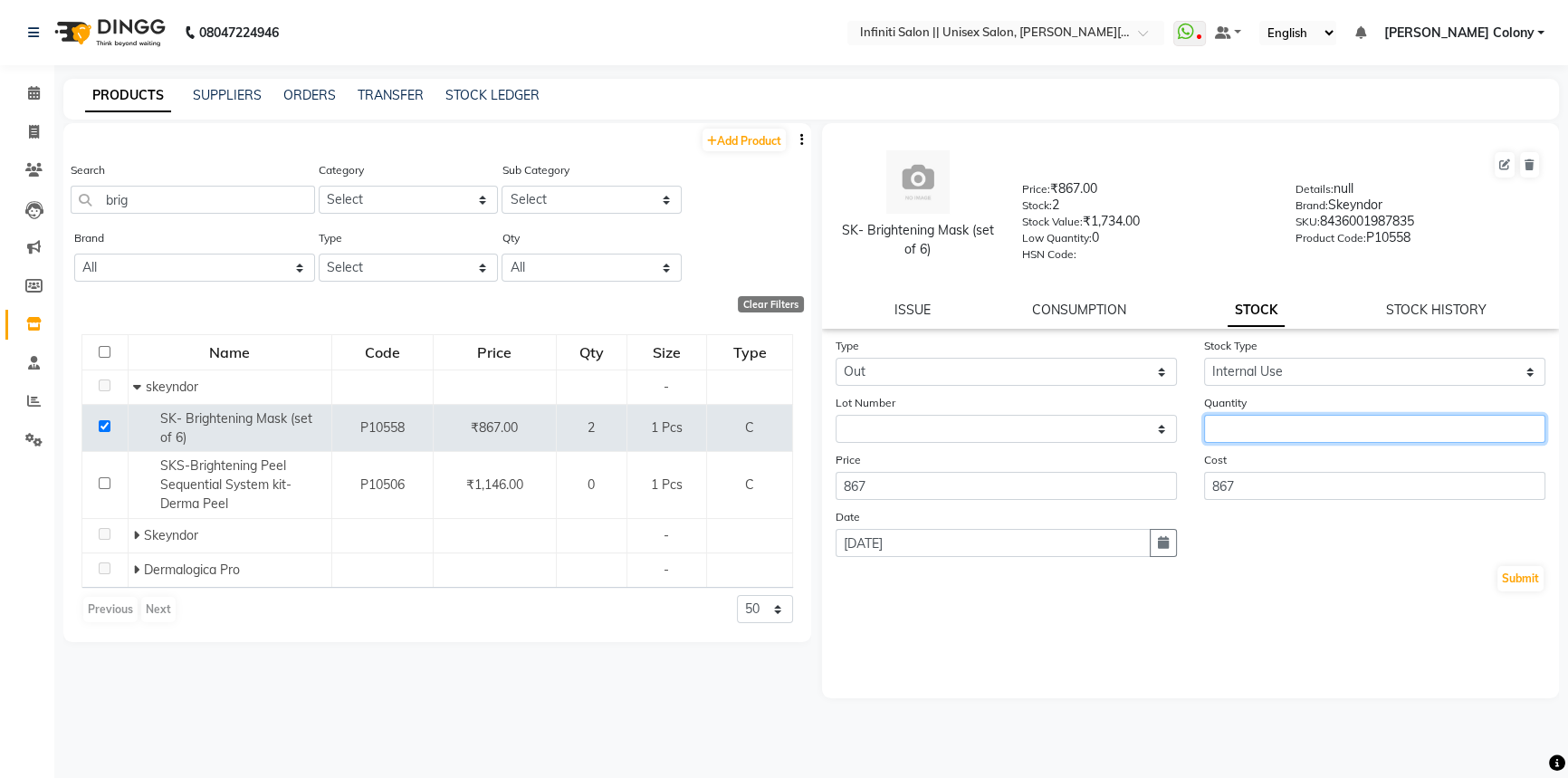
click at [1252, 429] on input "number" at bounding box center [1375, 429] width 341 height 28
type input "1"
click at [1512, 584] on button "Submit" at bounding box center [1520, 580] width 47 height 26
select select
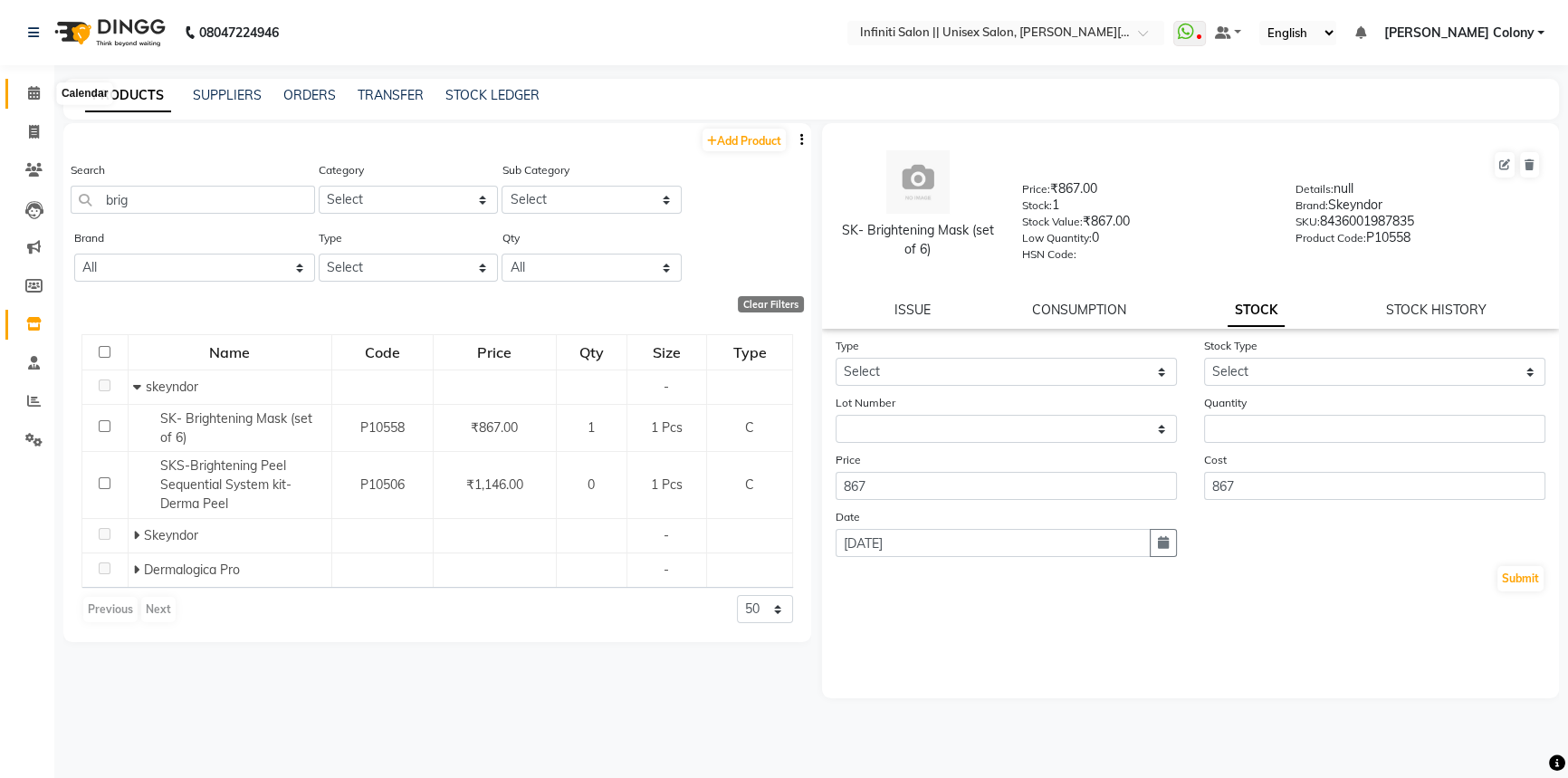
click at [34, 90] on icon at bounding box center [34, 93] width 12 height 14
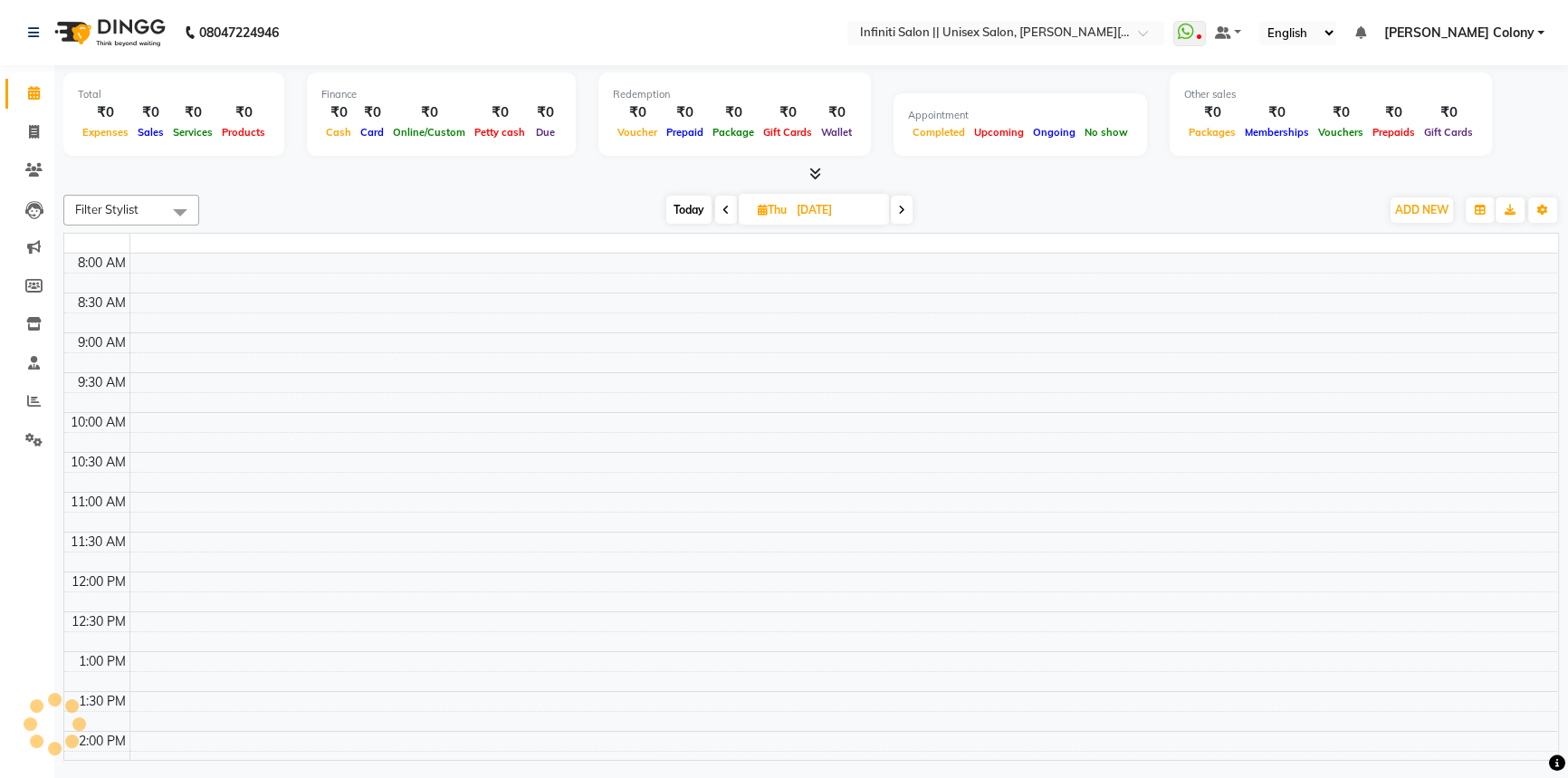
scroll to position [528, 0]
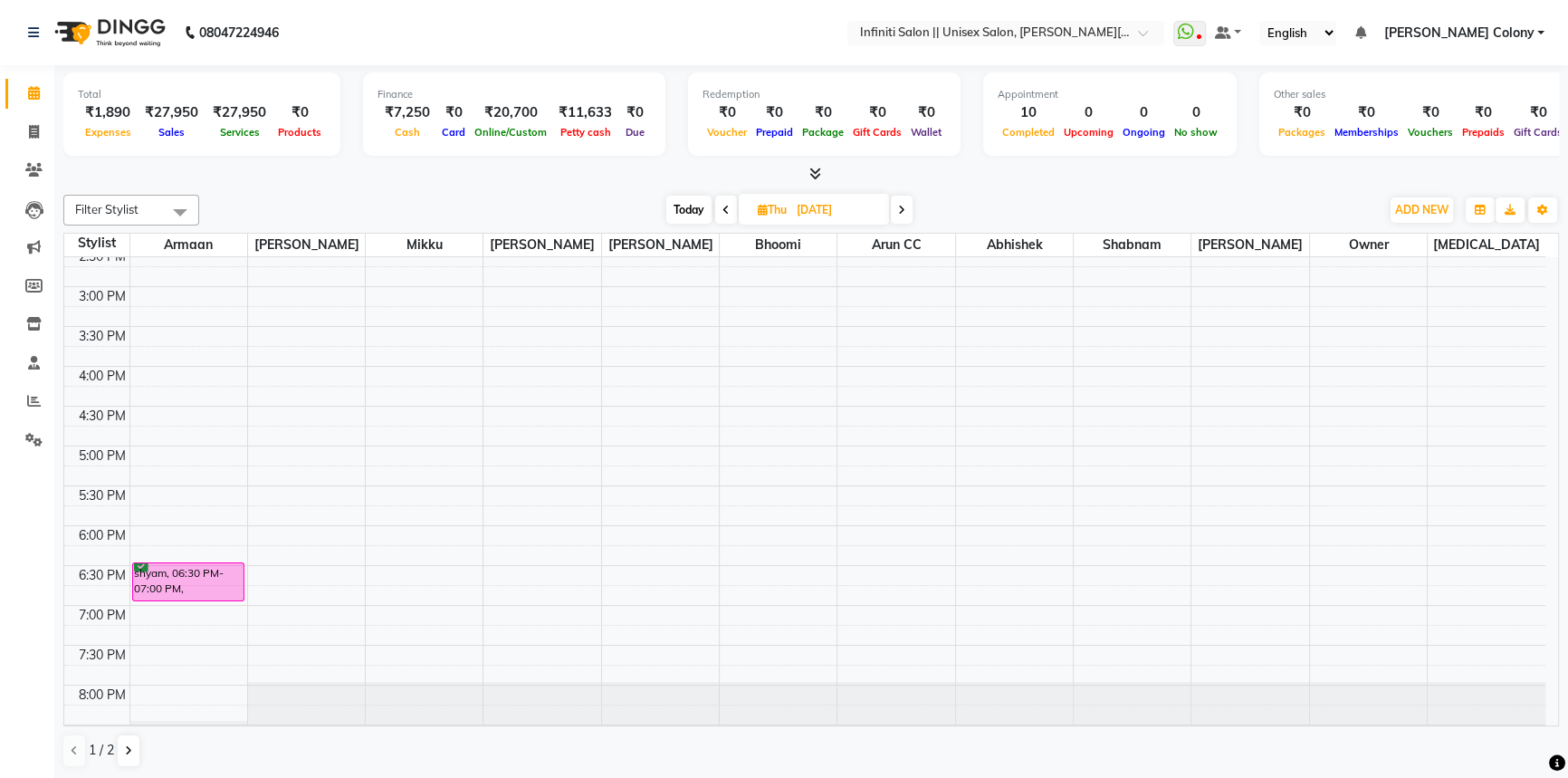
click at [561, 116] on div "₹11,633" at bounding box center [585, 112] width 67 height 21
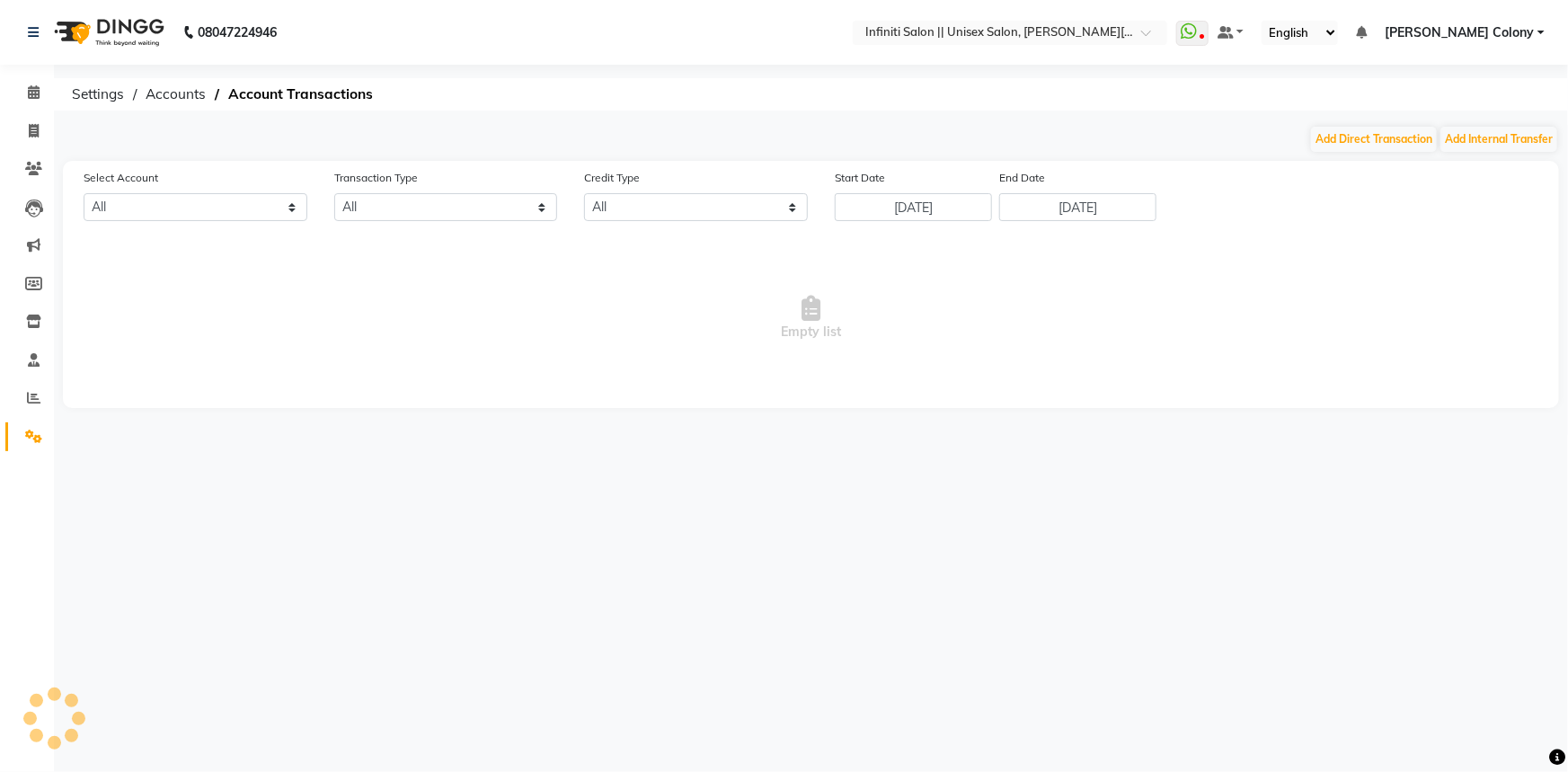
select select "7361"
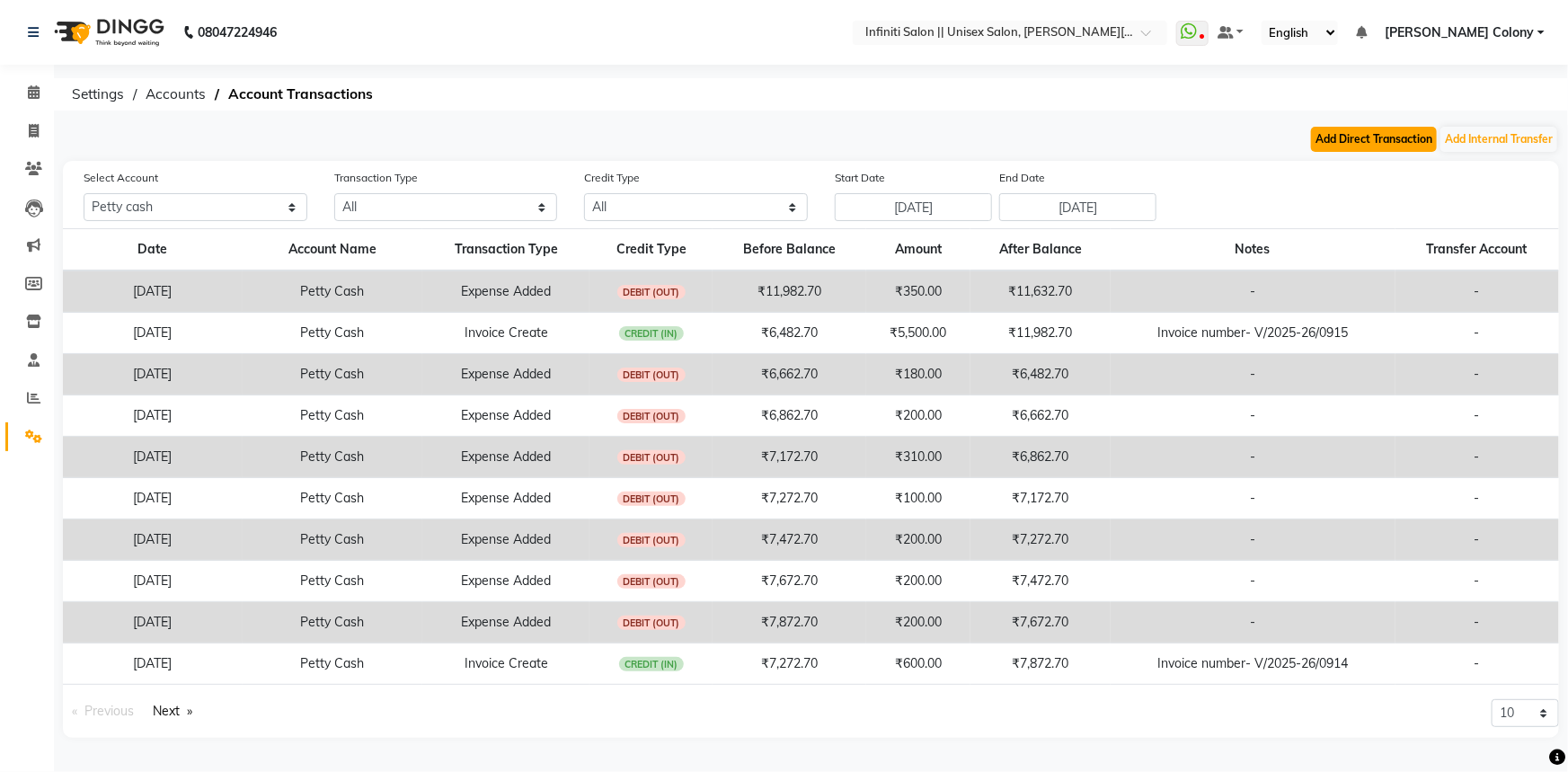
click at [1377, 137] on button "Add Direct Transaction" at bounding box center [1374, 140] width 126 height 26
select select "direct"
select select "7361"
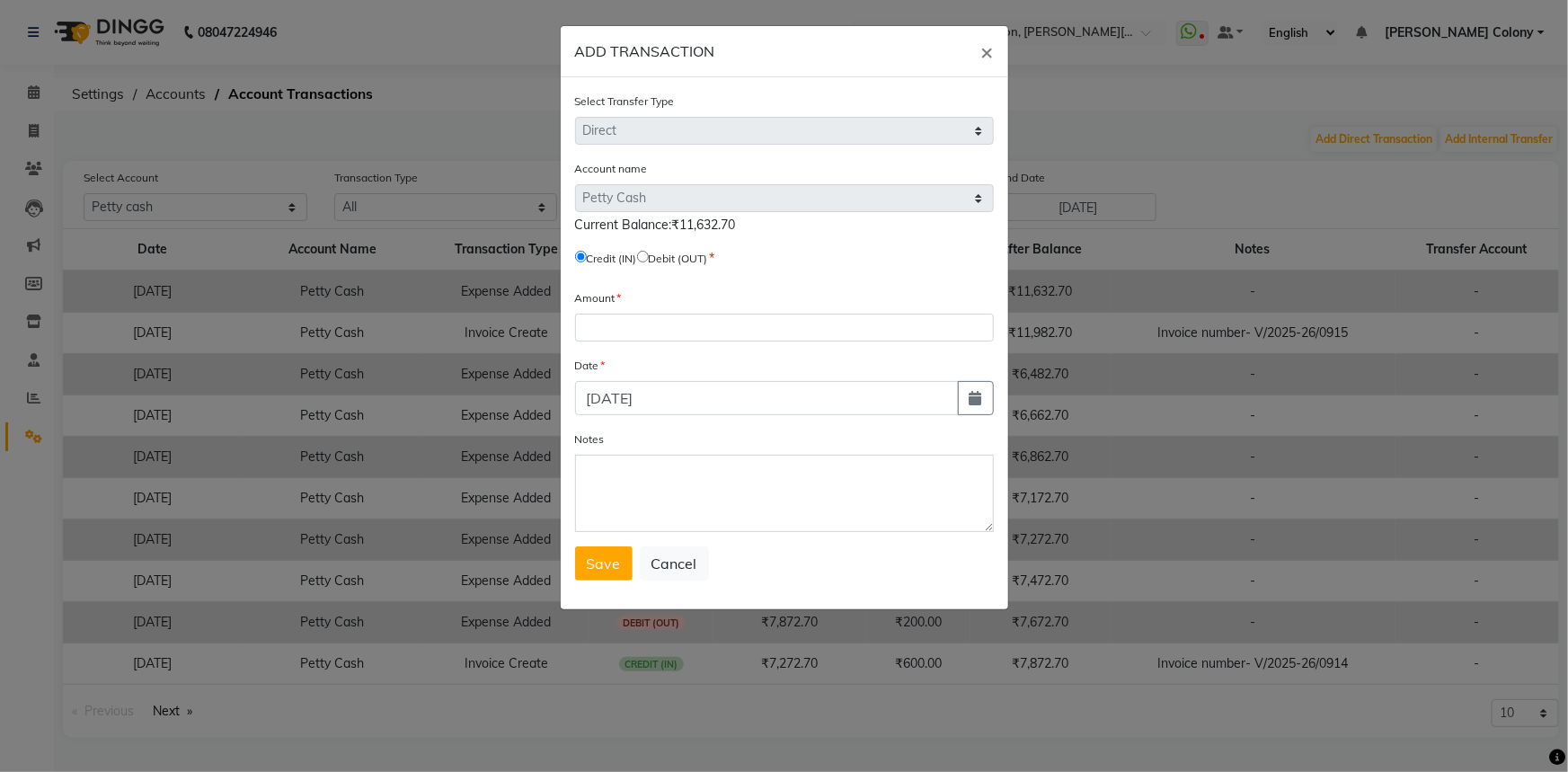
click at [649, 252] on input "radio" at bounding box center [643, 257] width 12 height 12
radio input "true"
click at [653, 323] on input "number" at bounding box center [784, 328] width 418 height 28
type input "0"
type input "1"
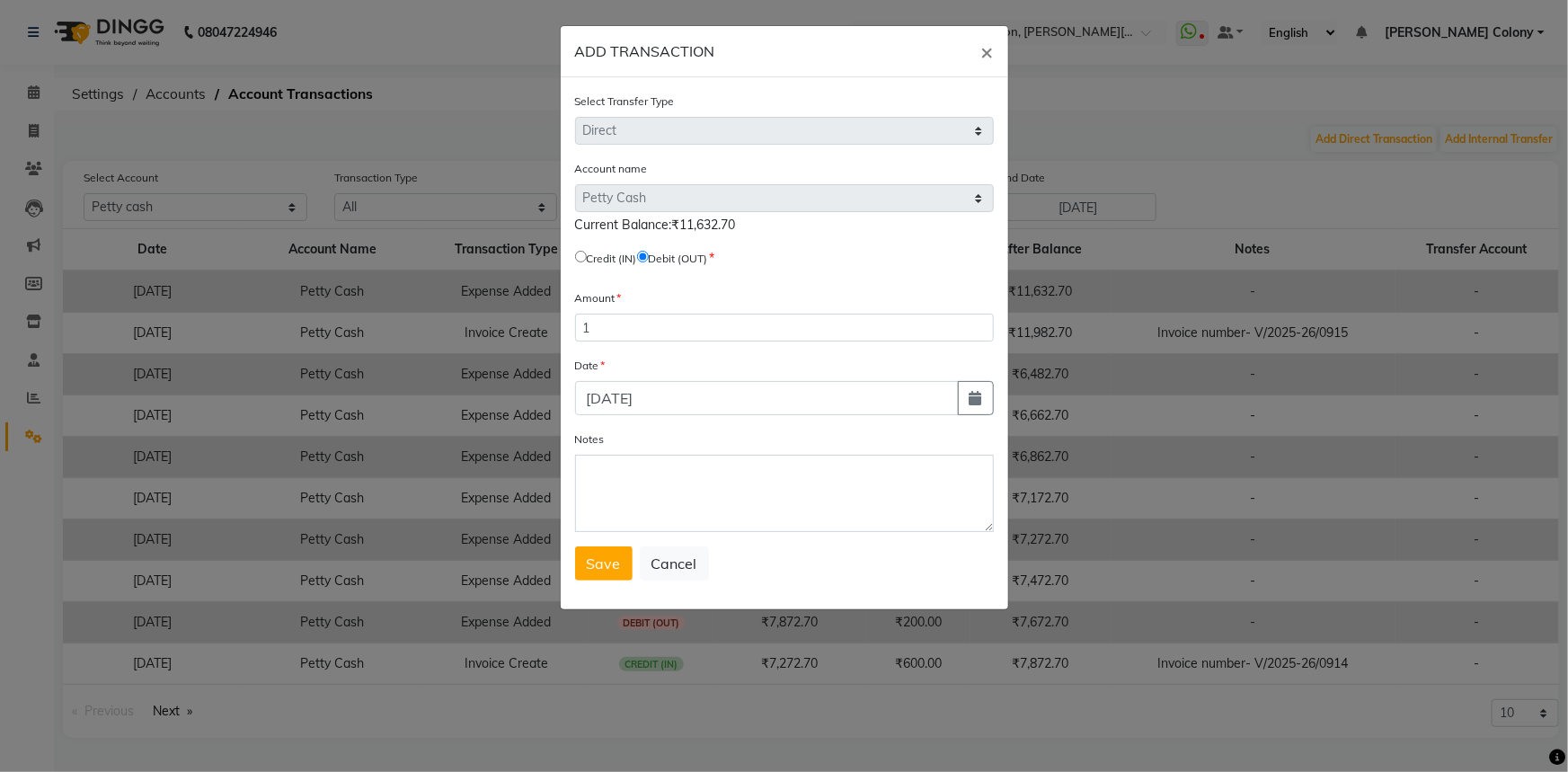
click at [725, 537] on form "Select Transfer Type Select Direct Internal Account name Select [PERSON_NAME] C…" at bounding box center [784, 336] width 418 height 489
click at [737, 528] on textarea "Notes" at bounding box center [784, 493] width 418 height 78
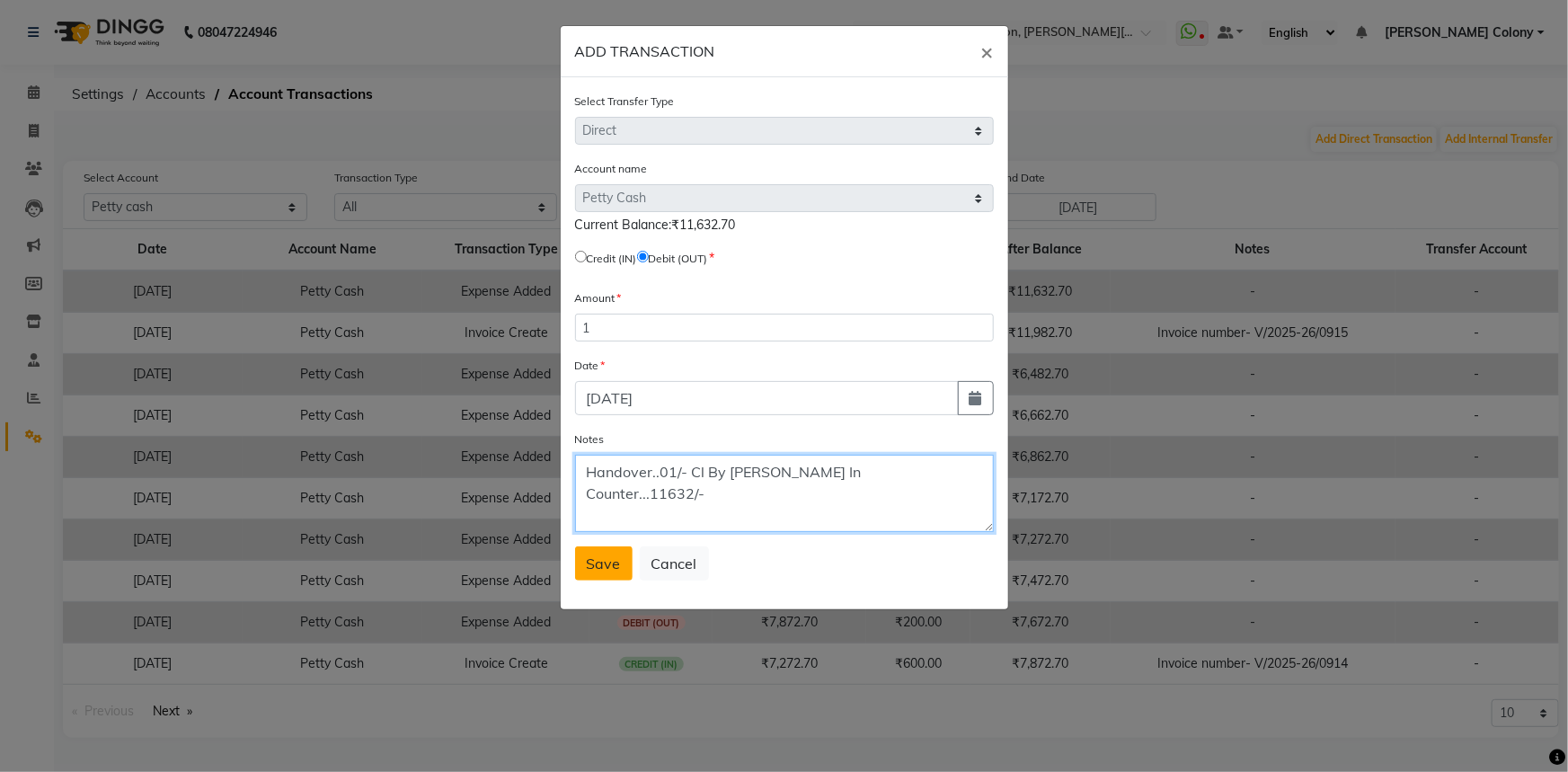
type textarea "Handover..01/- Cl By [PERSON_NAME] In Counter...11632/-"
click at [603, 567] on span "Save" at bounding box center [603, 563] width 34 height 18
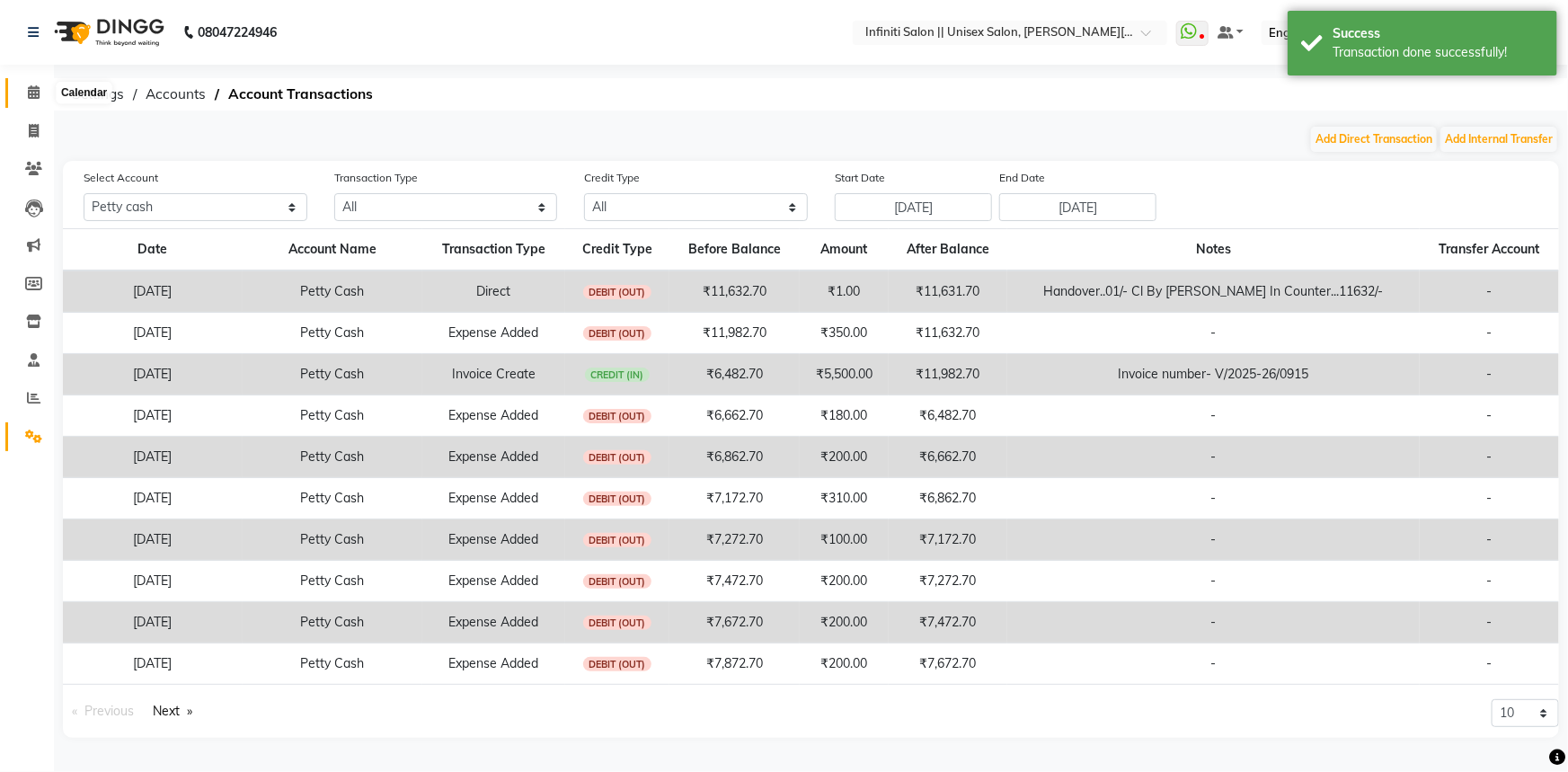
click at [26, 98] on span at bounding box center [33, 93] width 31 height 21
